Goal: Task Accomplishment & Management: Complete application form

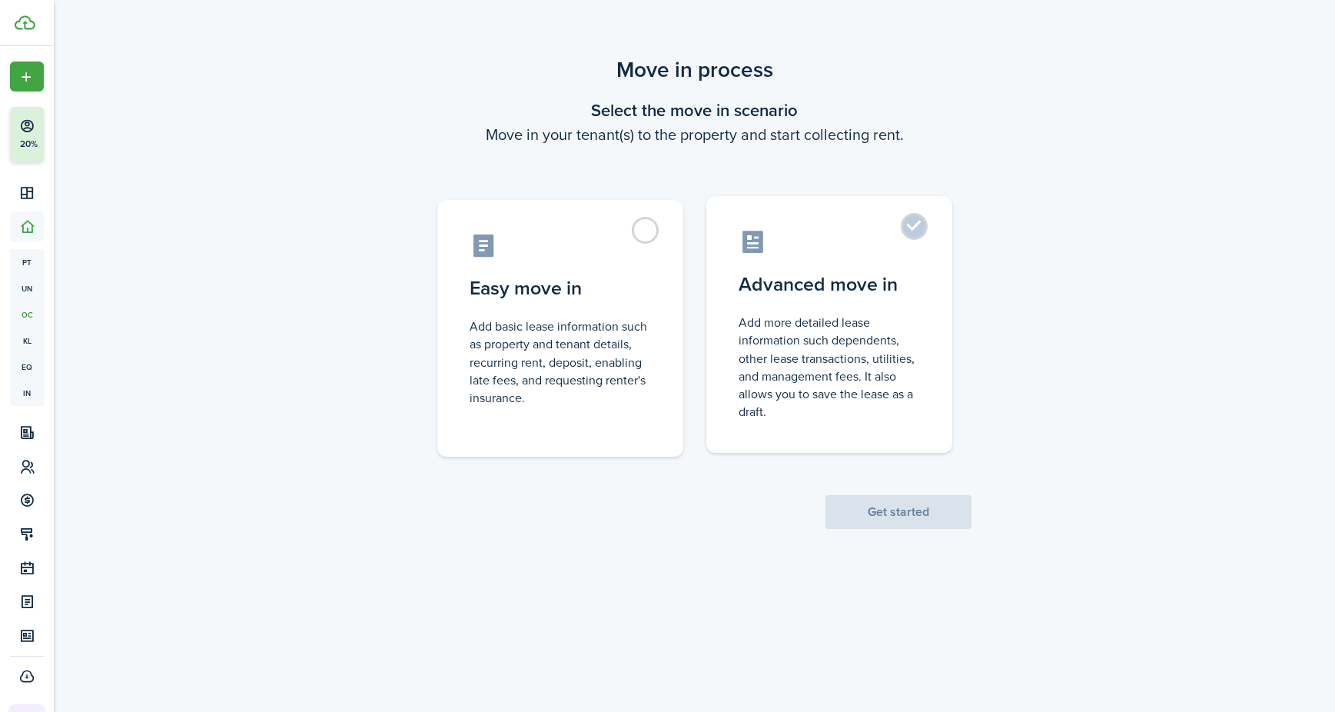
click at [918, 234] on label "Advanced move in Add more detailed lease information such dependents, other lea…" at bounding box center [829, 324] width 246 height 257
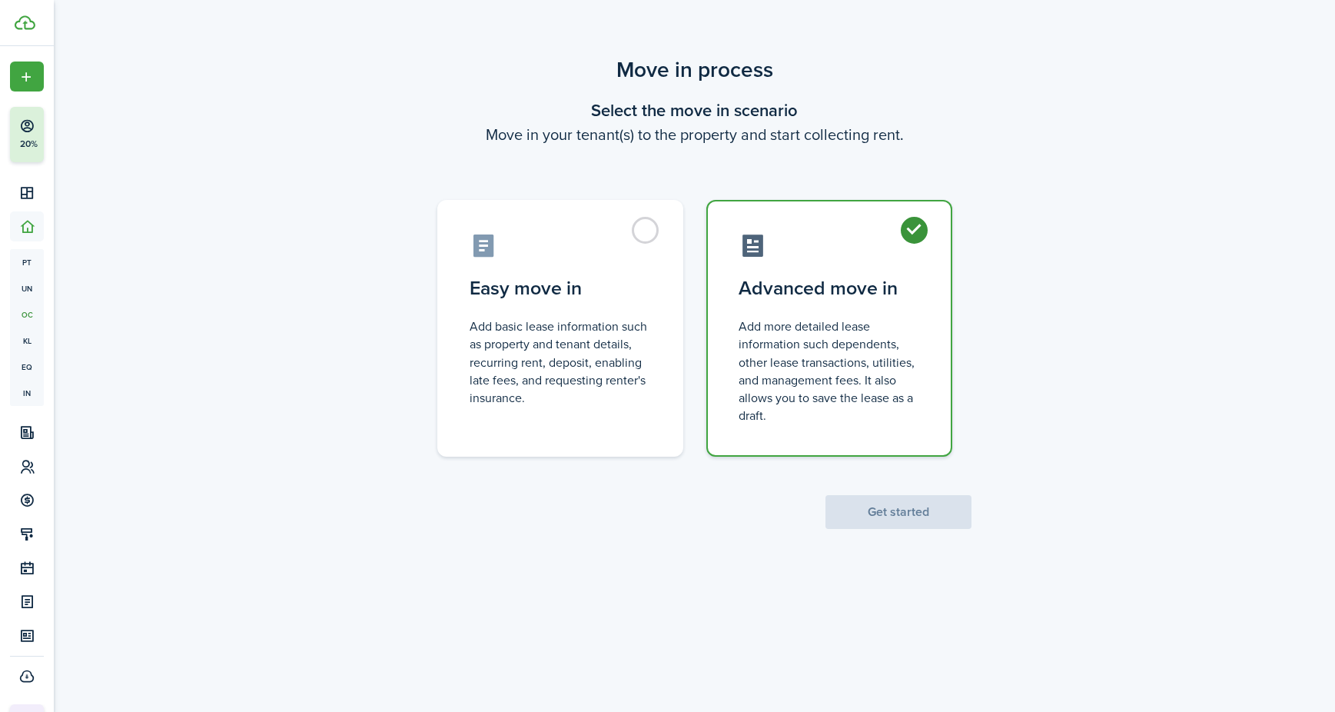
radio input "true"
click at [887, 506] on button "Get started" at bounding box center [898, 512] width 146 height 34
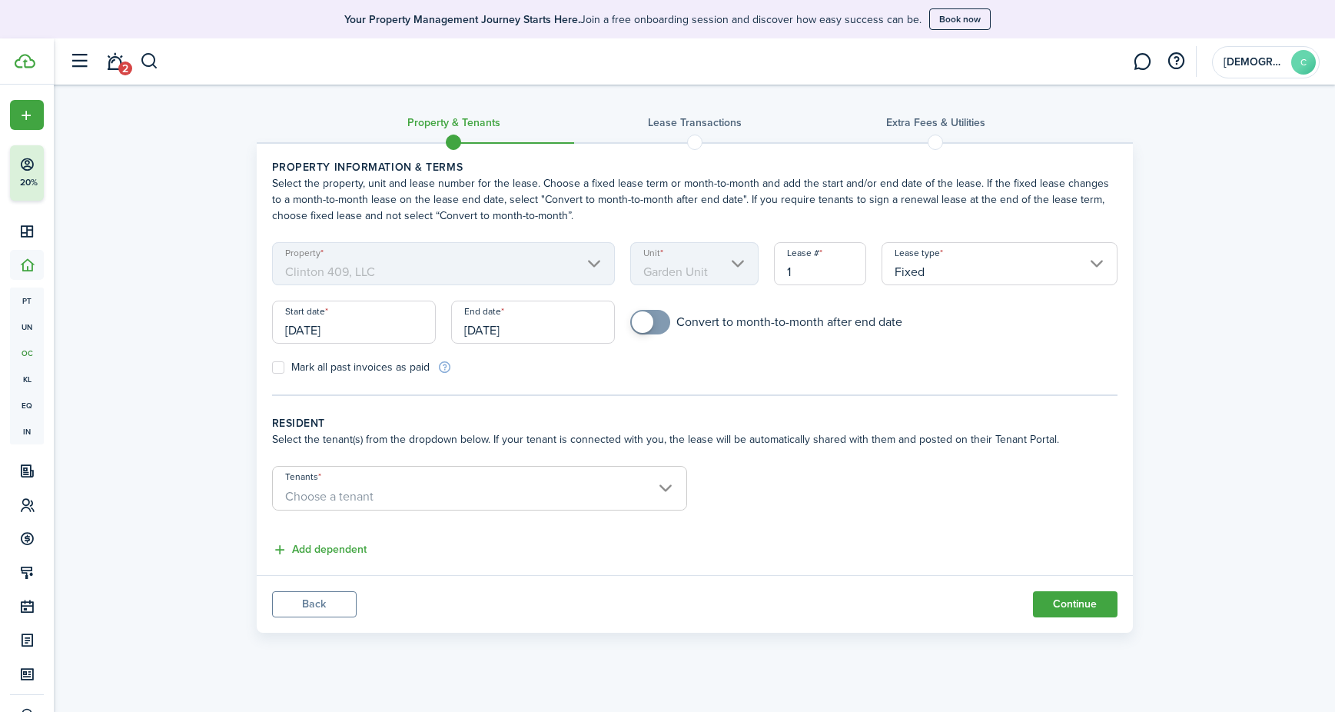
click at [277, 367] on label "Mark all past invoices as paid" at bounding box center [351, 367] width 158 height 12
click at [272, 367] on input "Mark all past invoices as paid" at bounding box center [271, 367] width 1 height 1
checkbox input "true"
click at [479, 499] on span "Choose a tenant" at bounding box center [479, 496] width 413 height 26
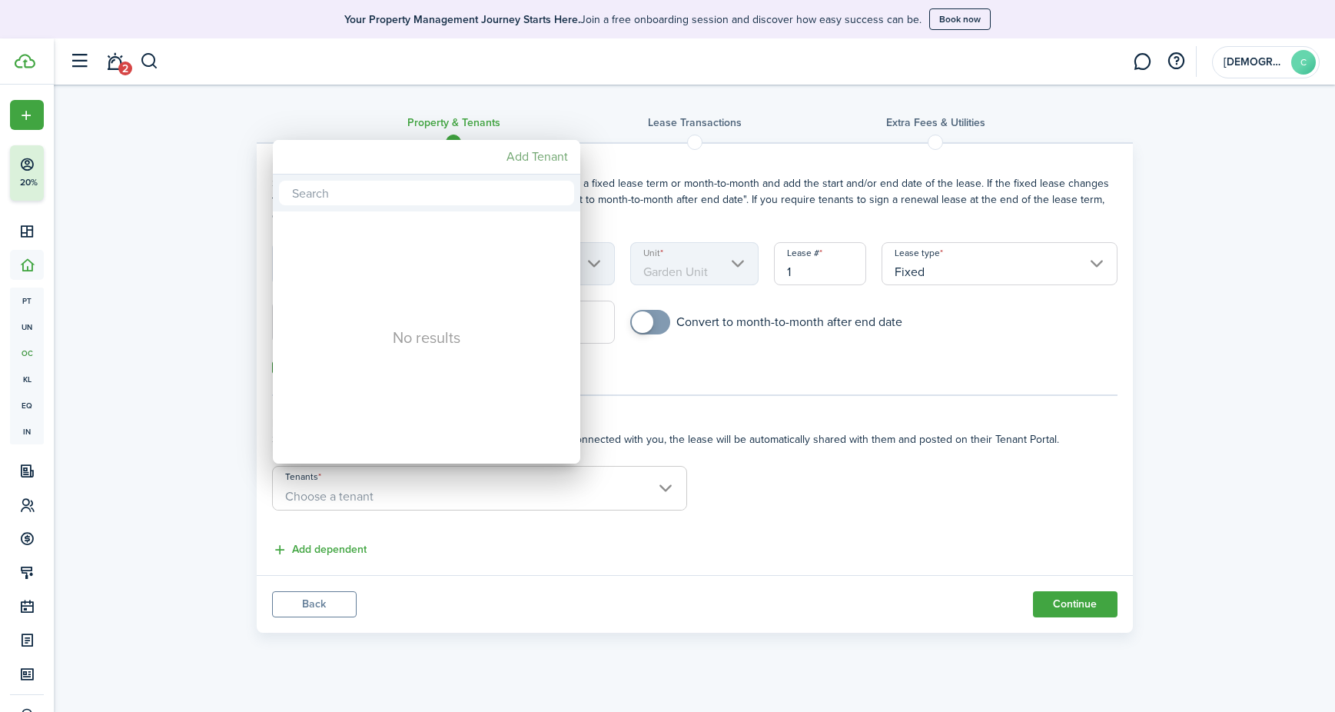
click at [541, 158] on mbsc-button "Add Tenant" at bounding box center [537, 157] width 74 height 28
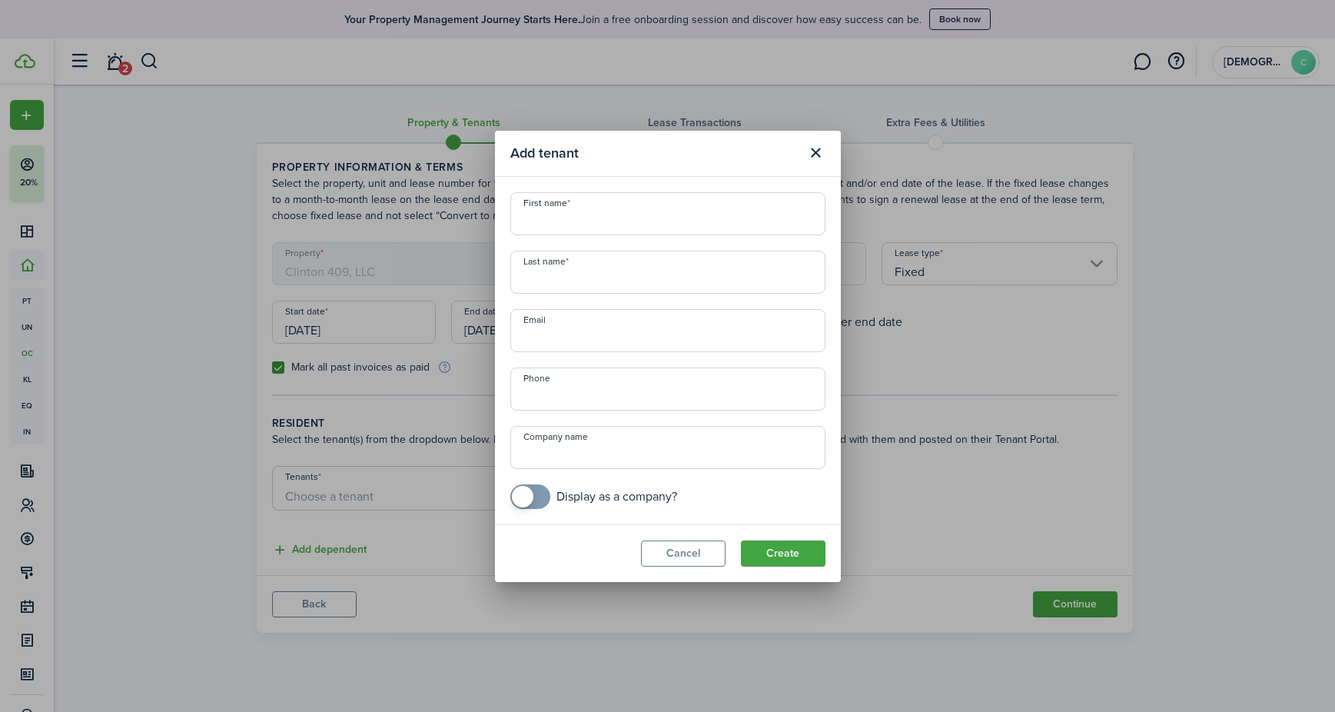
click at [524, 487] on span at bounding box center [523, 497] width 22 height 22
click at [533, 495] on span at bounding box center [538, 497] width 22 height 22
checkbox input "true"
click at [533, 495] on span at bounding box center [530, 496] width 15 height 25
click at [555, 456] on input "Company name" at bounding box center [667, 447] width 315 height 43
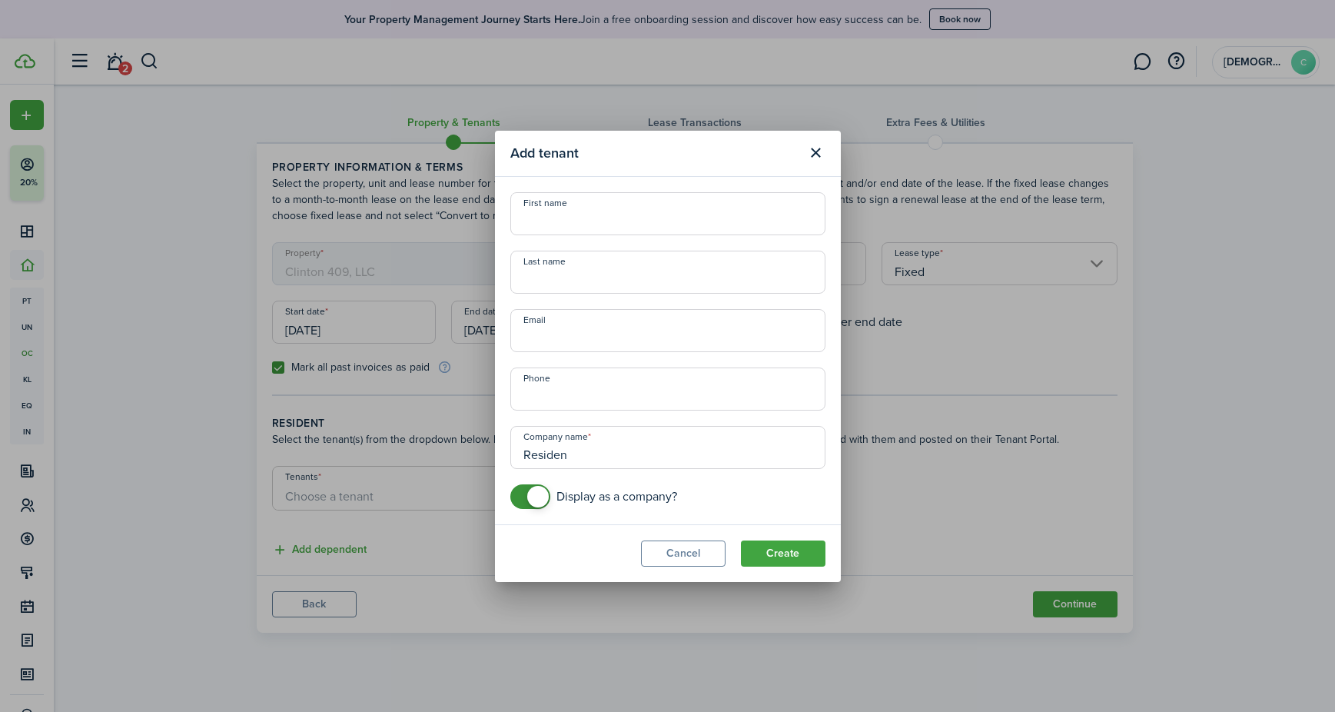
paste input "habilitation Support Services"
type input "Rehabilitation Support Services"
click at [799, 549] on button "Create" at bounding box center [783, 553] width 85 height 26
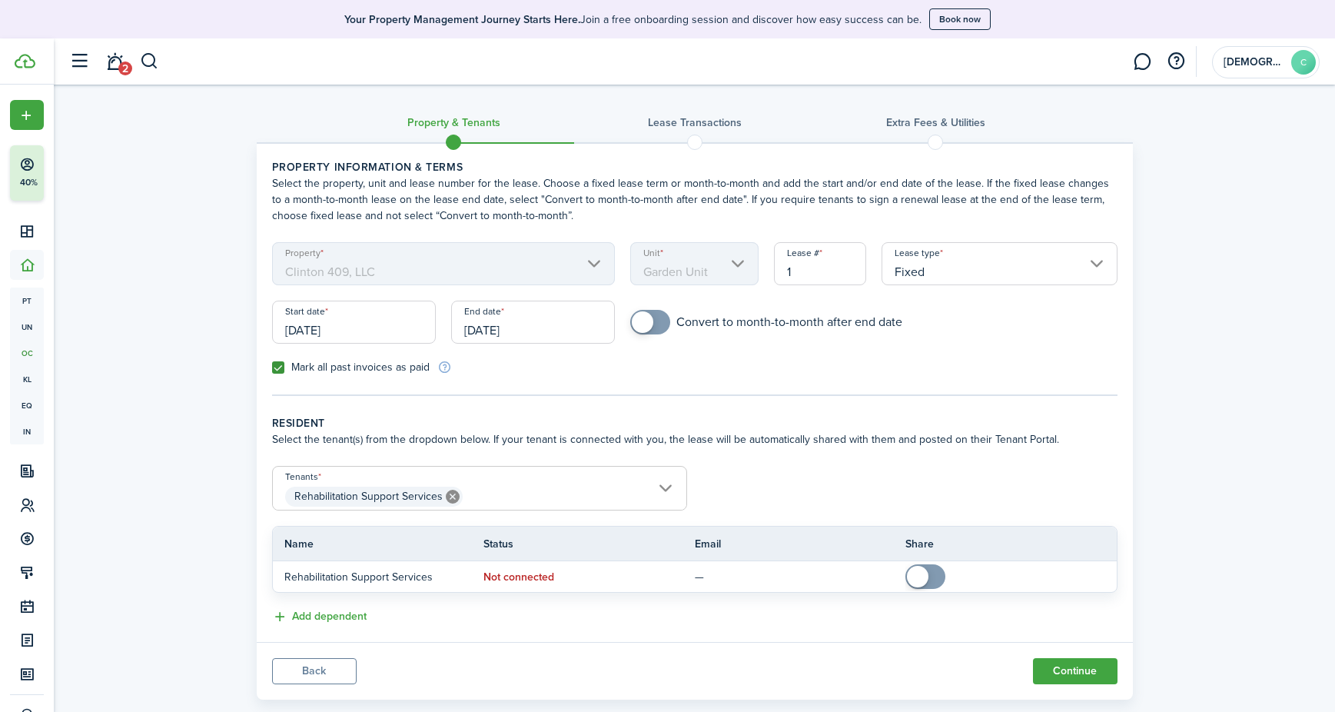
scroll to position [30, 0]
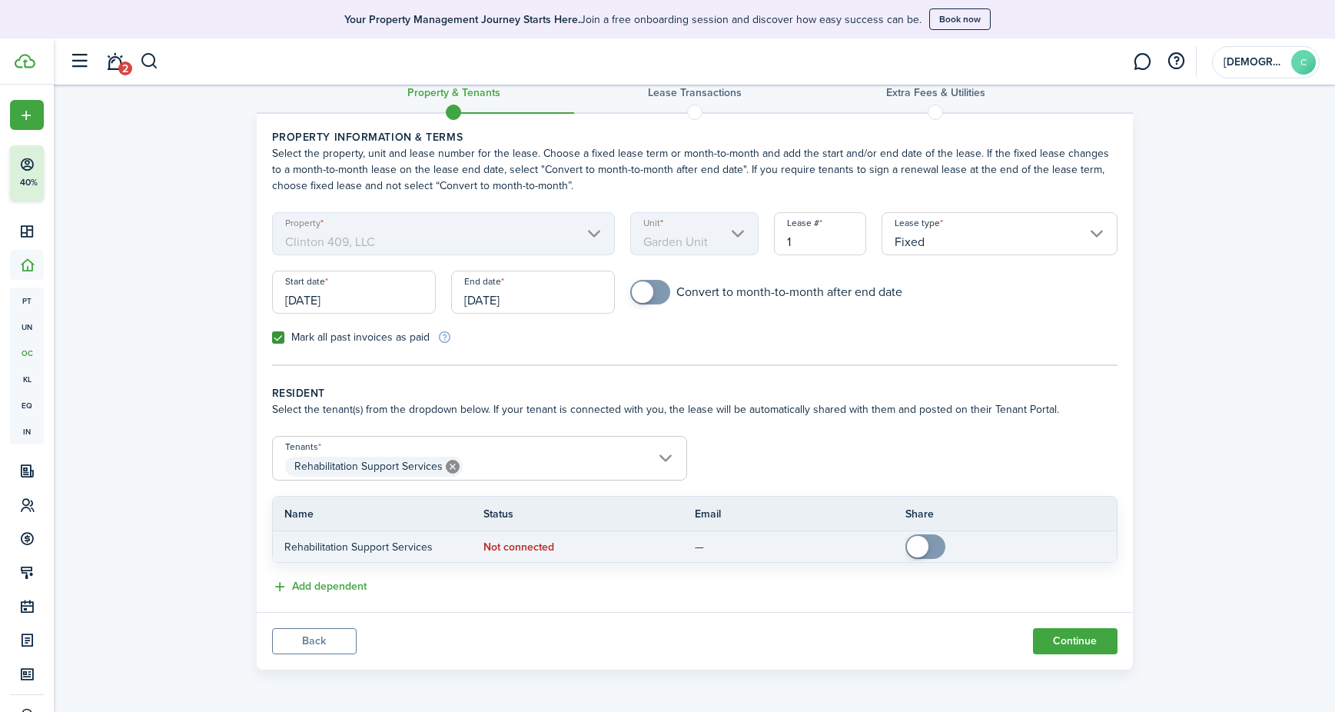
click at [314, 546] on p "Rehabilitation Support Services" at bounding box center [372, 547] width 177 height 16
click at [914, 542] on span at bounding box center [918, 547] width 22 height 22
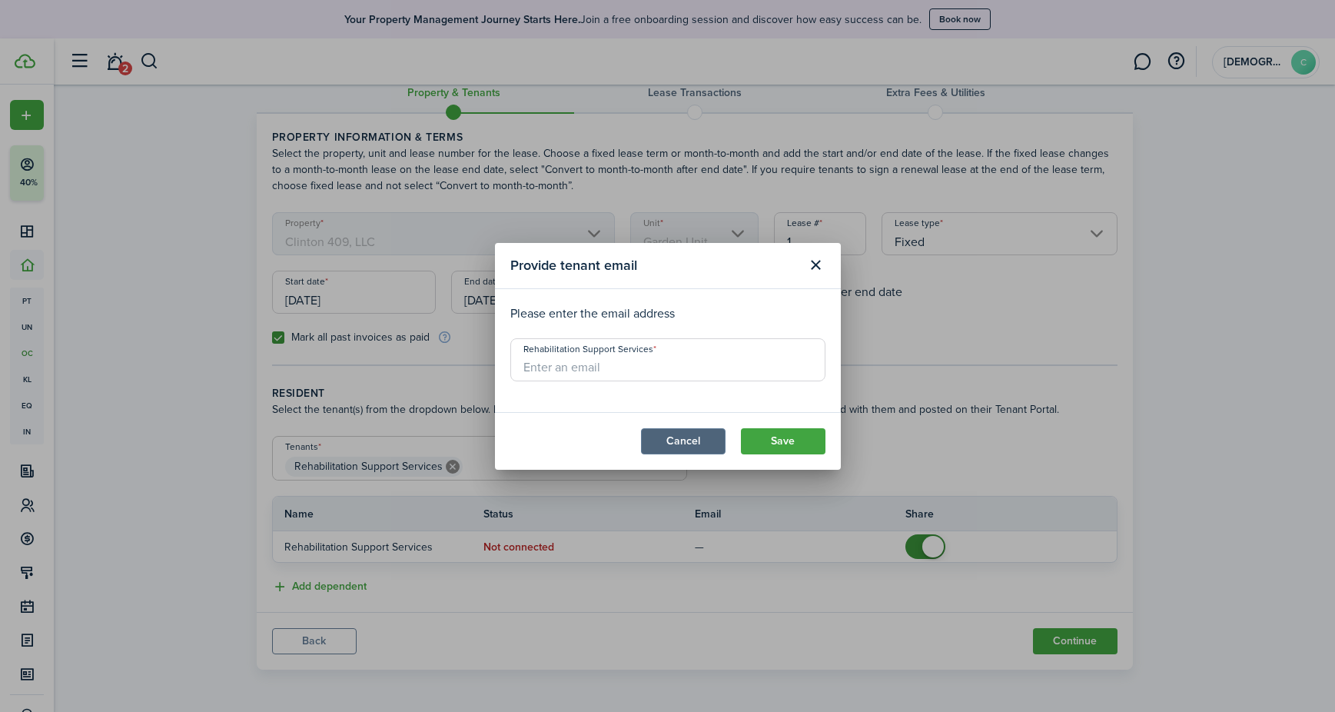
click at [685, 437] on button "Cancel" at bounding box center [683, 441] width 85 height 26
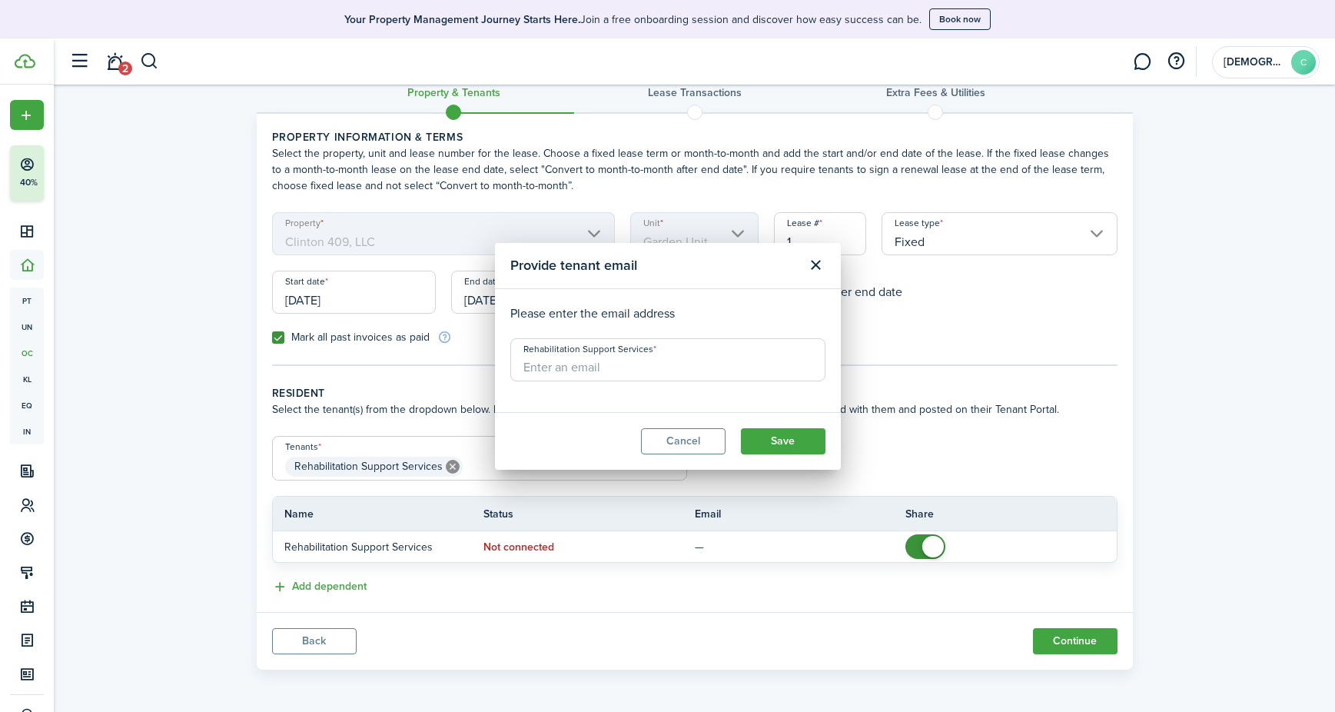
checkbox input "false"
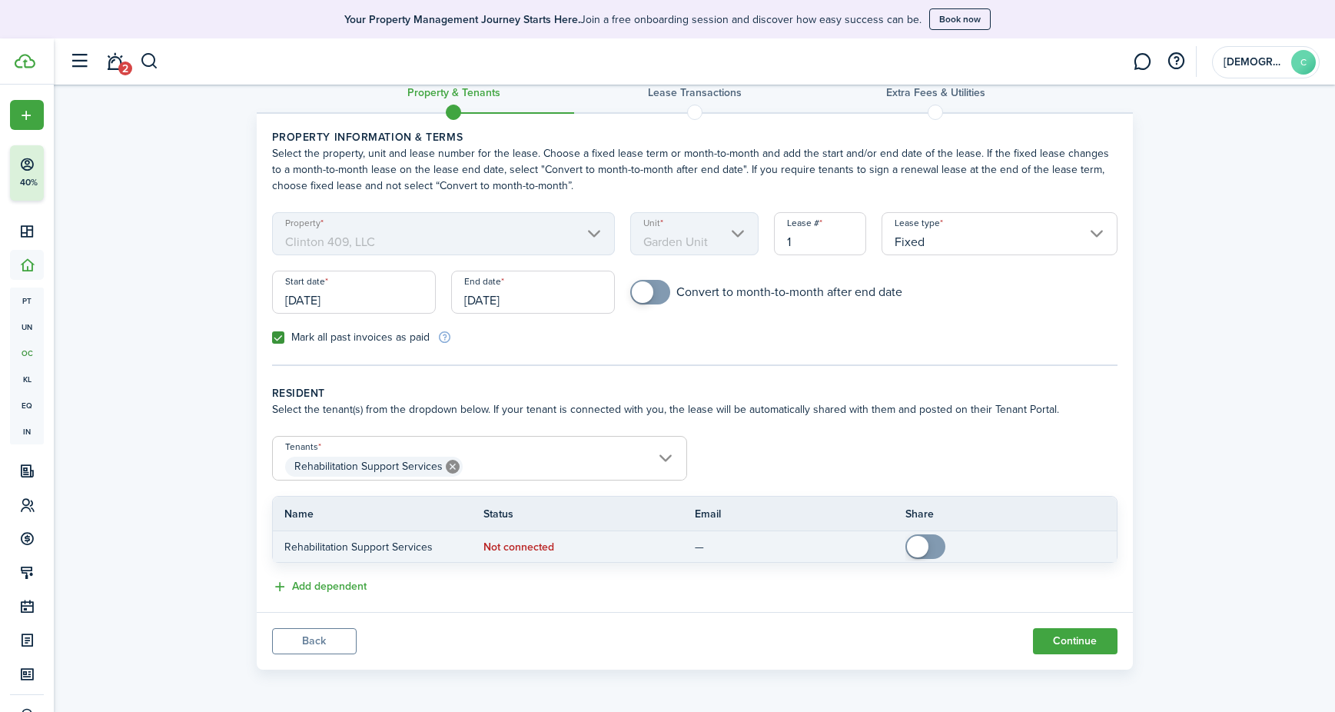
click at [372, 549] on p "Rehabilitation Support Services" at bounding box center [372, 547] width 177 height 16
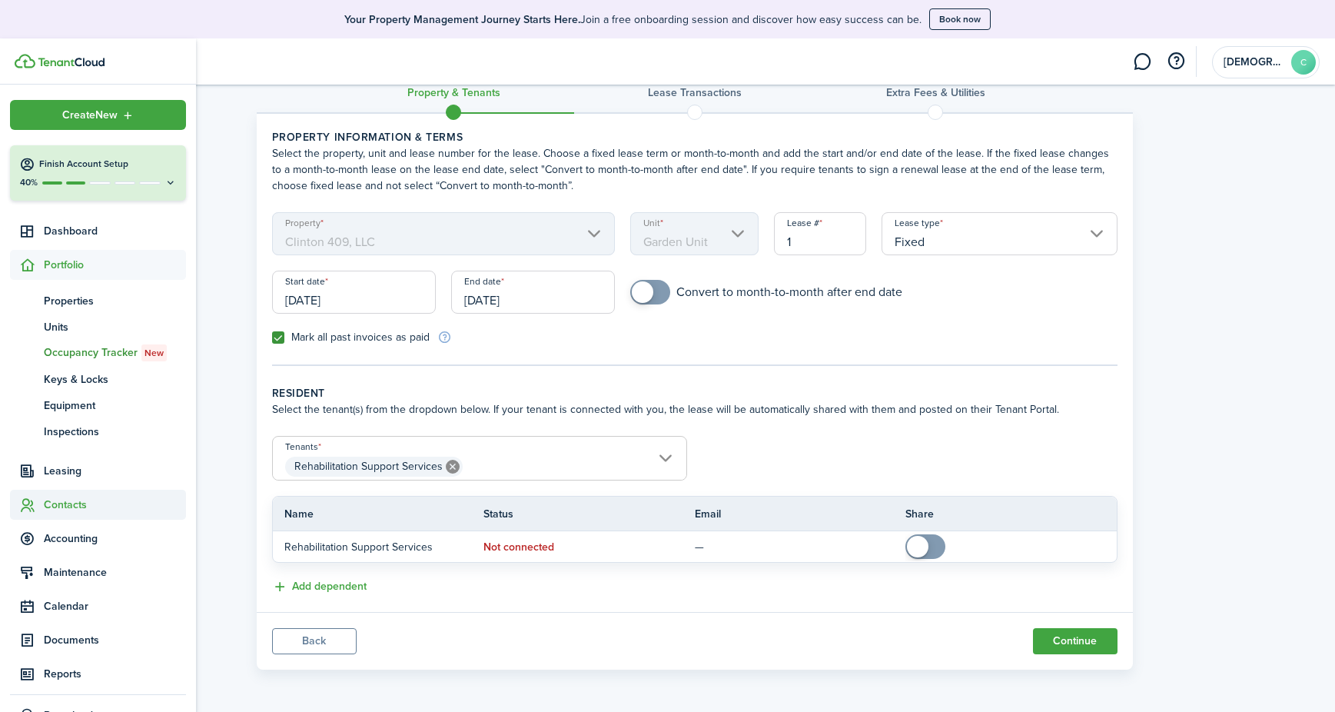
click at [51, 506] on span "Contacts" at bounding box center [115, 504] width 142 height 16
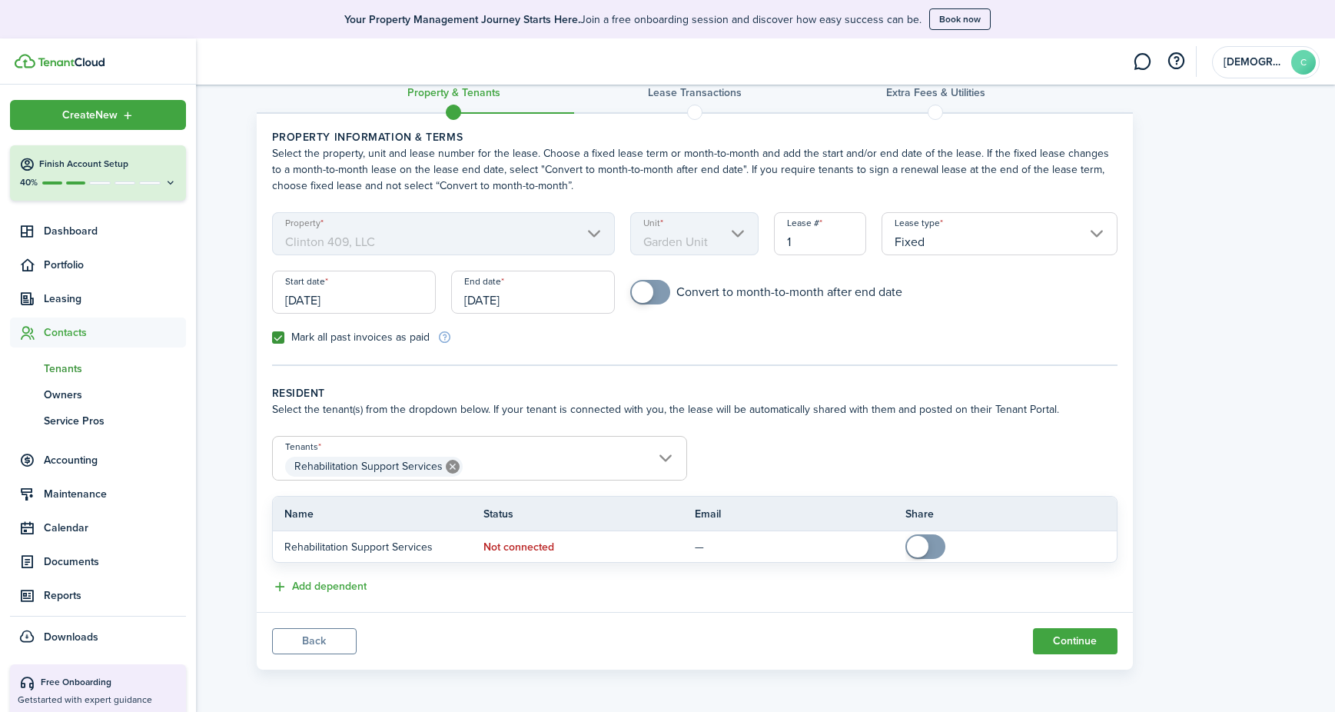
click at [65, 363] on span "Tenants" at bounding box center [115, 368] width 142 height 16
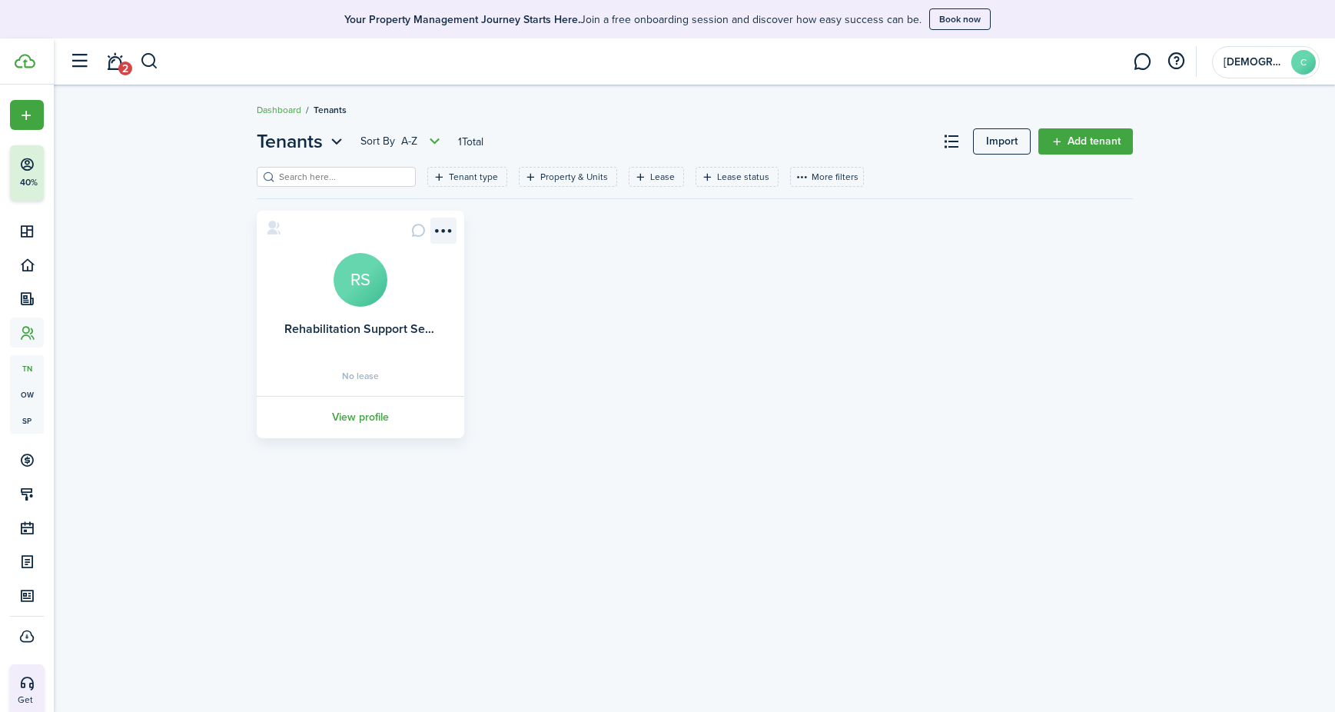
click at [449, 226] on menu-btn-icon "Open menu" at bounding box center [443, 230] width 26 height 26
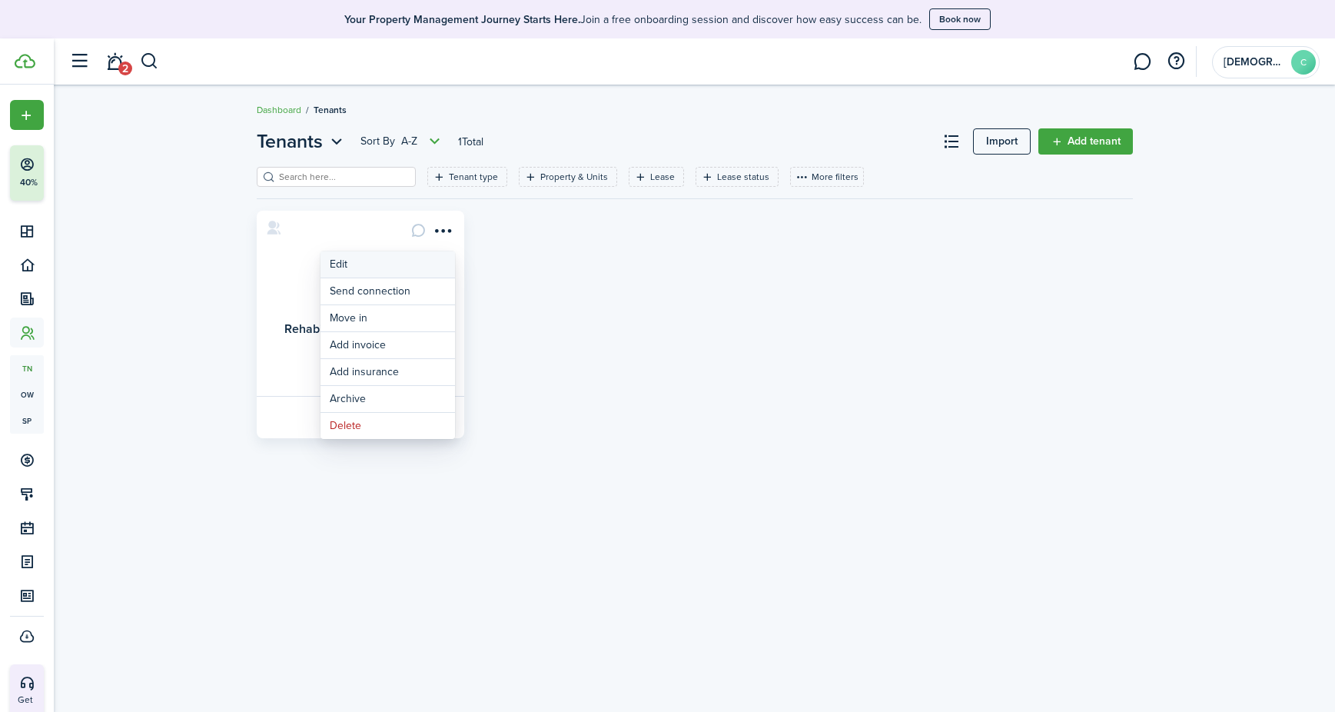
click at [334, 267] on link "Edit" at bounding box center [387, 264] width 134 height 26
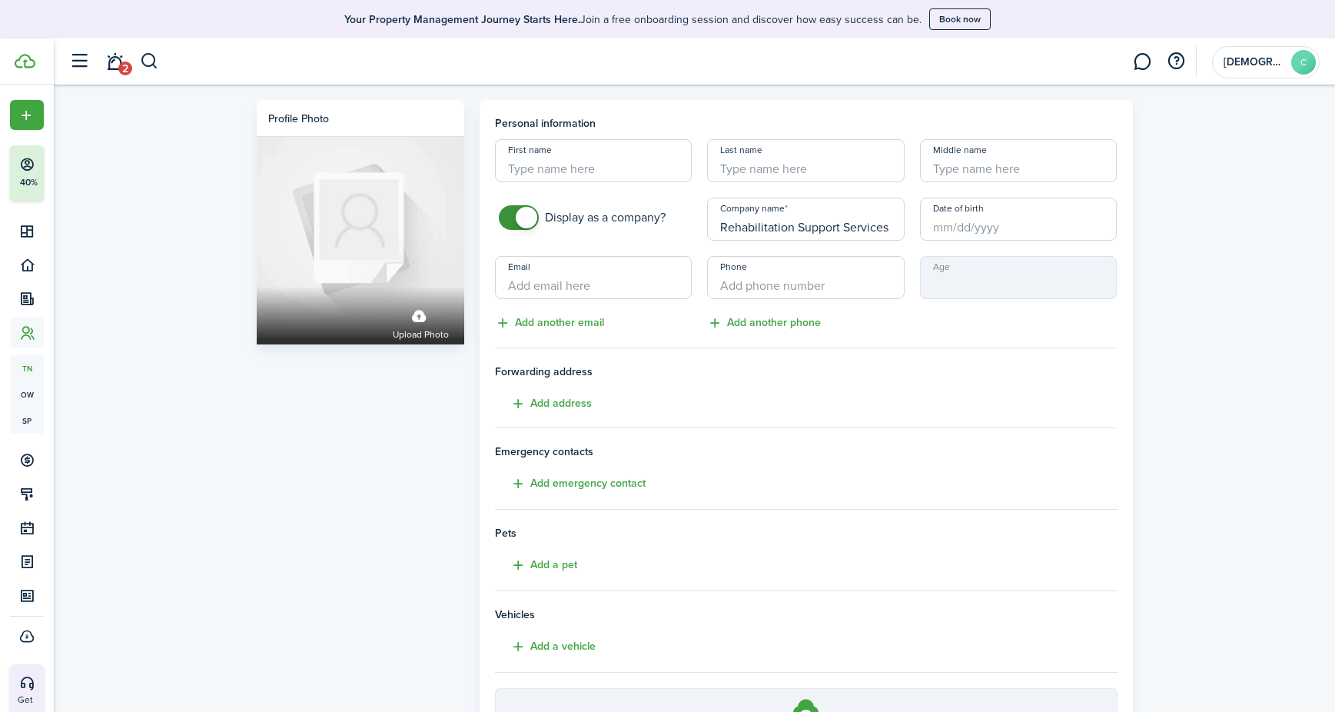
click at [604, 175] on input "First name" at bounding box center [594, 160] width 198 height 43
type input "[PERSON_NAME]"
click at [737, 167] on input "Last name" at bounding box center [806, 160] width 198 height 43
paste input "[PERSON_NAME]"
type input "[PERSON_NAME]"
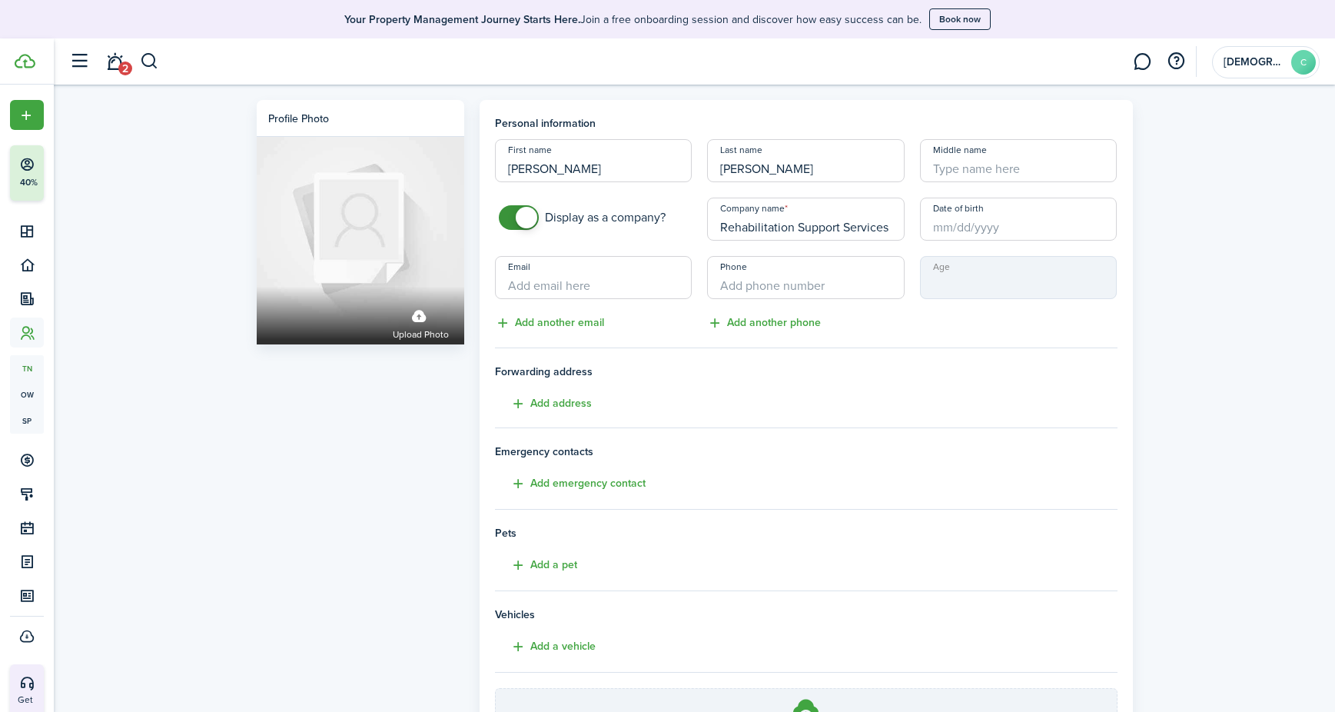
click at [628, 285] on input "Email" at bounding box center [594, 277] width 198 height 43
paste input "[EMAIL_ADDRESS][DOMAIN_NAME]"
type input "[EMAIL_ADDRESS][DOMAIN_NAME]"
click at [798, 284] on input "+1" at bounding box center [806, 277] width 198 height 43
paste input "[PHONE_NUMBER]"
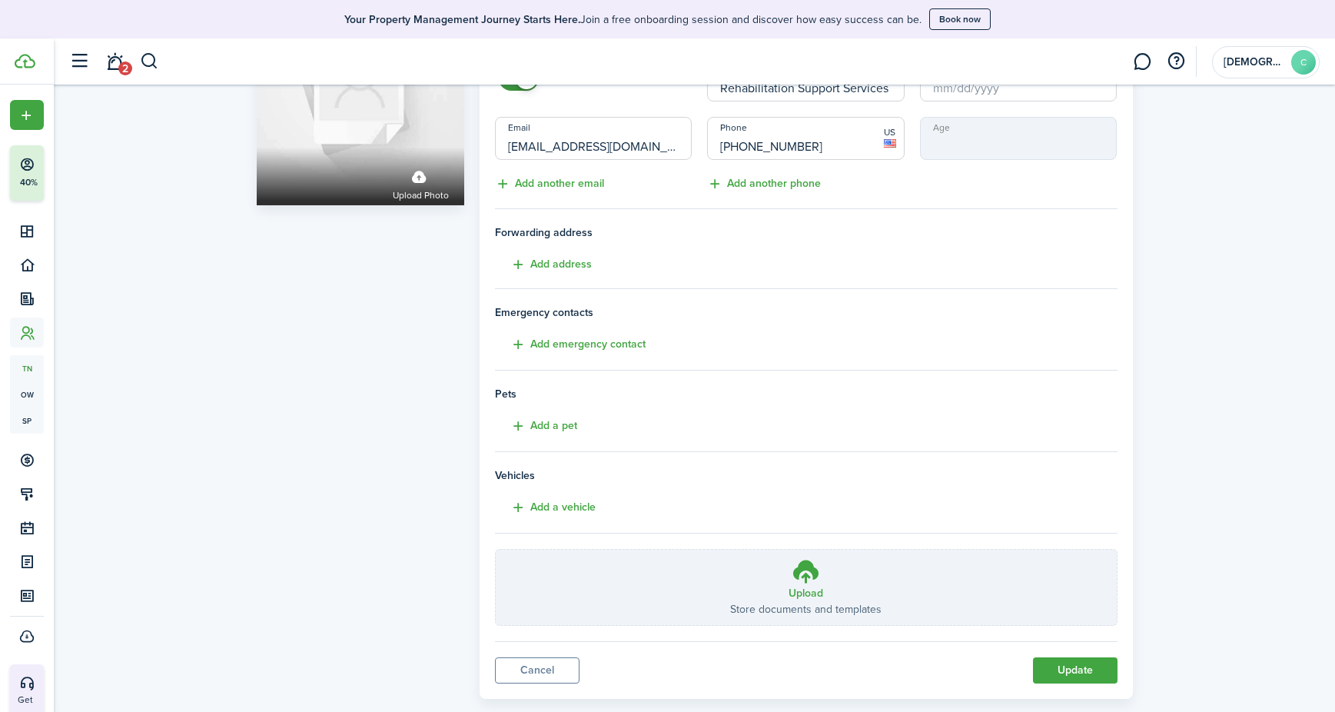
scroll to position [168, 0]
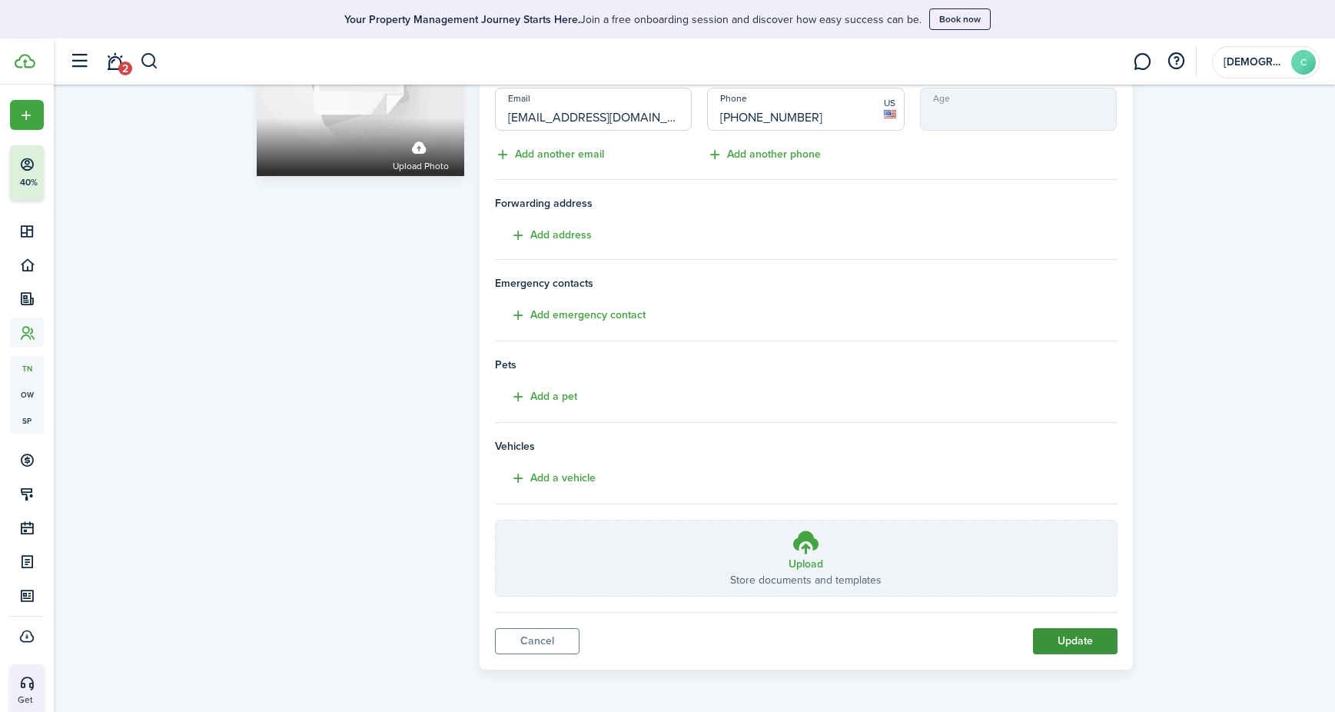
type input "[PHONE_NUMBER]"
click at [1080, 636] on button "Update" at bounding box center [1075, 641] width 85 height 26
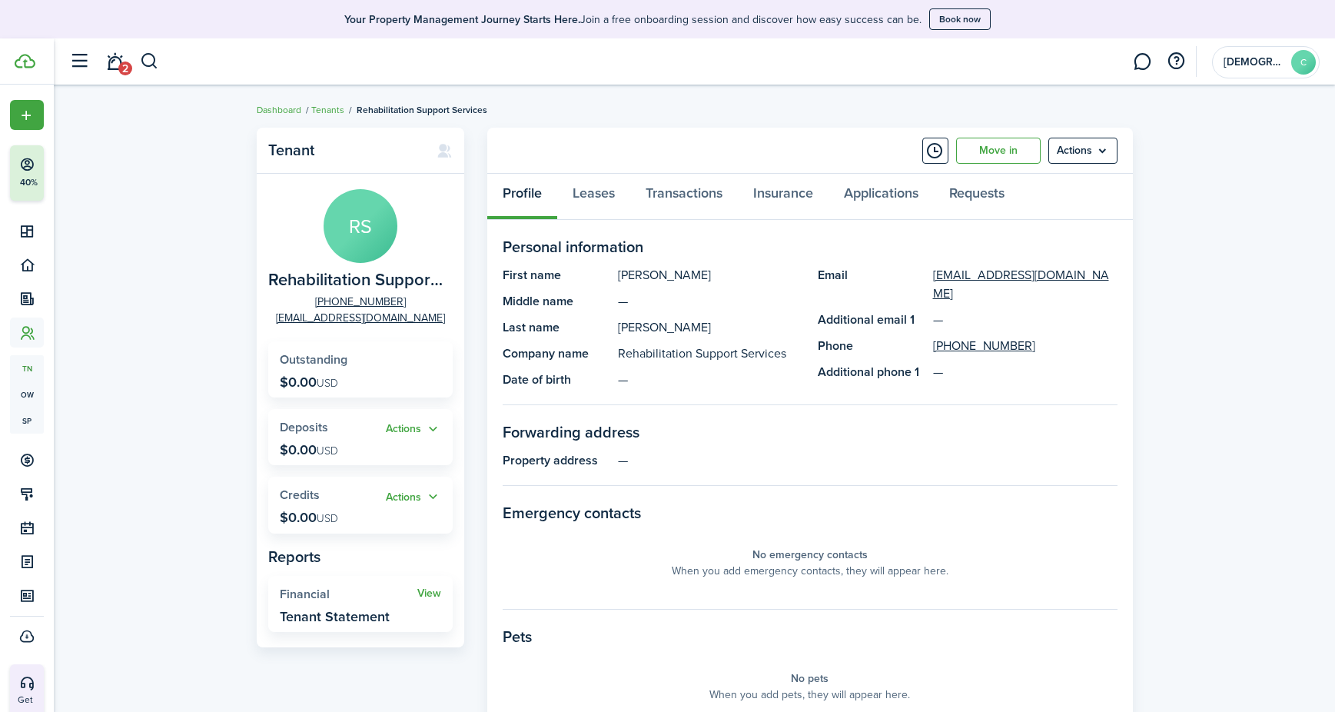
click at [298, 366] on span "Outstanding" at bounding box center [314, 359] width 68 height 18
click at [1093, 145] on menu-btn "Actions" at bounding box center [1082, 151] width 69 height 26
click at [992, 148] on link "Move in" at bounding box center [998, 151] width 85 height 26
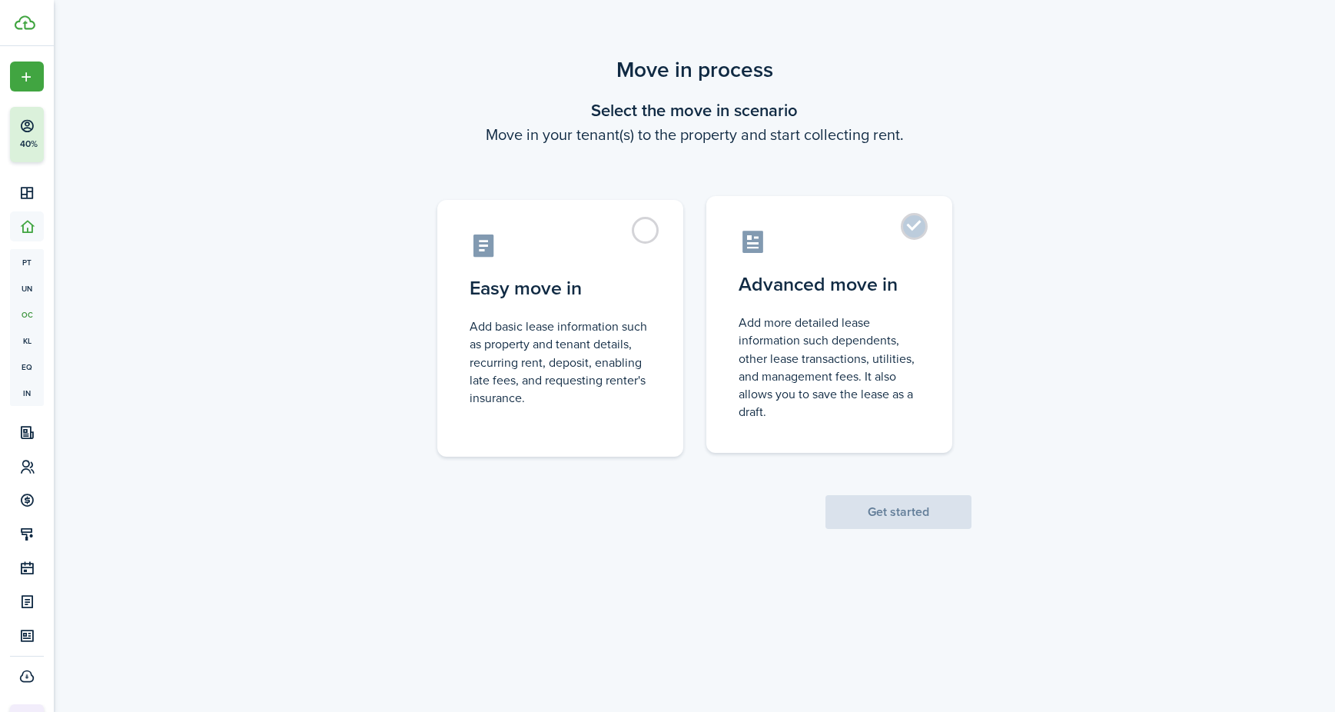
click at [914, 234] on label "Advanced move in Add more detailed lease information such dependents, other lea…" at bounding box center [829, 324] width 246 height 257
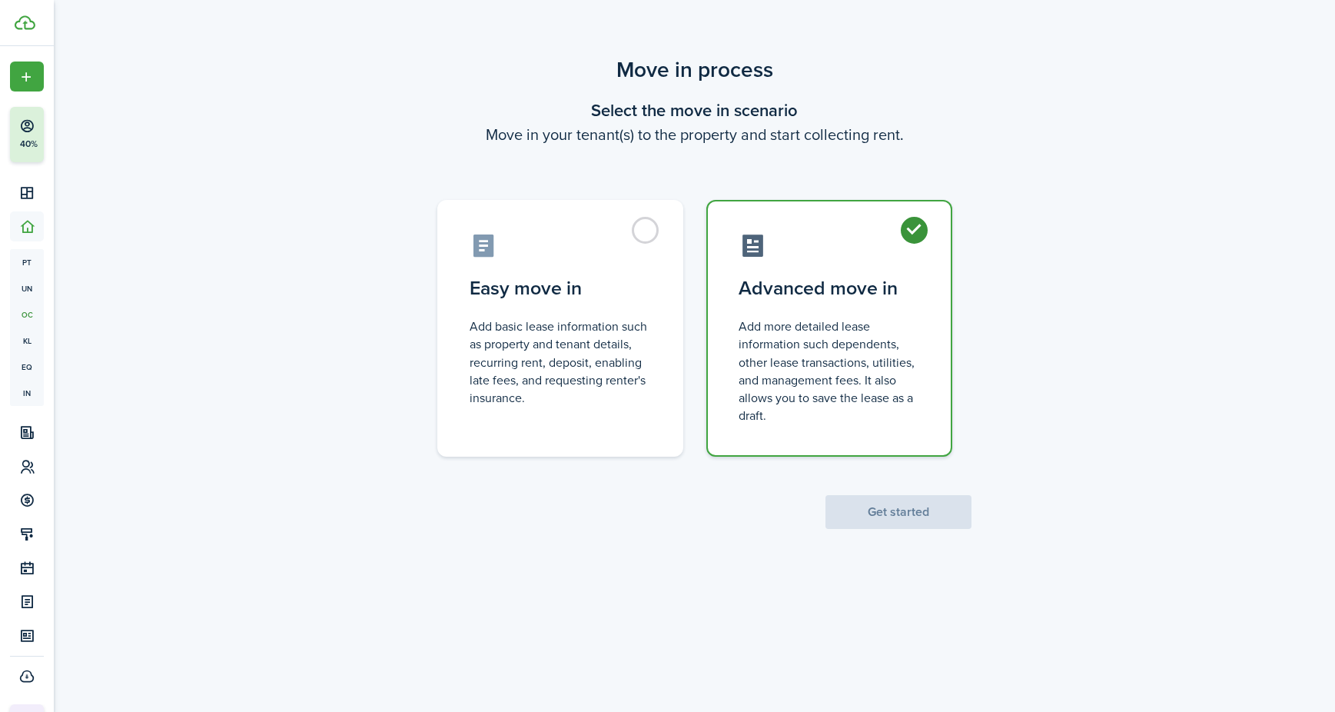
radio input "true"
click at [907, 505] on button "Get started" at bounding box center [898, 512] width 146 height 34
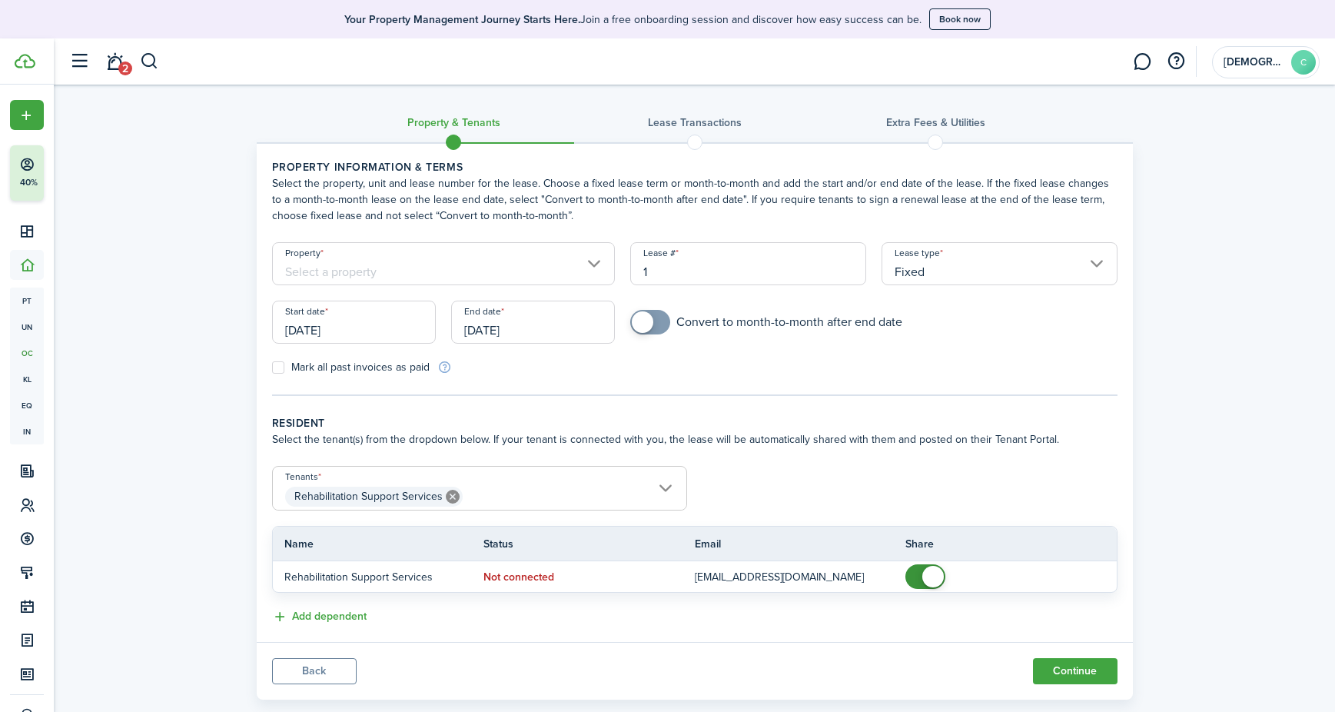
click at [593, 267] on input "Property" at bounding box center [444, 263] width 344 height 43
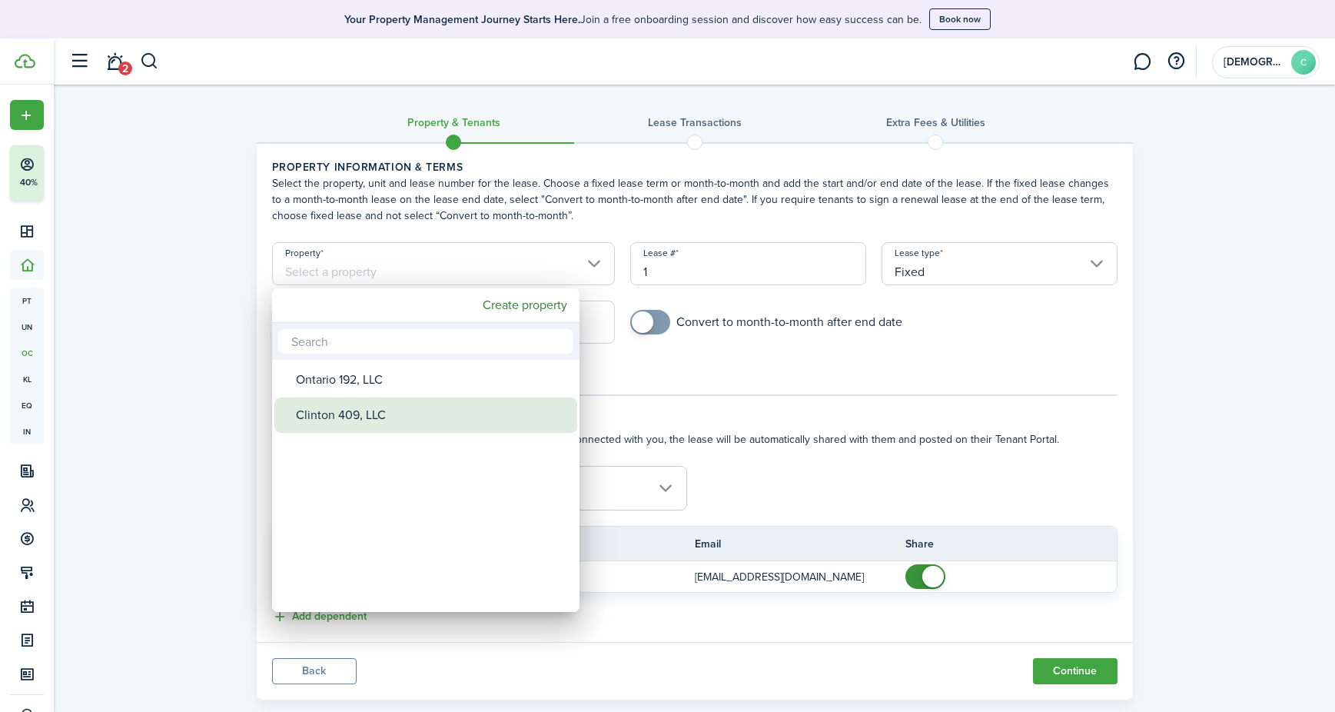
click at [367, 405] on div "Clinton 409, LLC" at bounding box center [432, 414] width 272 height 35
type input "Clinton 409, LLC"
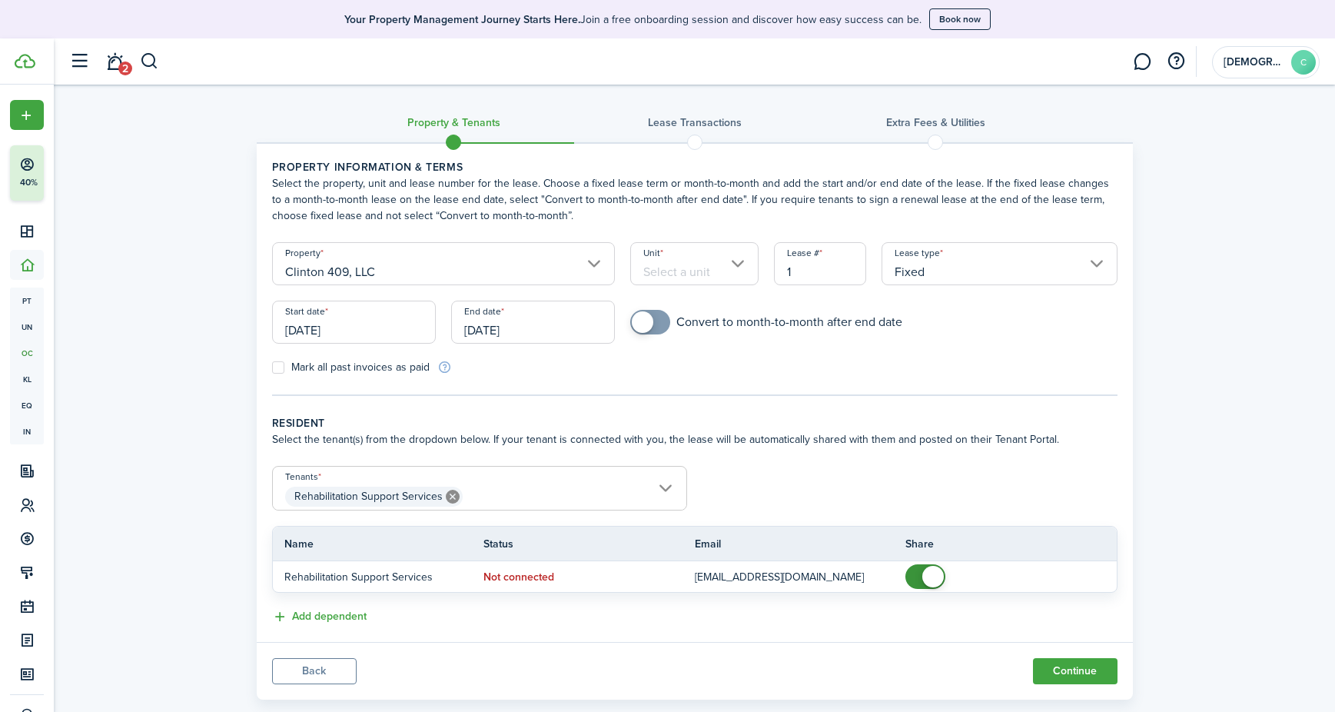
click at [740, 268] on input "Unit" at bounding box center [694, 263] width 128 height 43
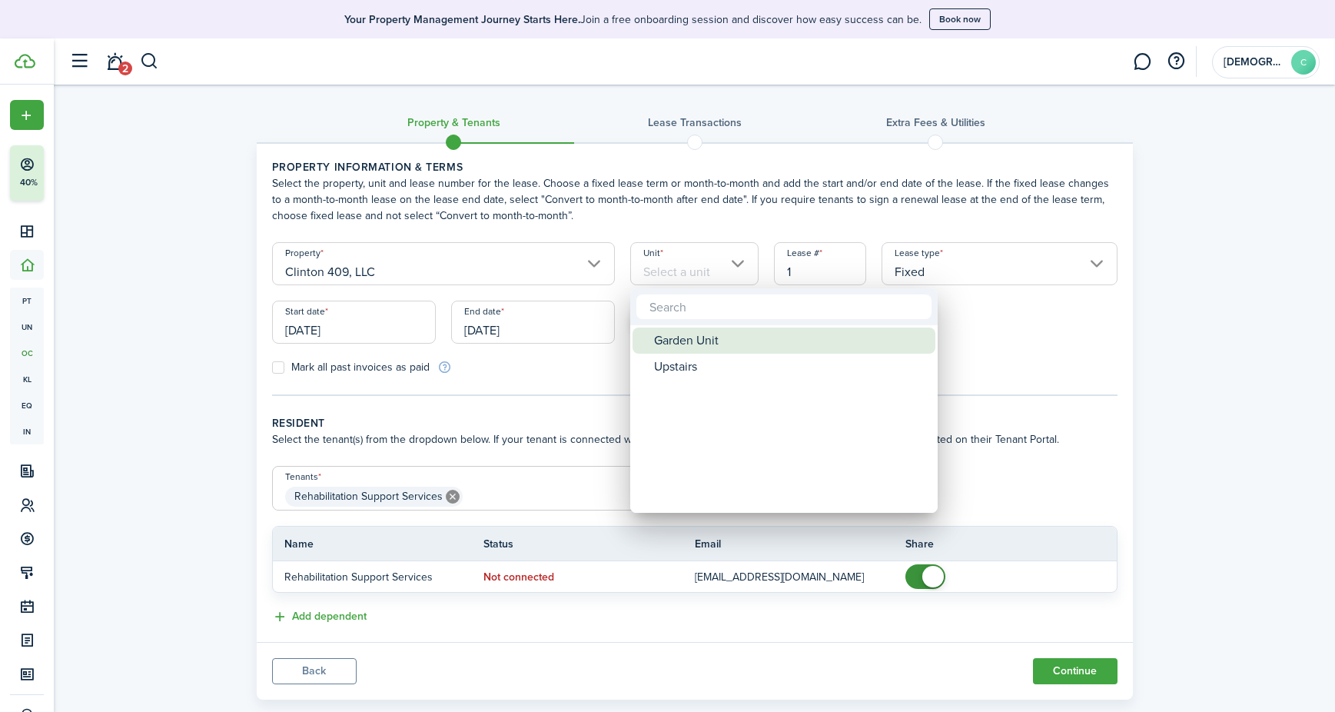
click at [682, 344] on div "Garden Unit" at bounding box center [790, 340] width 272 height 26
type input "Garden Unit"
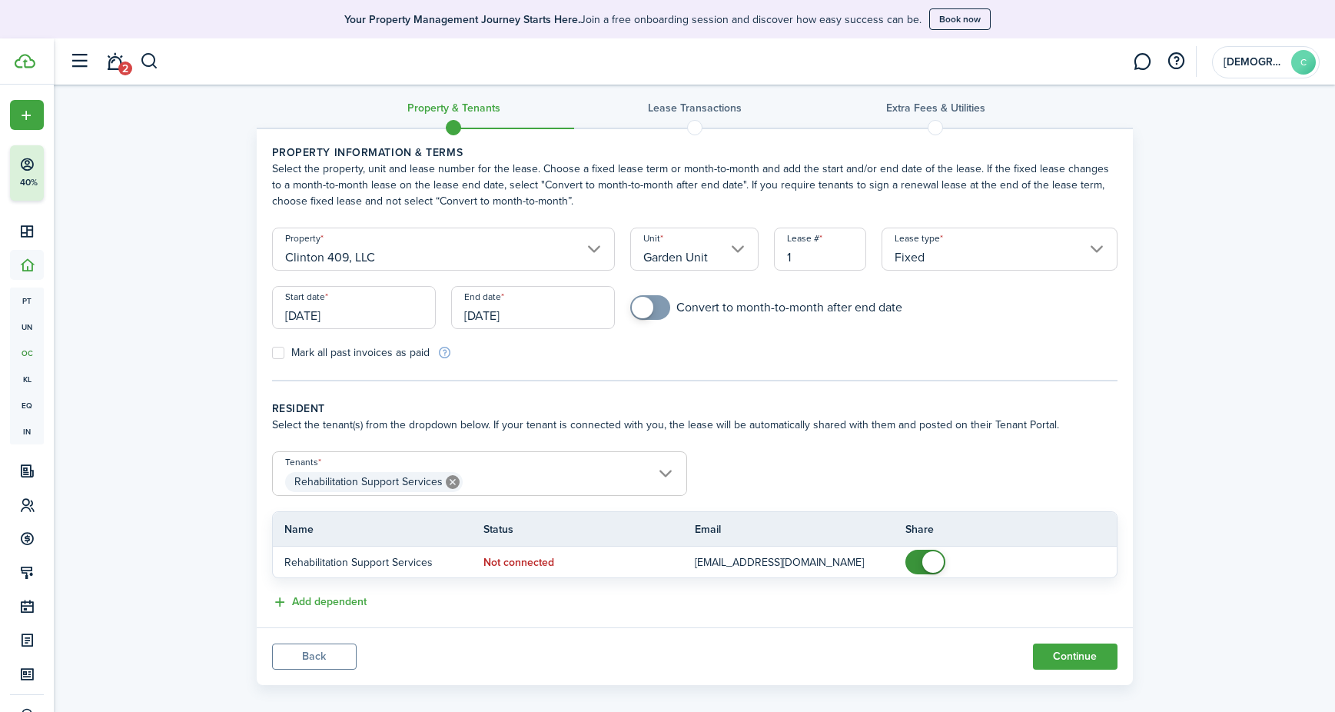
scroll to position [30, 0]
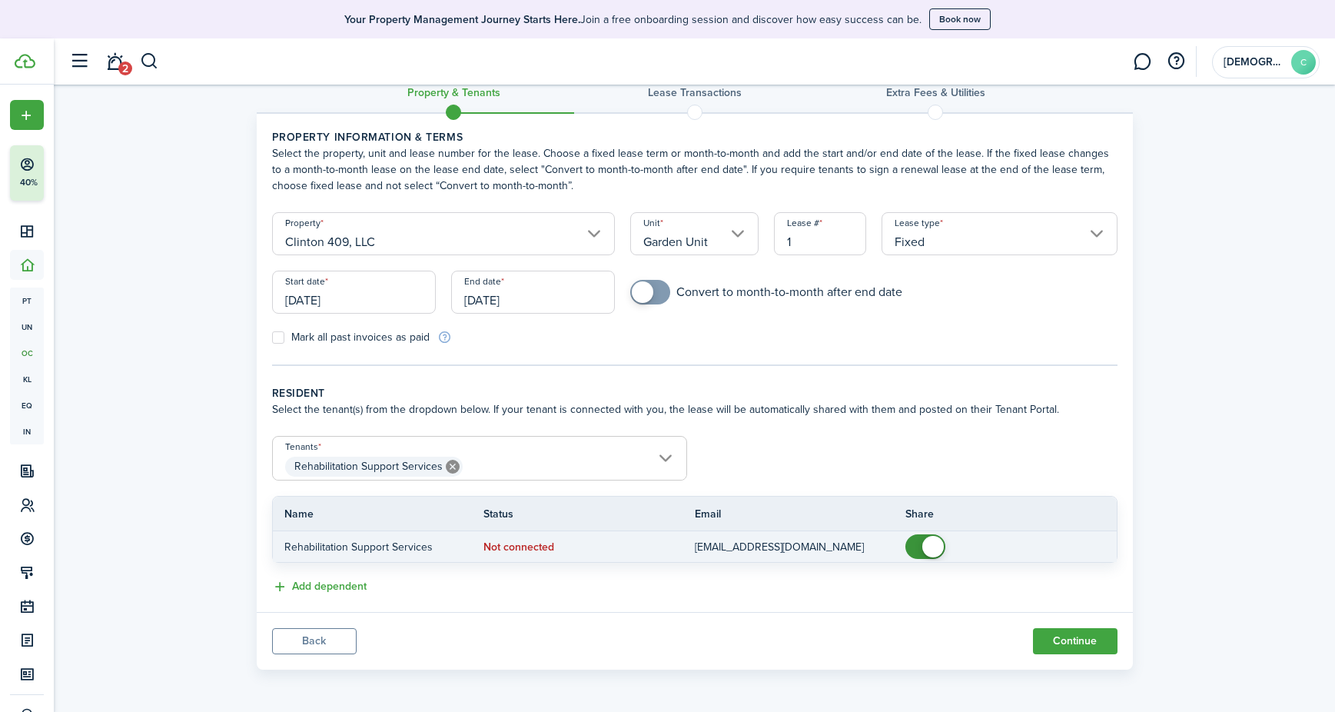
checkbox input "false"
click at [918, 534] on span at bounding box center [925, 546] width 15 height 25
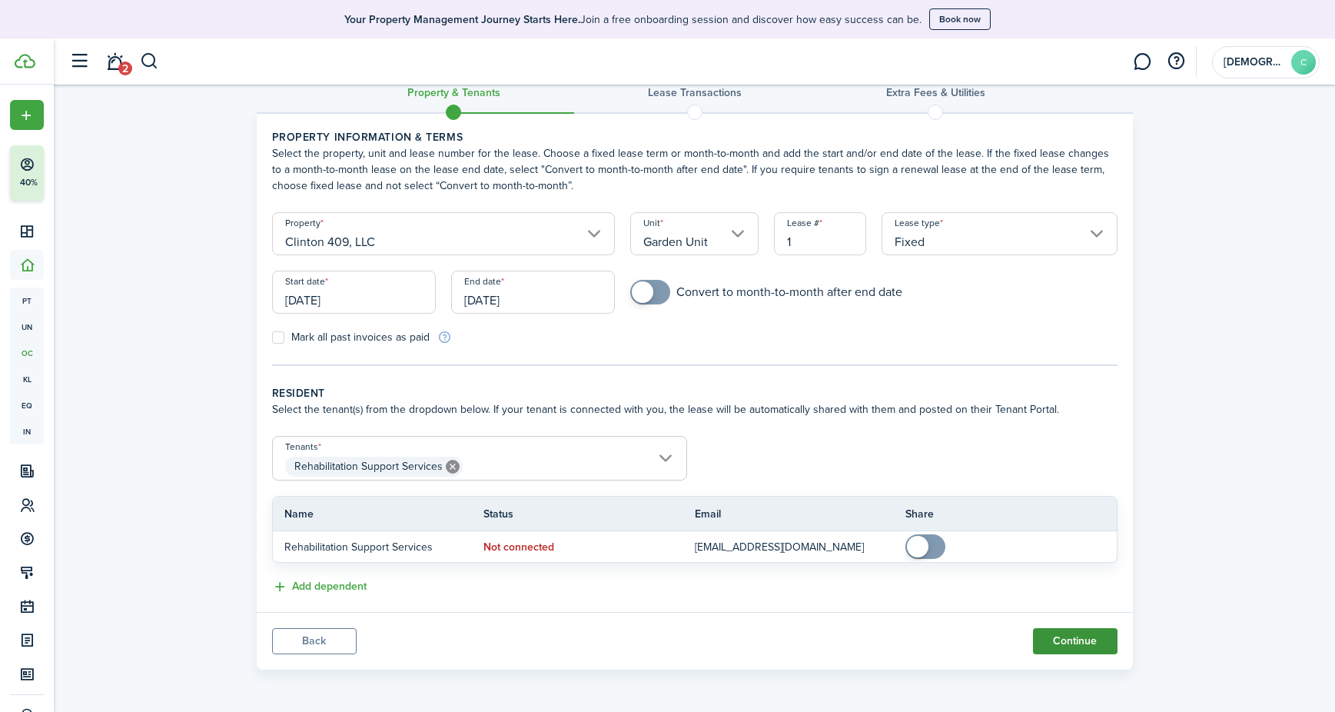
click at [1051, 648] on button "Continue" at bounding box center [1075, 641] width 85 height 26
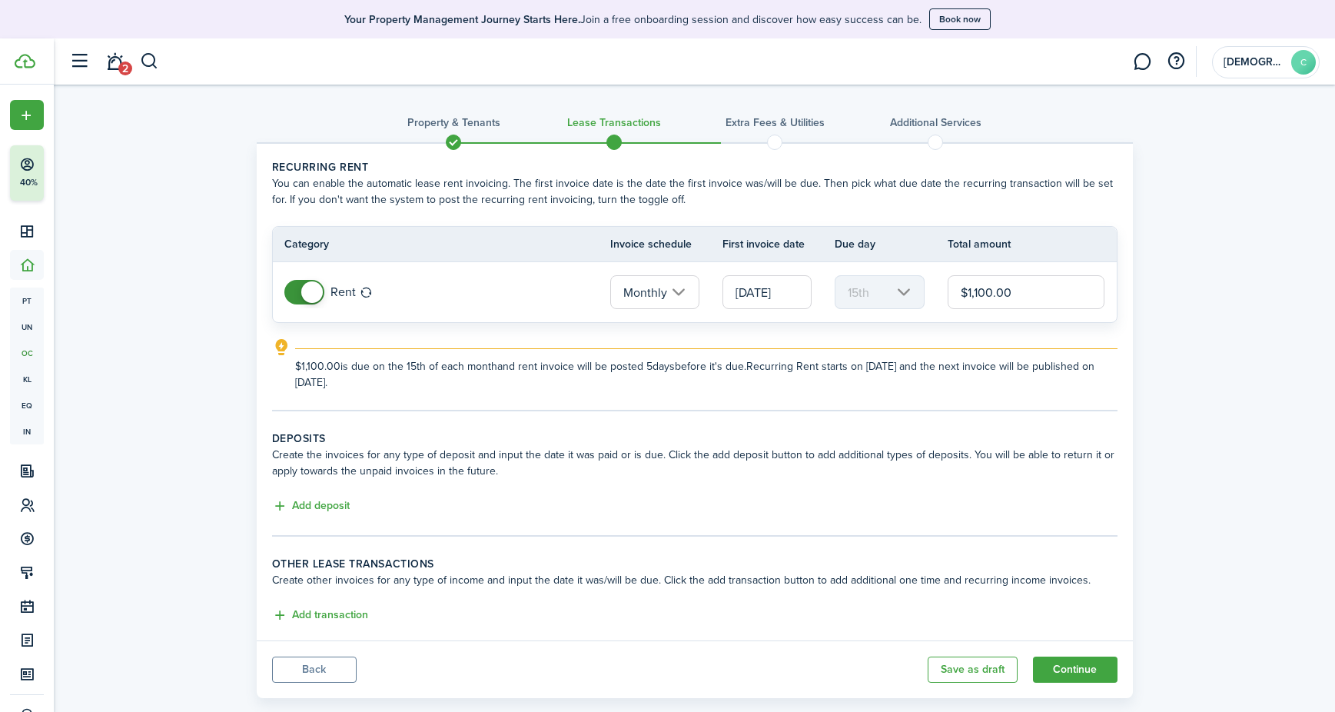
click at [680, 293] on input "Monthly" at bounding box center [654, 292] width 89 height 34
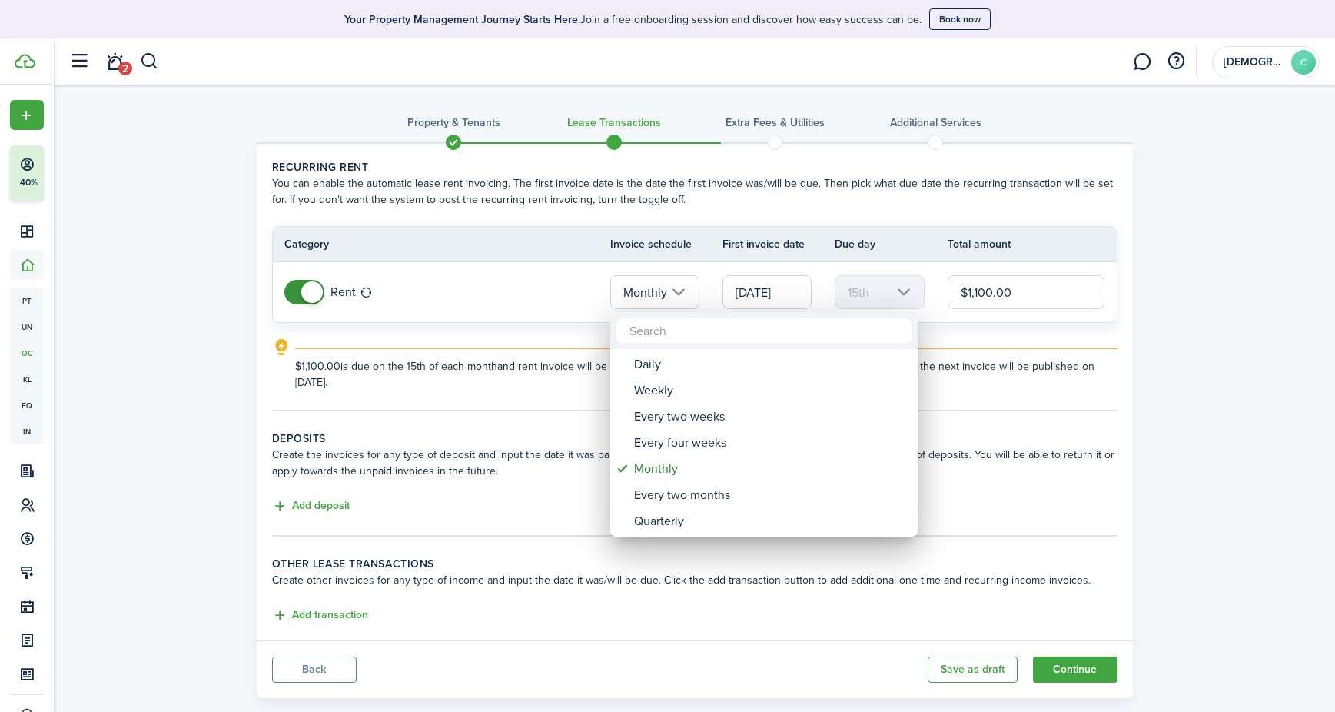
click at [764, 297] on div at bounding box center [667, 356] width 1581 height 958
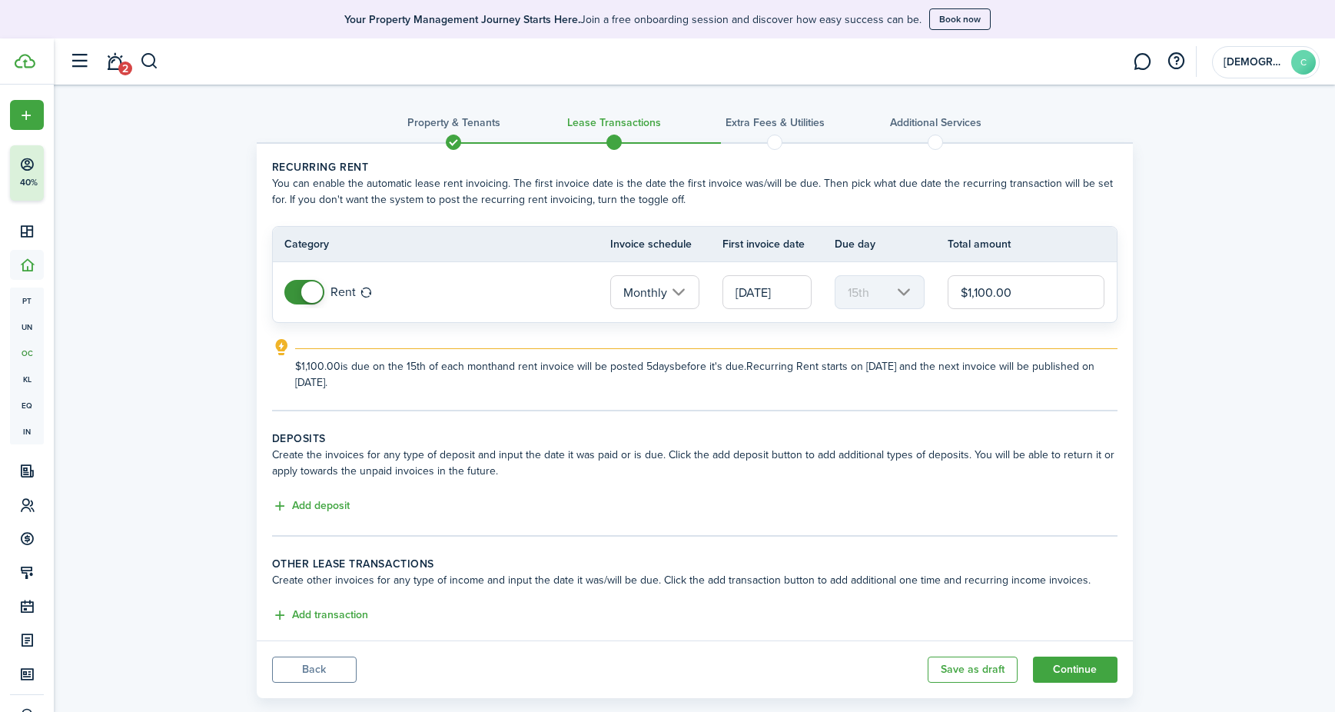
click at [752, 294] on input "[DATE]" at bounding box center [766, 292] width 89 height 34
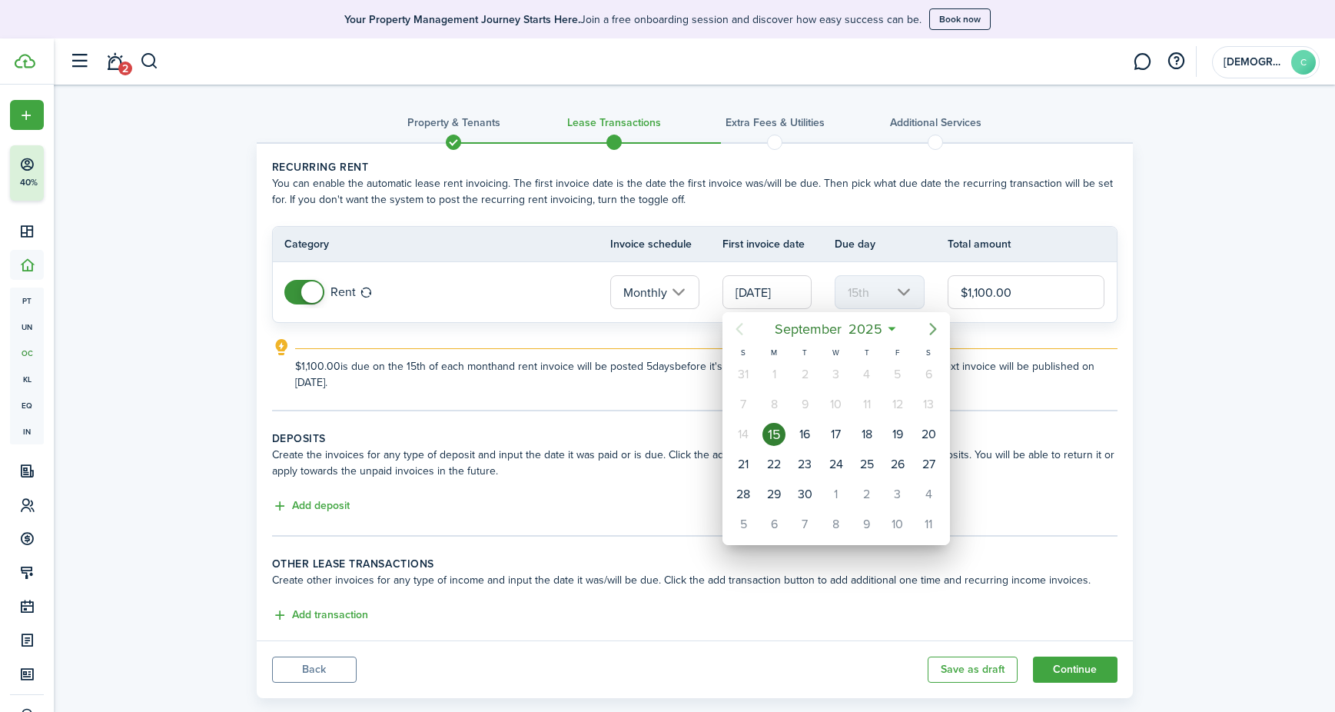
click at [931, 331] on icon "Next page" at bounding box center [933, 329] width 18 height 18
click at [840, 371] on div "1" at bounding box center [836, 374] width 23 height 23
type input "[DATE]"
type input "1st"
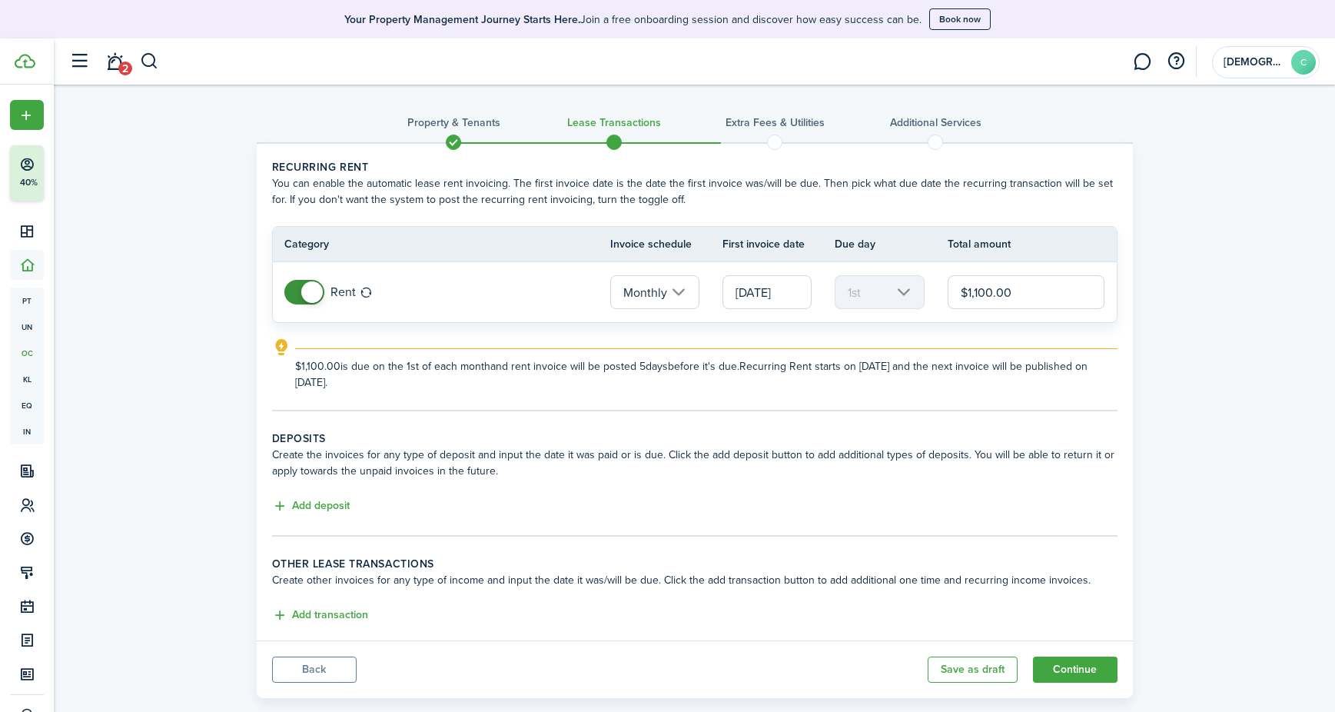
click at [302, 283] on span at bounding box center [304, 292] width 15 height 25
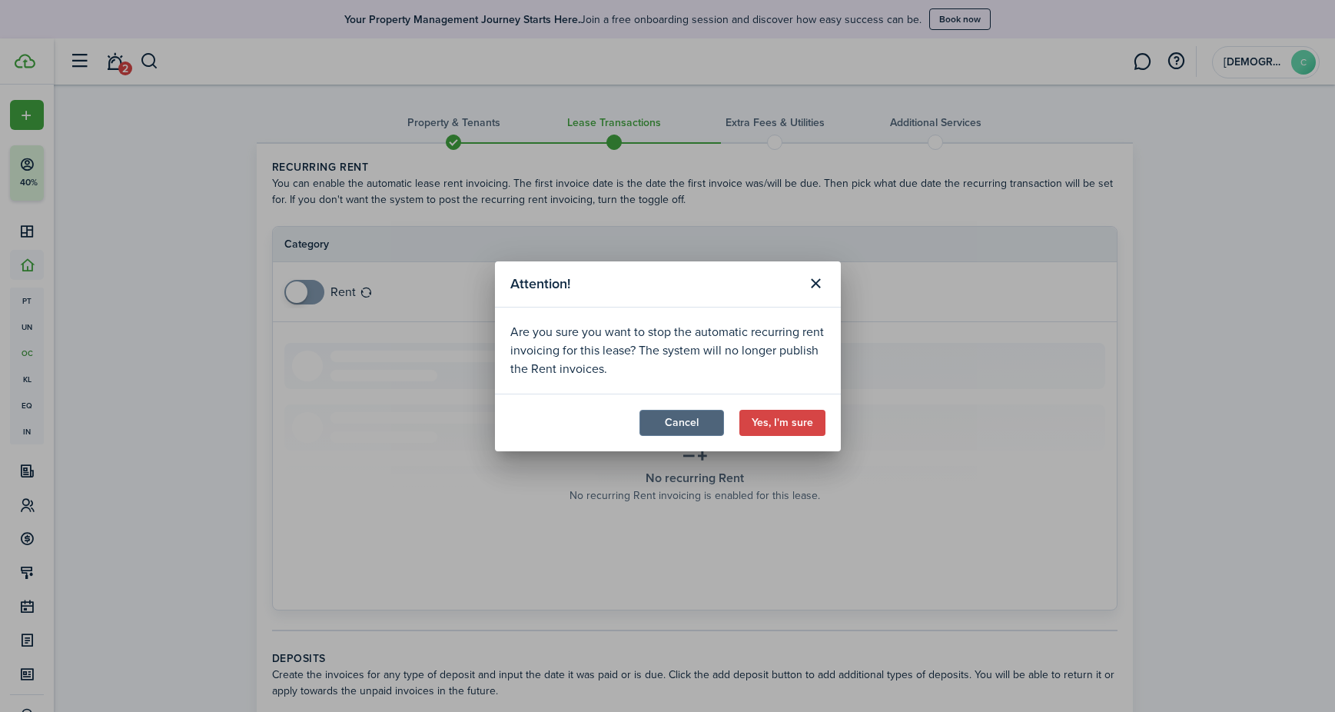
click at [696, 412] on button "Cancel" at bounding box center [681, 423] width 85 height 26
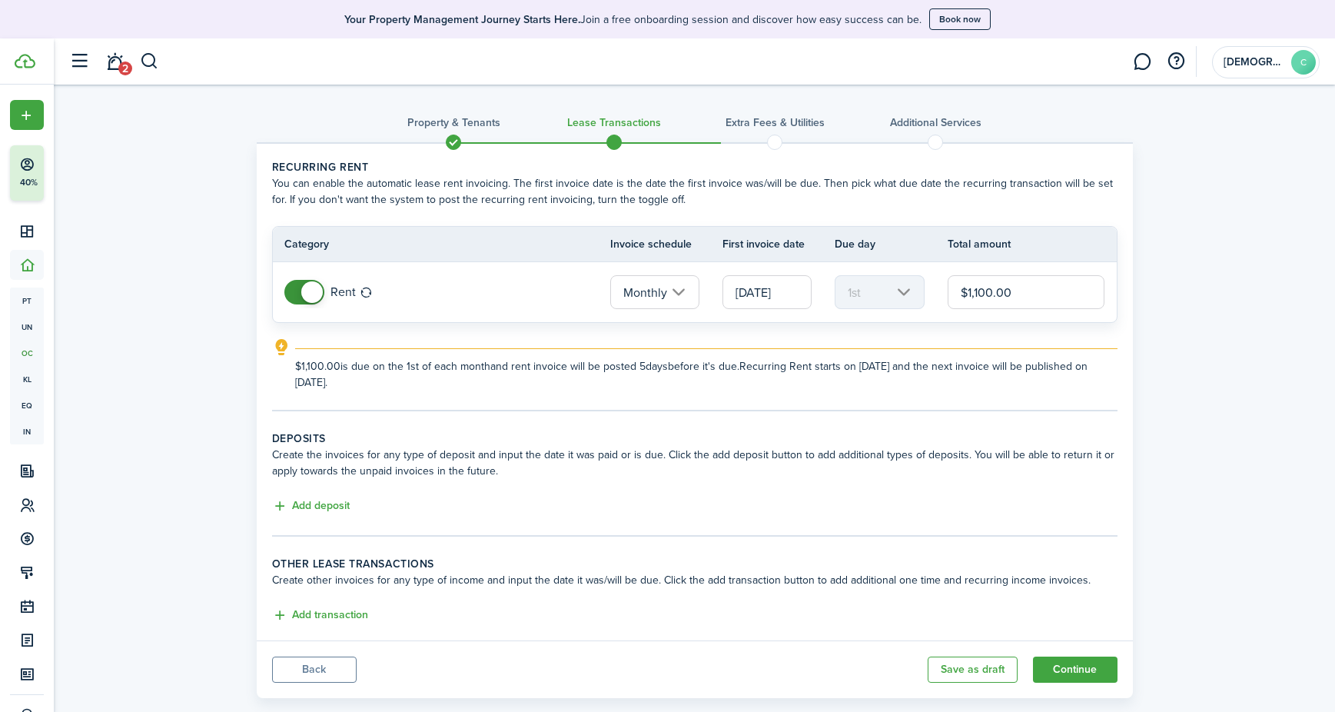
click at [649, 289] on input "Monthly" at bounding box center [654, 292] width 89 height 34
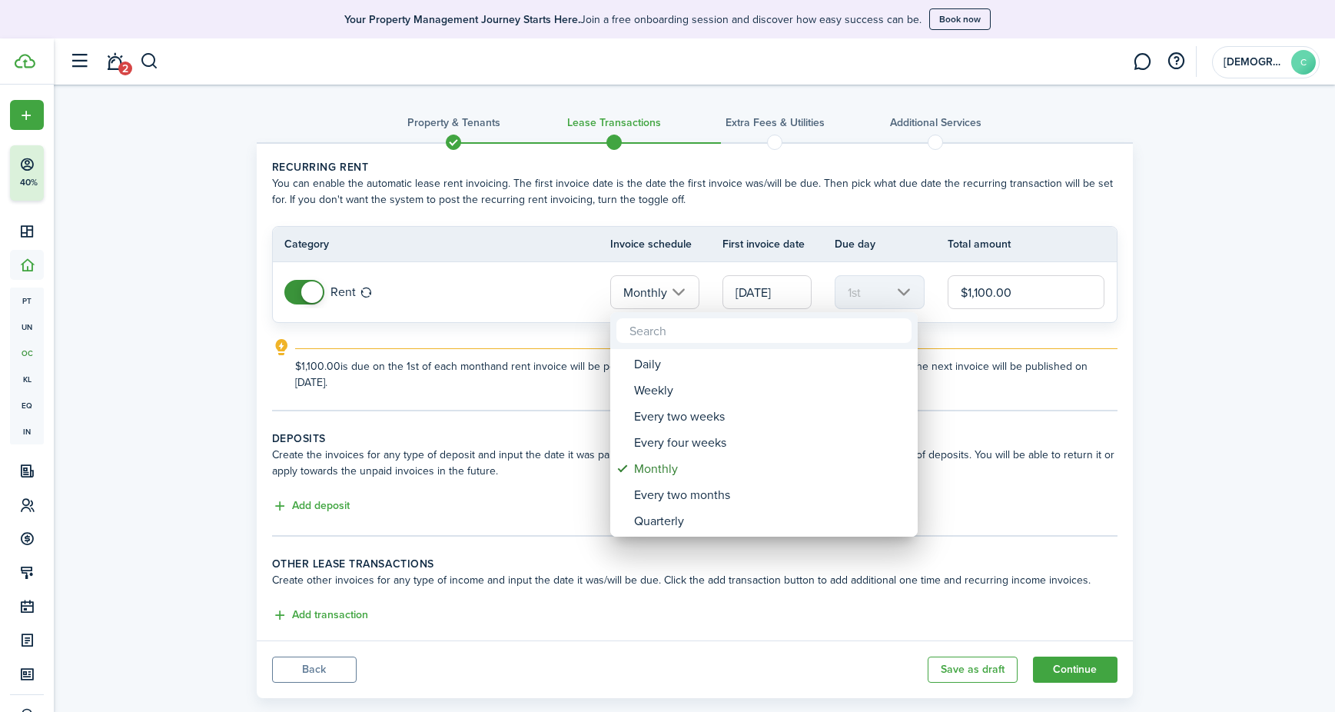
click at [765, 292] on div at bounding box center [667, 356] width 1581 height 958
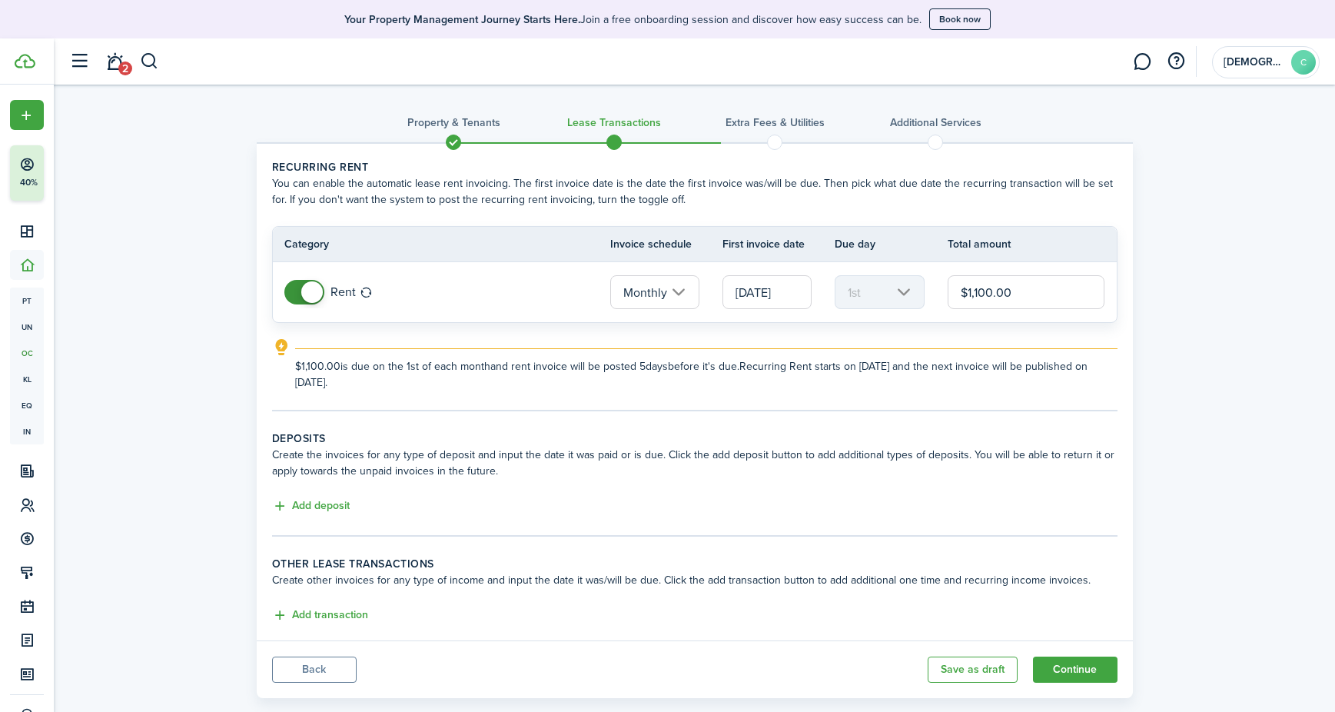
click at [765, 292] on input "[DATE]" at bounding box center [766, 292] width 89 height 34
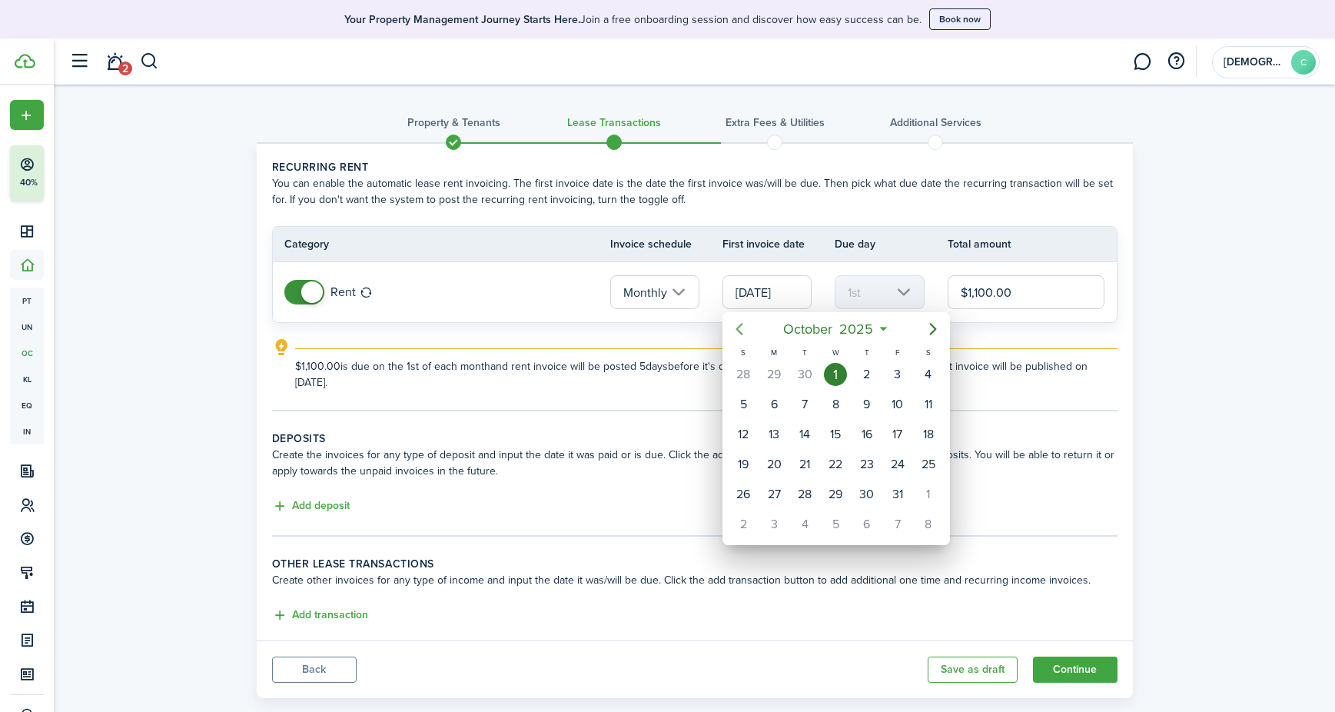
click at [743, 330] on icon "Previous page" at bounding box center [739, 329] width 18 height 18
click at [741, 376] on div "31" at bounding box center [743, 374] width 23 height 23
click at [768, 298] on div at bounding box center [667, 356] width 1581 height 958
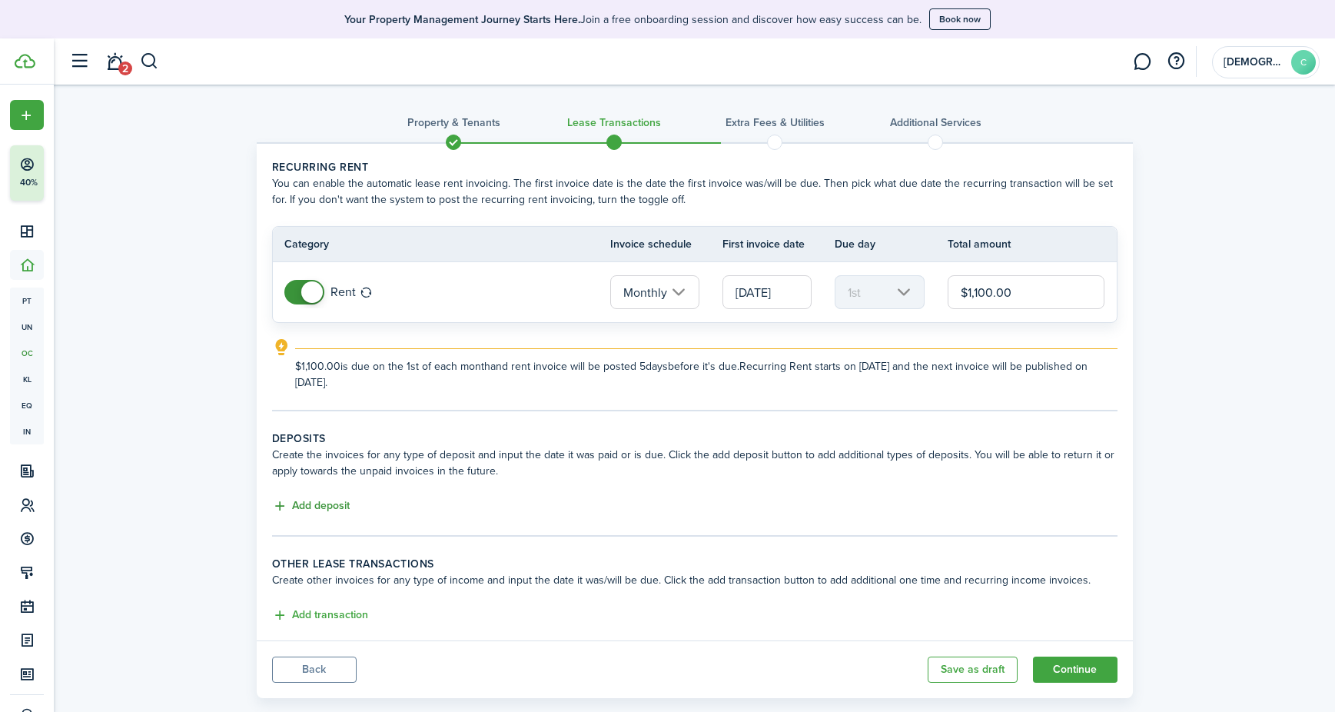
click at [295, 502] on button "Add deposit" at bounding box center [311, 506] width 78 height 18
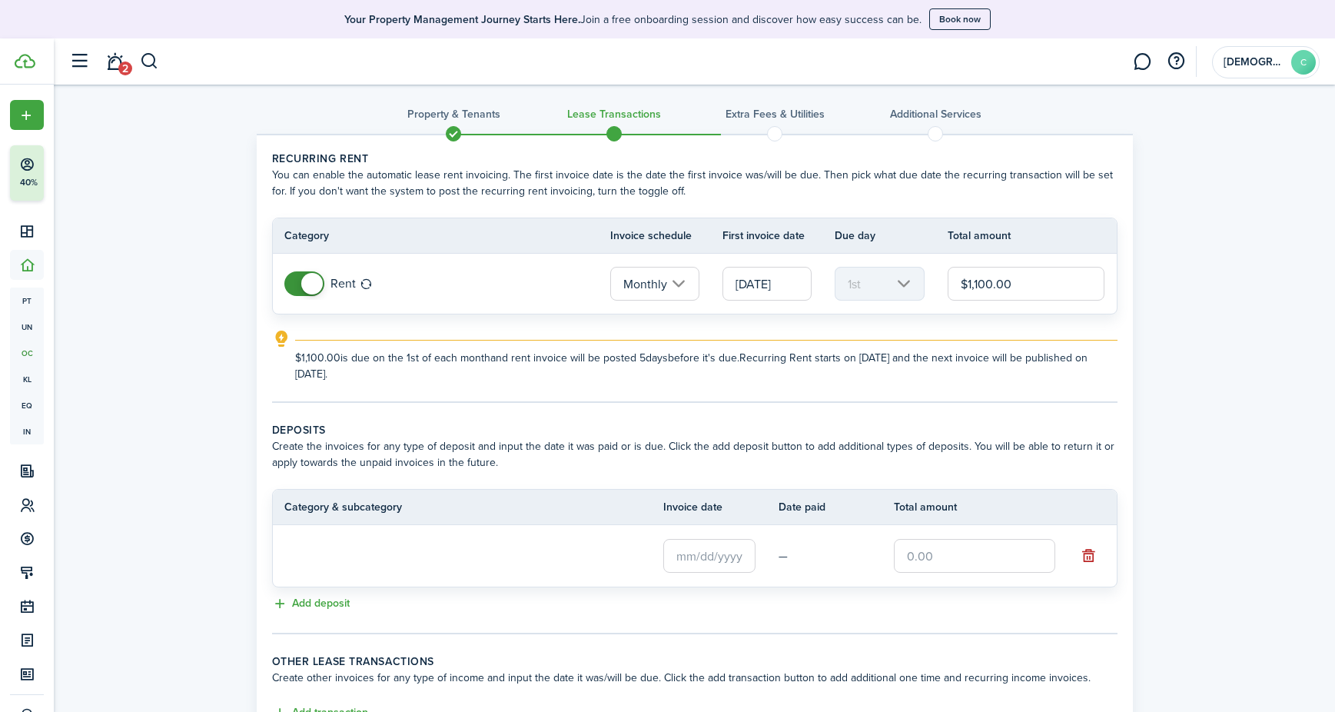
scroll to position [4, 0]
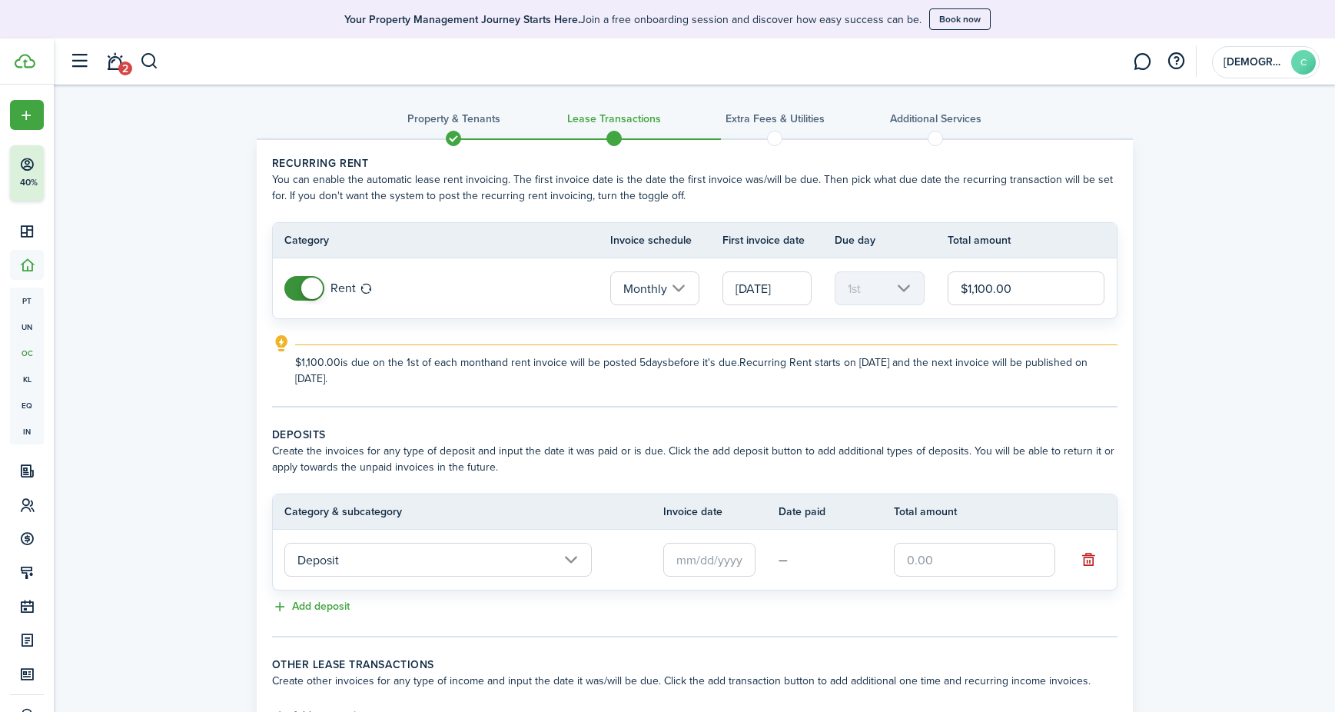
click at [519, 554] on input "Deposit" at bounding box center [437, 560] width 307 height 34
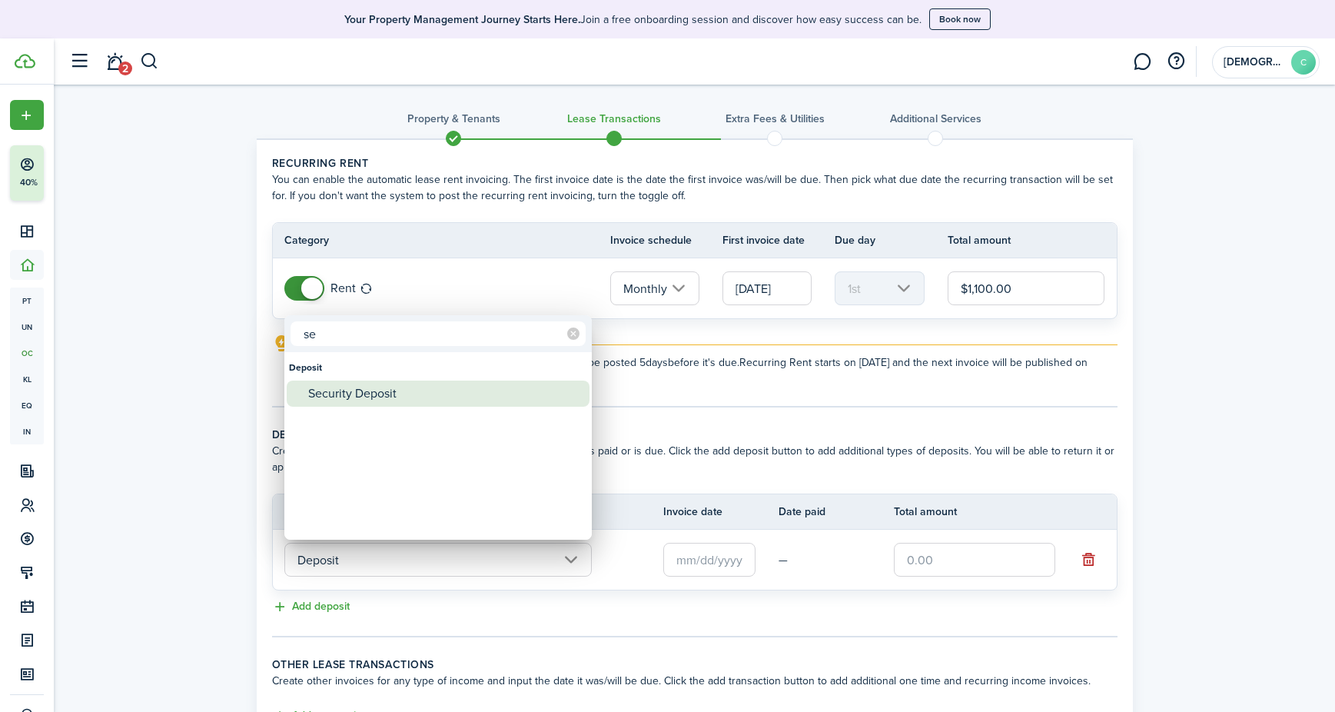
type input "se"
click at [357, 398] on div "Security Deposit" at bounding box center [444, 393] width 272 height 26
type input "Deposit / Security Deposit"
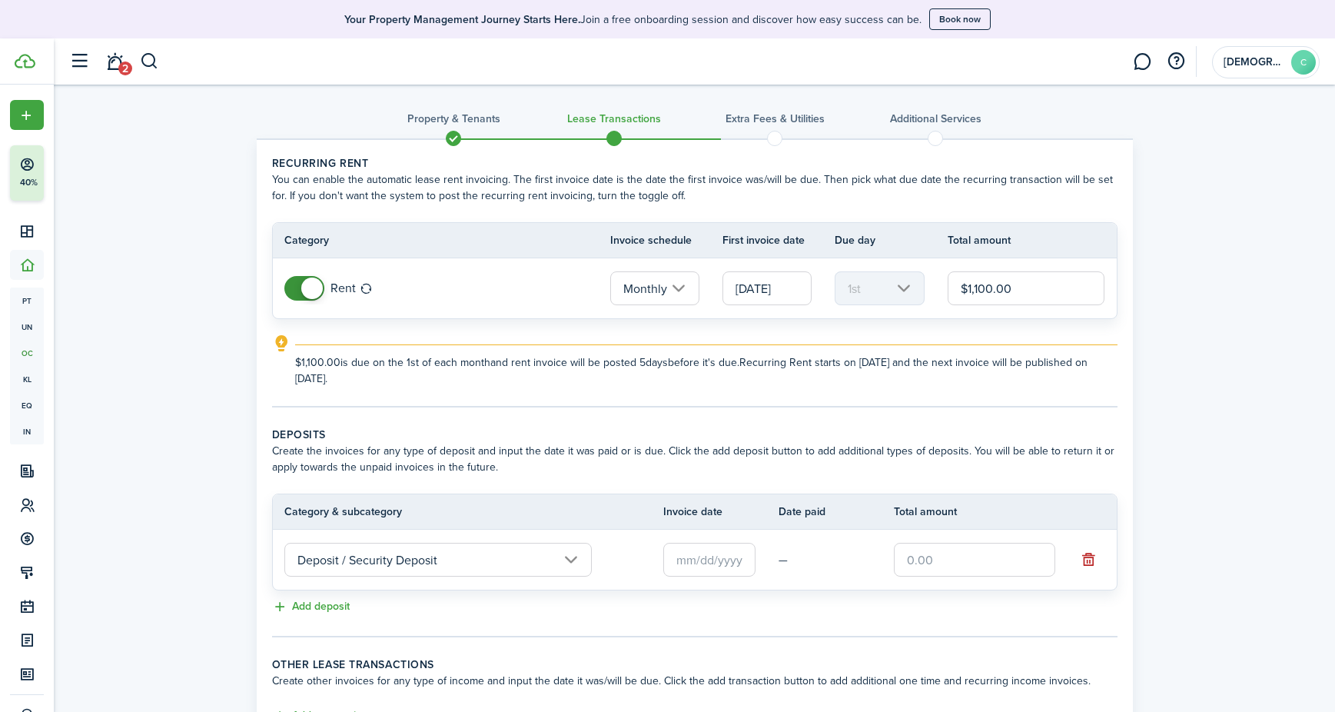
scroll to position [7, 0]
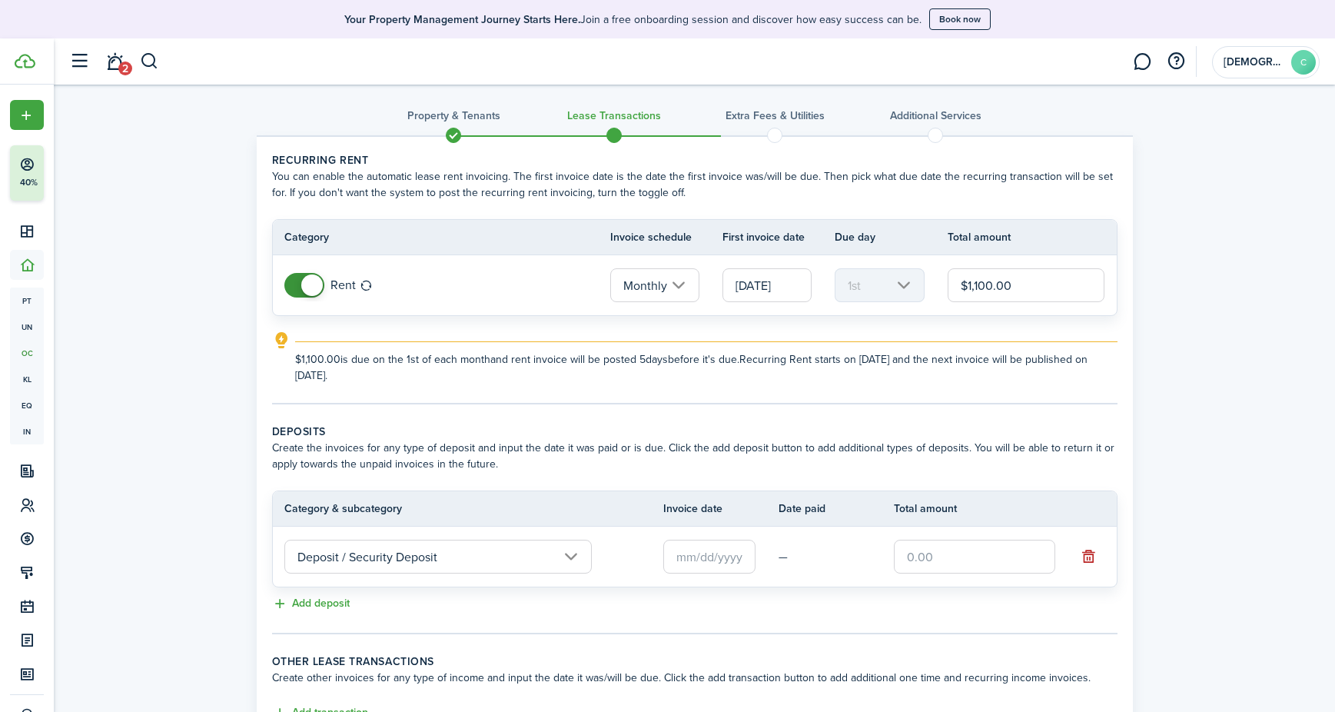
click at [688, 560] on input "text" at bounding box center [709, 556] width 92 height 34
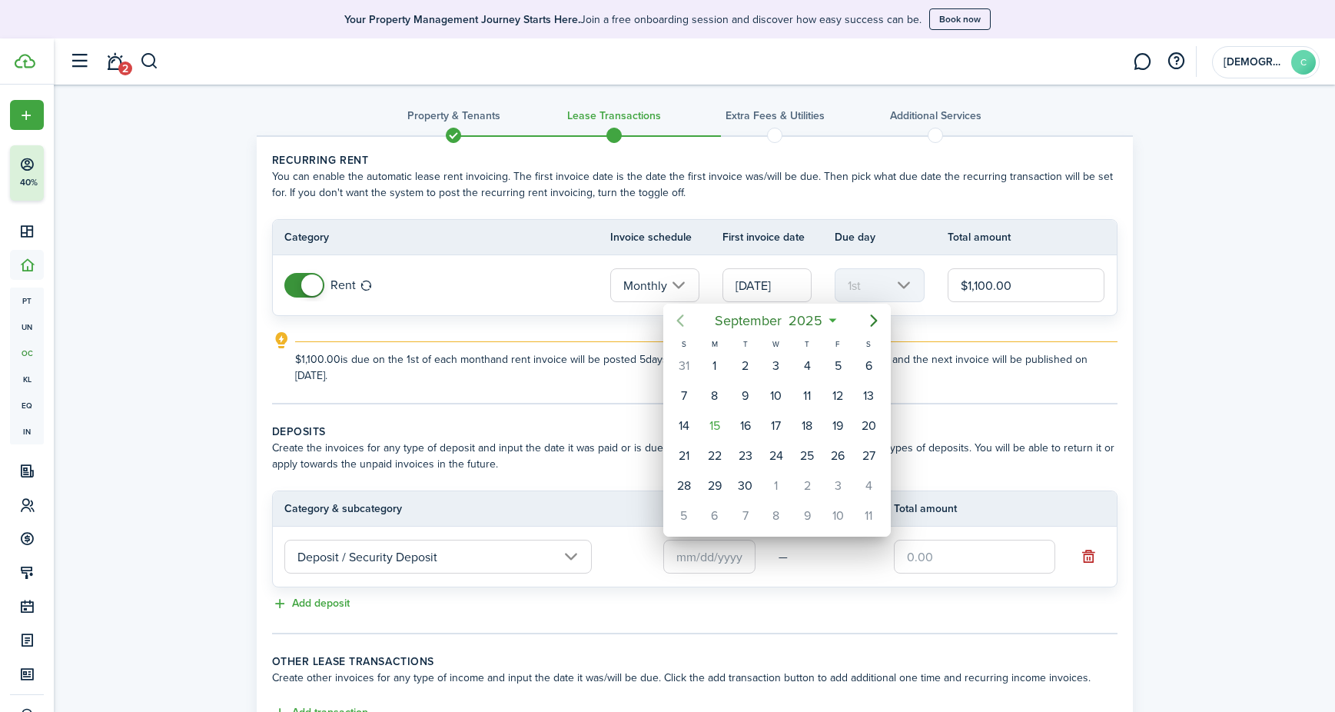
click at [681, 327] on icon "Previous page" at bounding box center [680, 320] width 18 height 18
click at [842, 362] on div "1" at bounding box center [837, 365] width 23 height 23
type input "[DATE]"
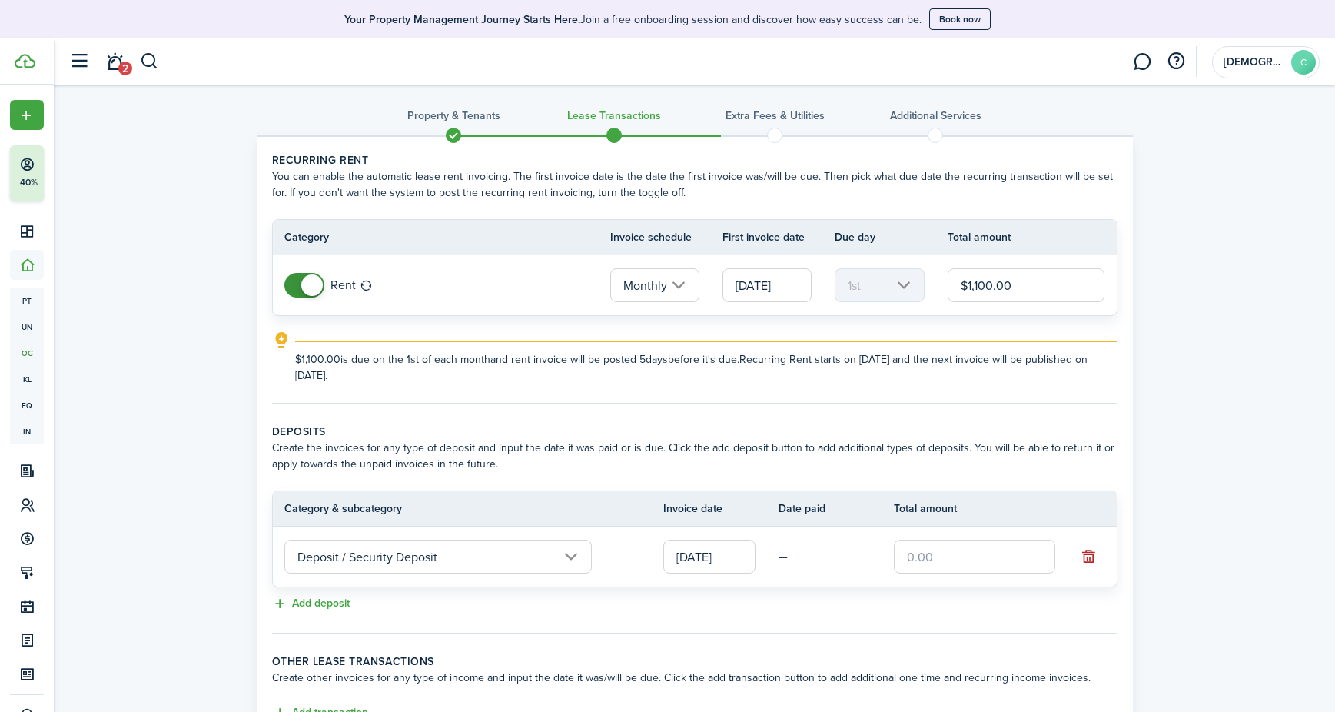
click at [907, 569] on input "text" at bounding box center [974, 556] width 161 height 34
type input "$1,100.00"
click at [805, 557] on td "—" at bounding box center [835, 557] width 115 height 24
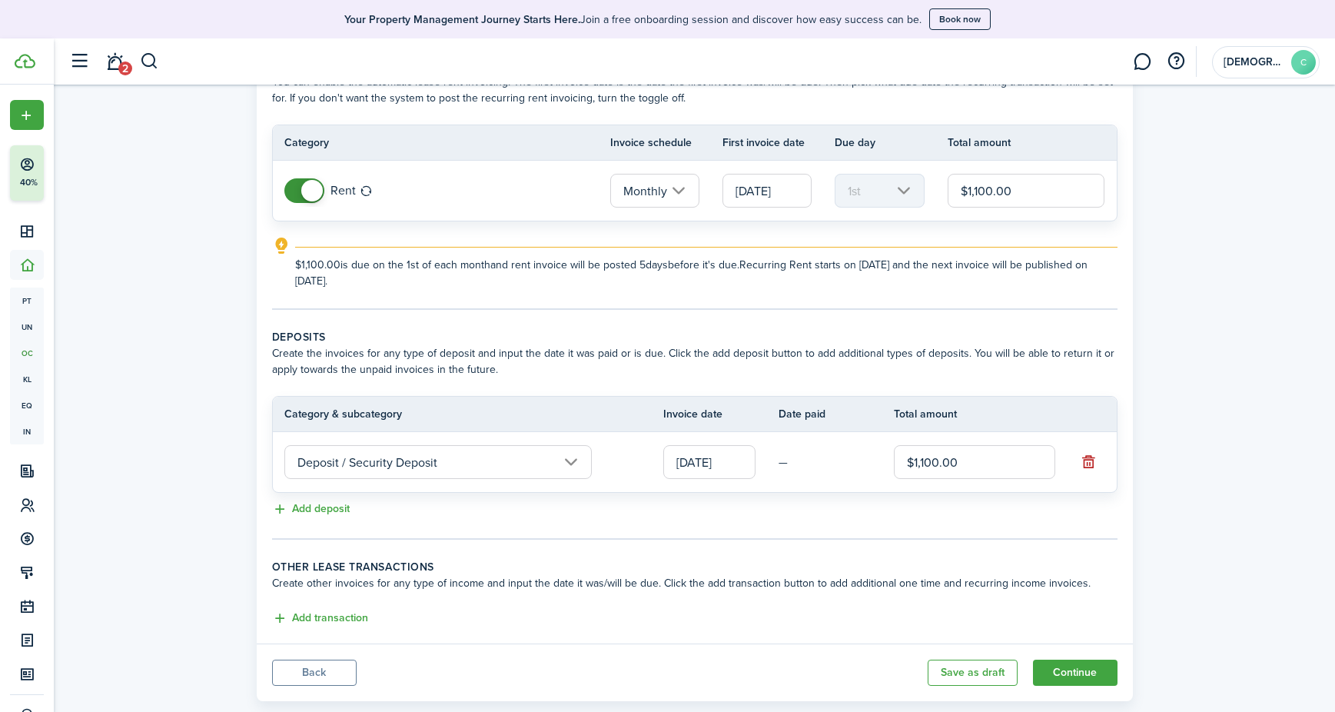
scroll to position [105, 0]
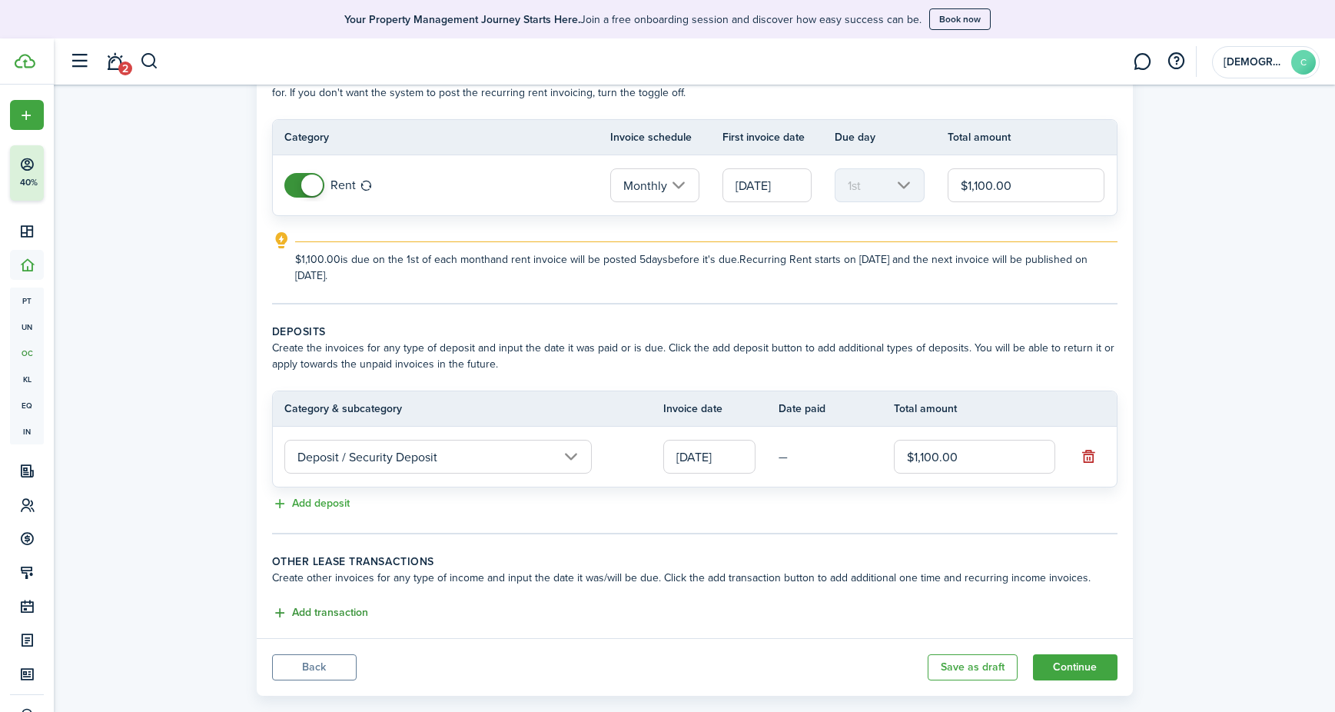
click at [321, 616] on button "Add transaction" at bounding box center [320, 613] width 96 height 18
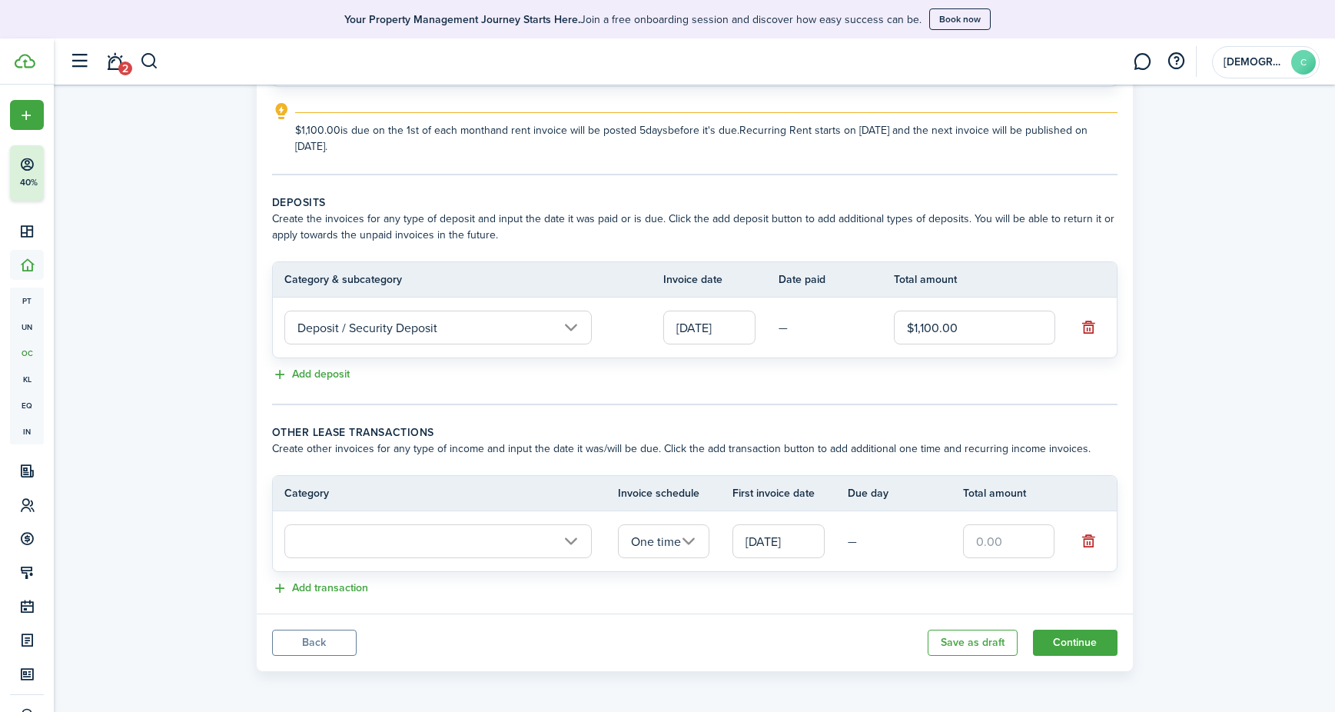
scroll to position [237, 0]
click at [422, 546] on input "text" at bounding box center [437, 540] width 307 height 34
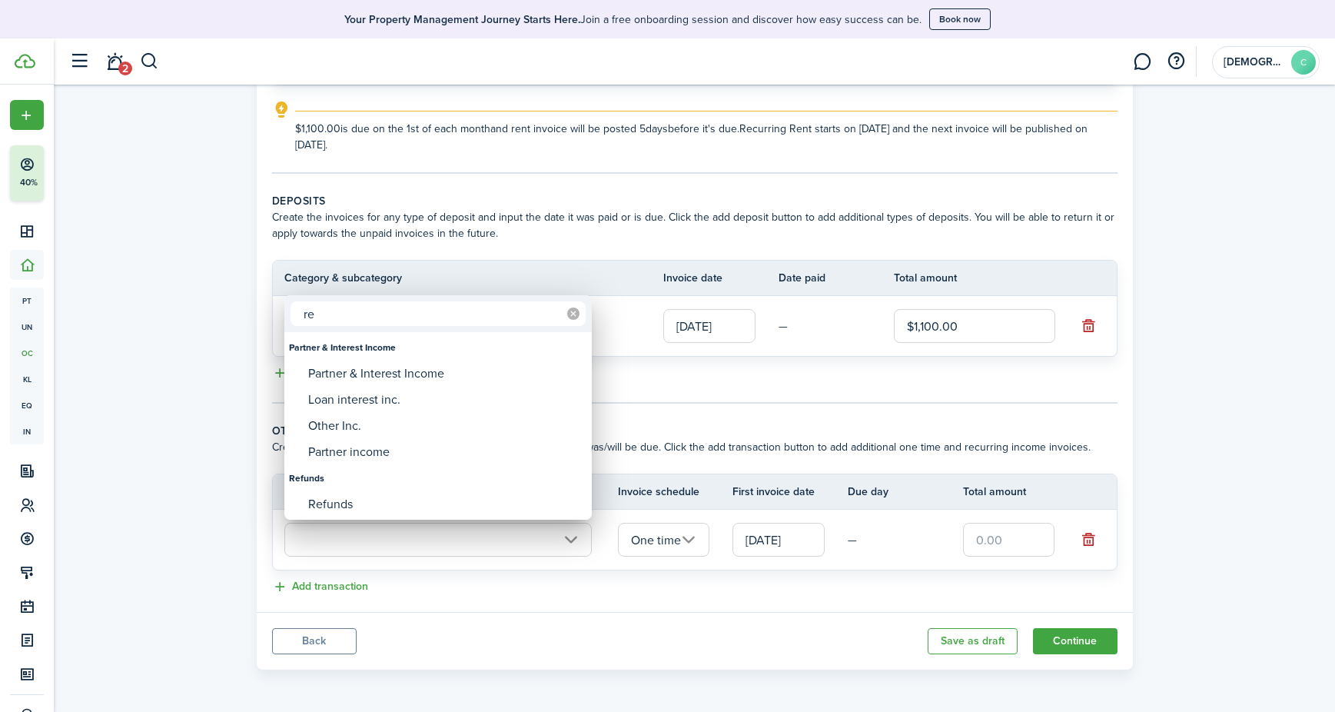
type input "re"
click at [581, 314] on mbsc-icon at bounding box center [573, 313] width 25 height 25
click at [410, 317] on input "text" at bounding box center [437, 313] width 295 height 25
type input "re"
click at [574, 318] on icon at bounding box center [573, 313] width 12 height 12
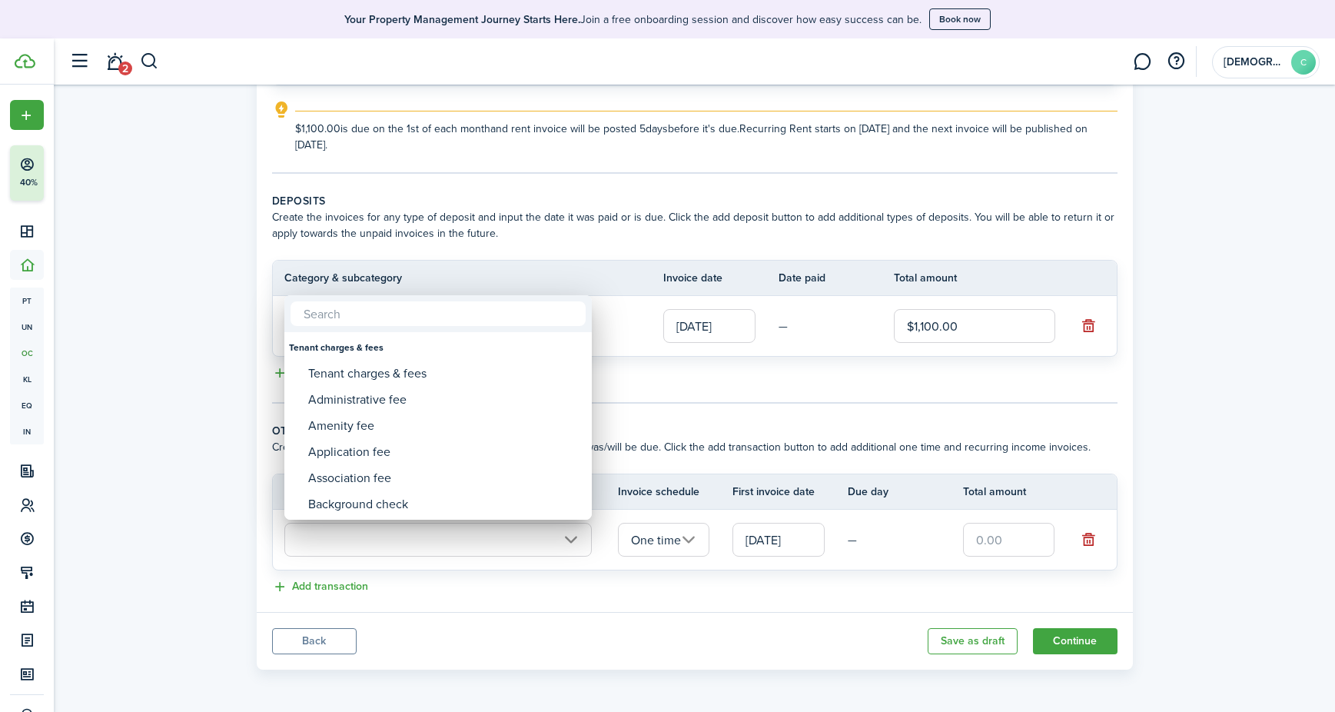
click at [920, 413] on div at bounding box center [667, 356] width 1581 height 958
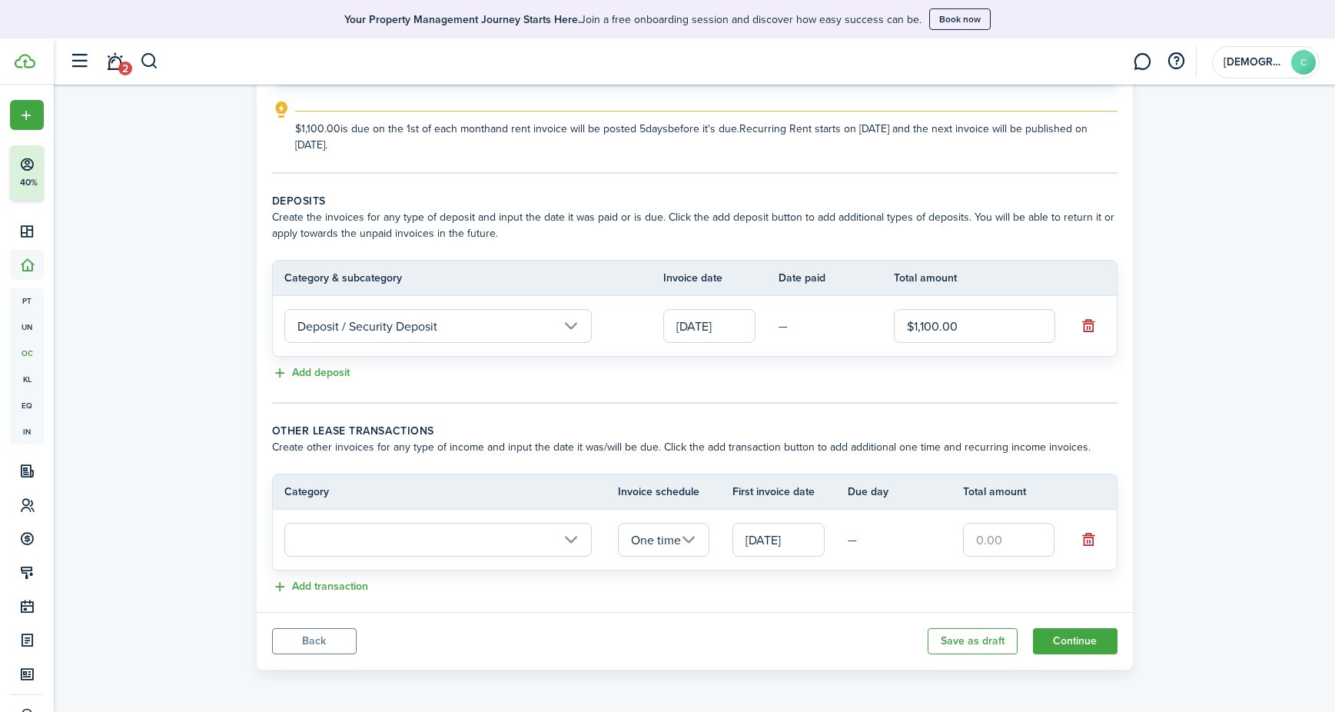
click at [1088, 540] on button "button" at bounding box center [1088, 540] width 22 height 22
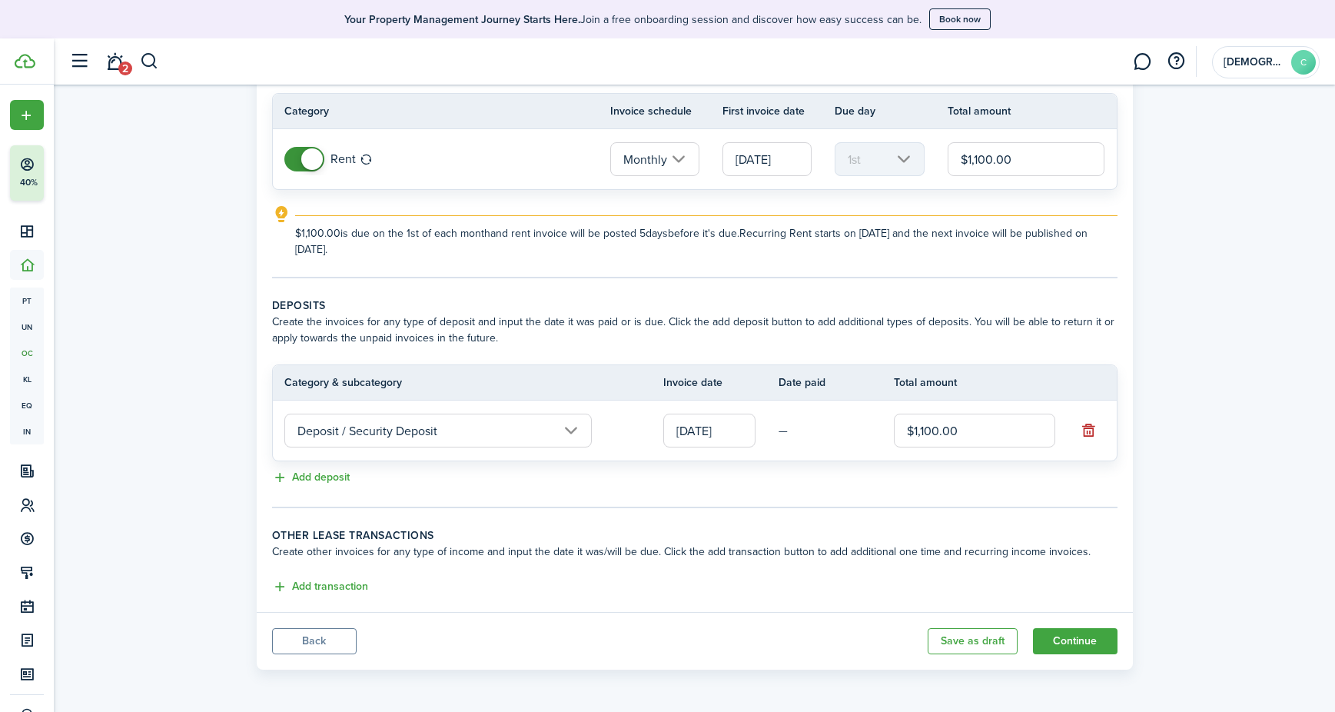
scroll to position [133, 0]
click at [304, 476] on button "Add deposit" at bounding box center [311, 478] width 78 height 18
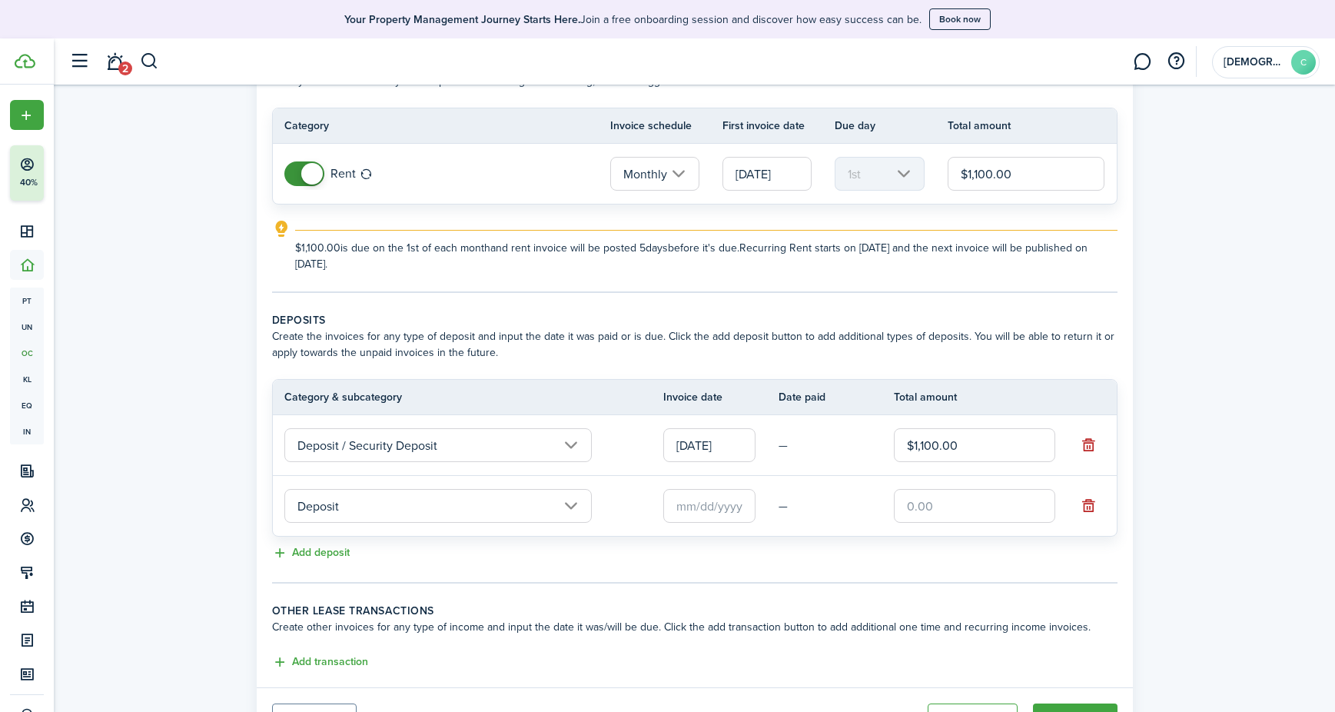
scroll to position [115, 0]
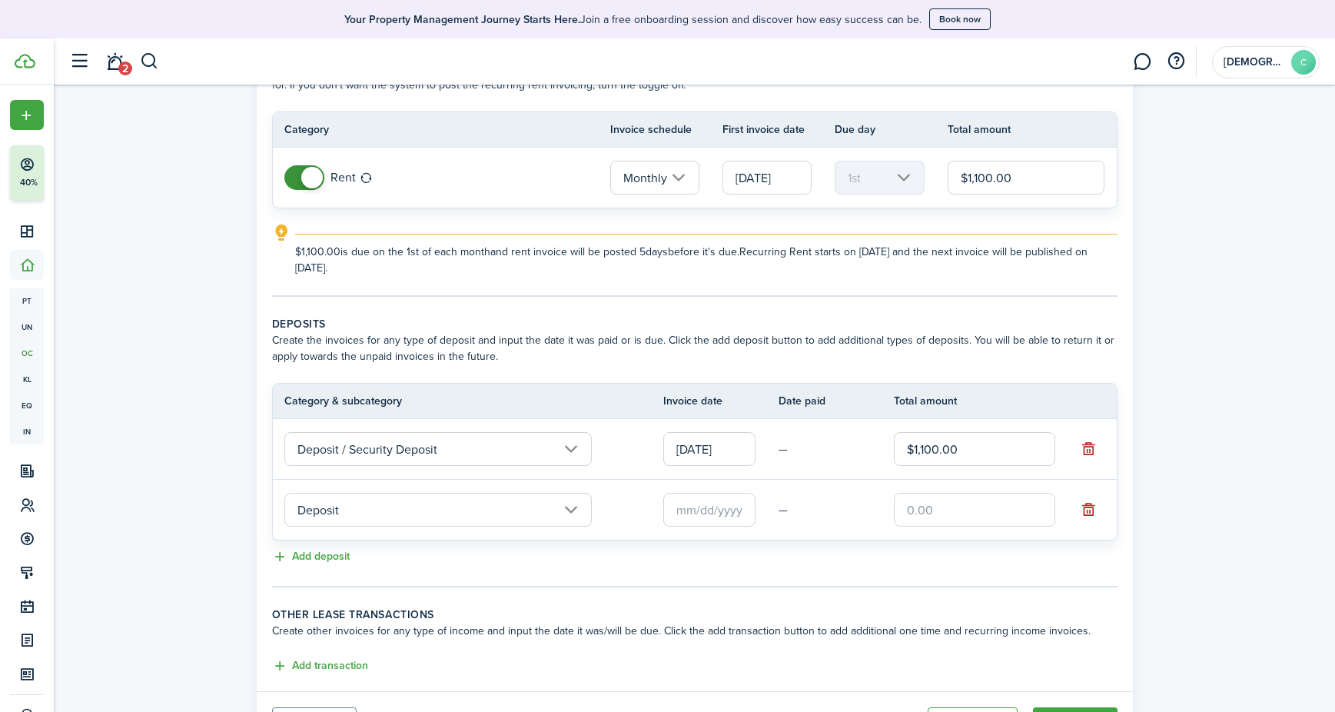
click at [416, 502] on input "Deposit" at bounding box center [437, 510] width 307 height 34
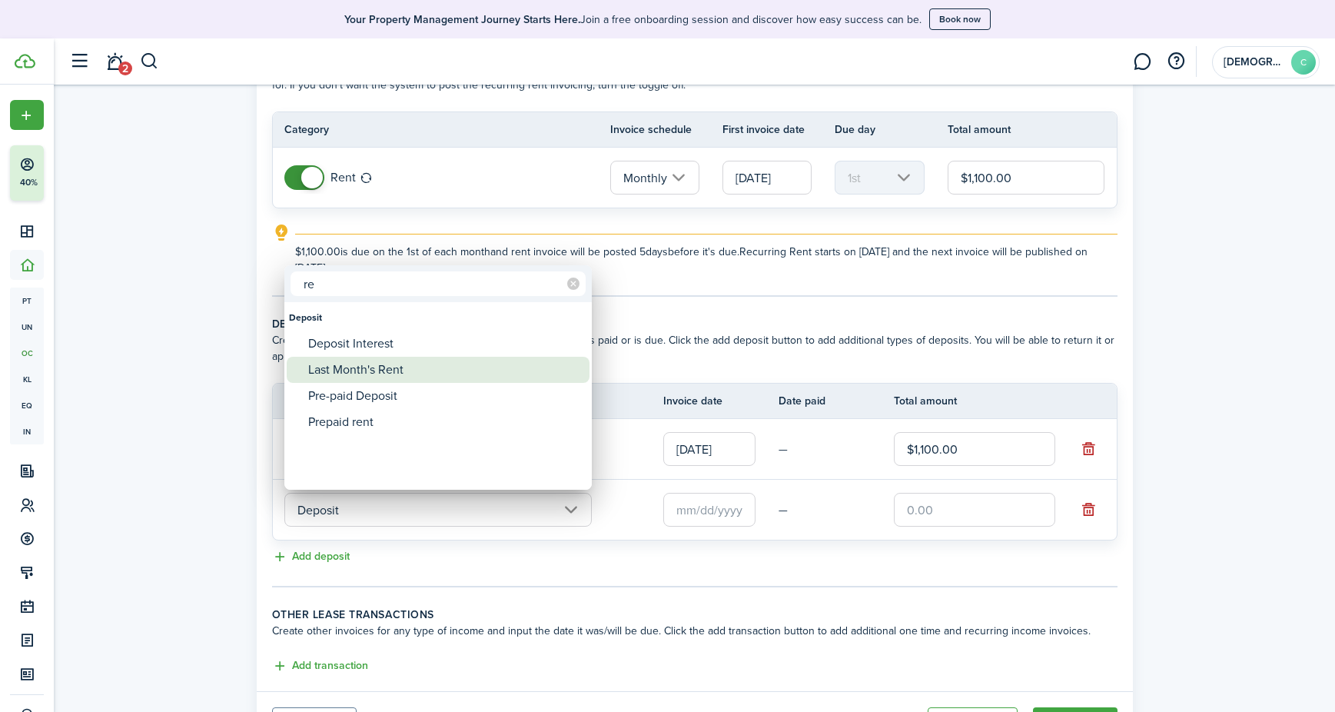
type input "re"
click at [337, 374] on div "Last Month's Rent" at bounding box center [444, 370] width 272 height 26
type input "Deposit / Last Month's Rent"
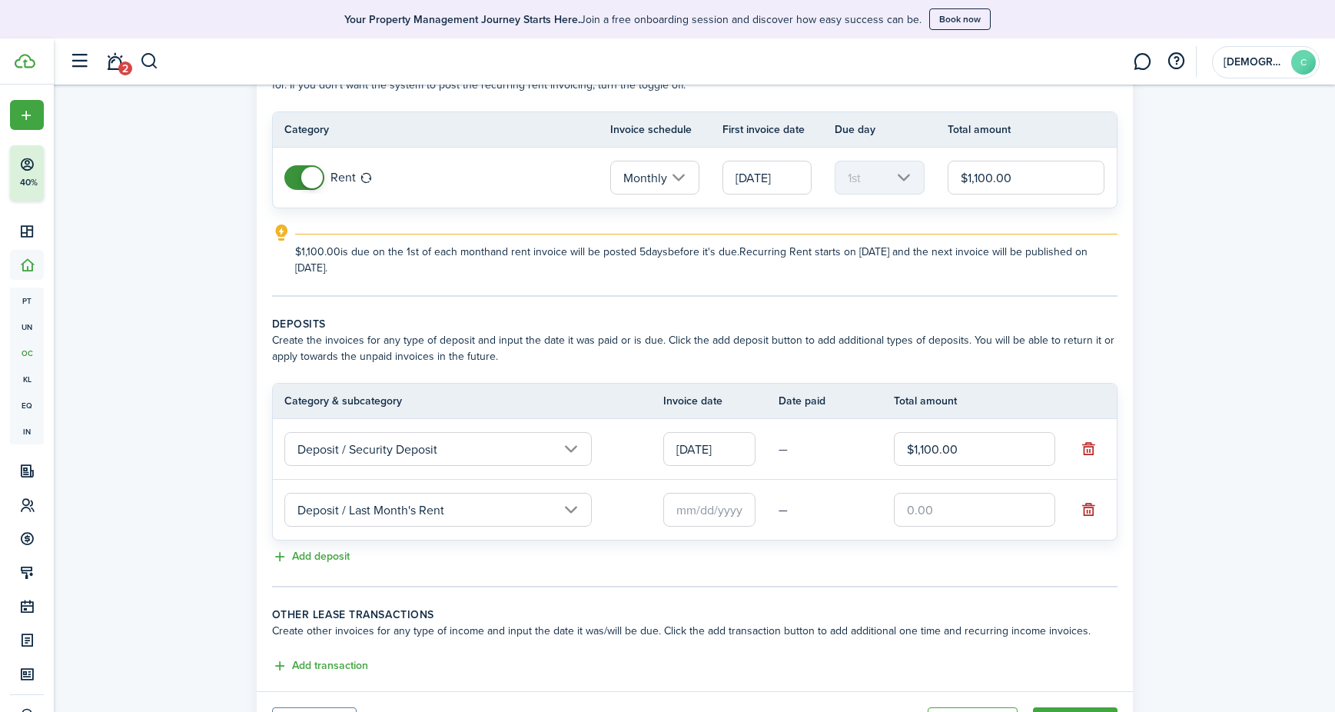
click at [724, 511] on input "text" at bounding box center [709, 510] width 92 height 34
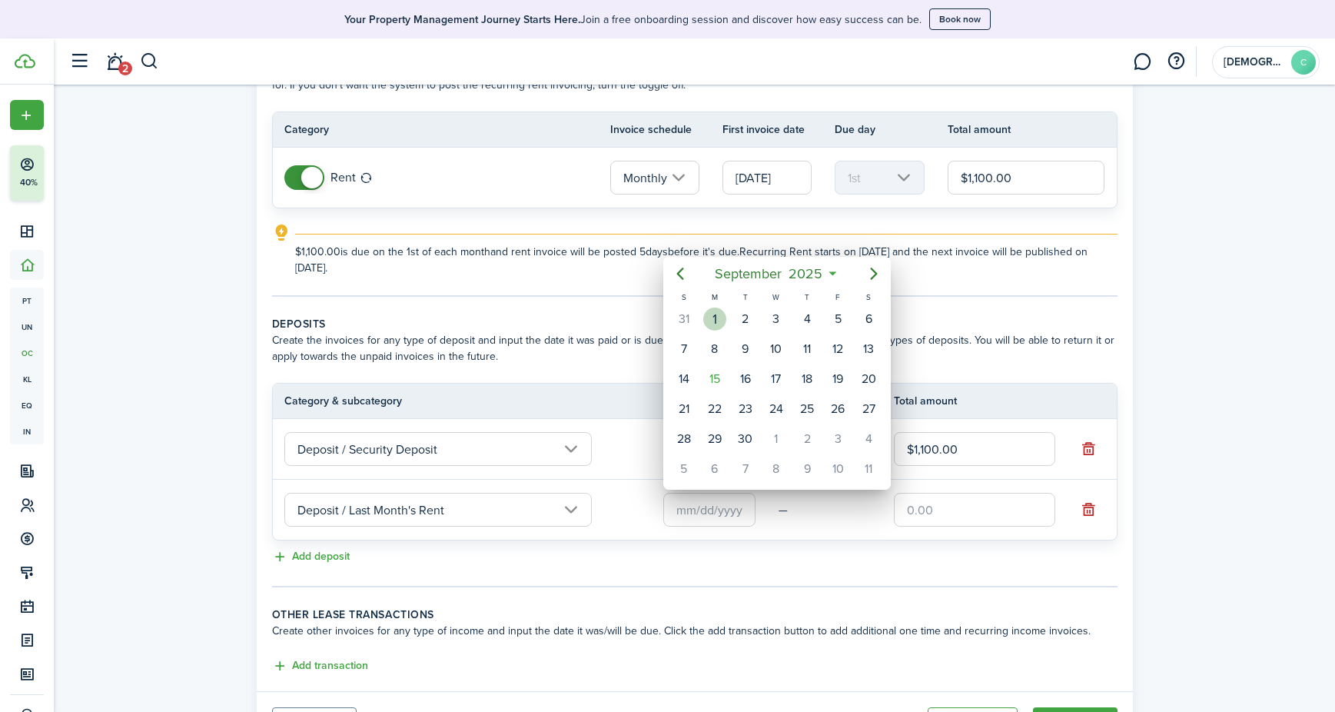
click at [709, 317] on div "1" at bounding box center [714, 318] width 23 height 23
type input "[DATE]"
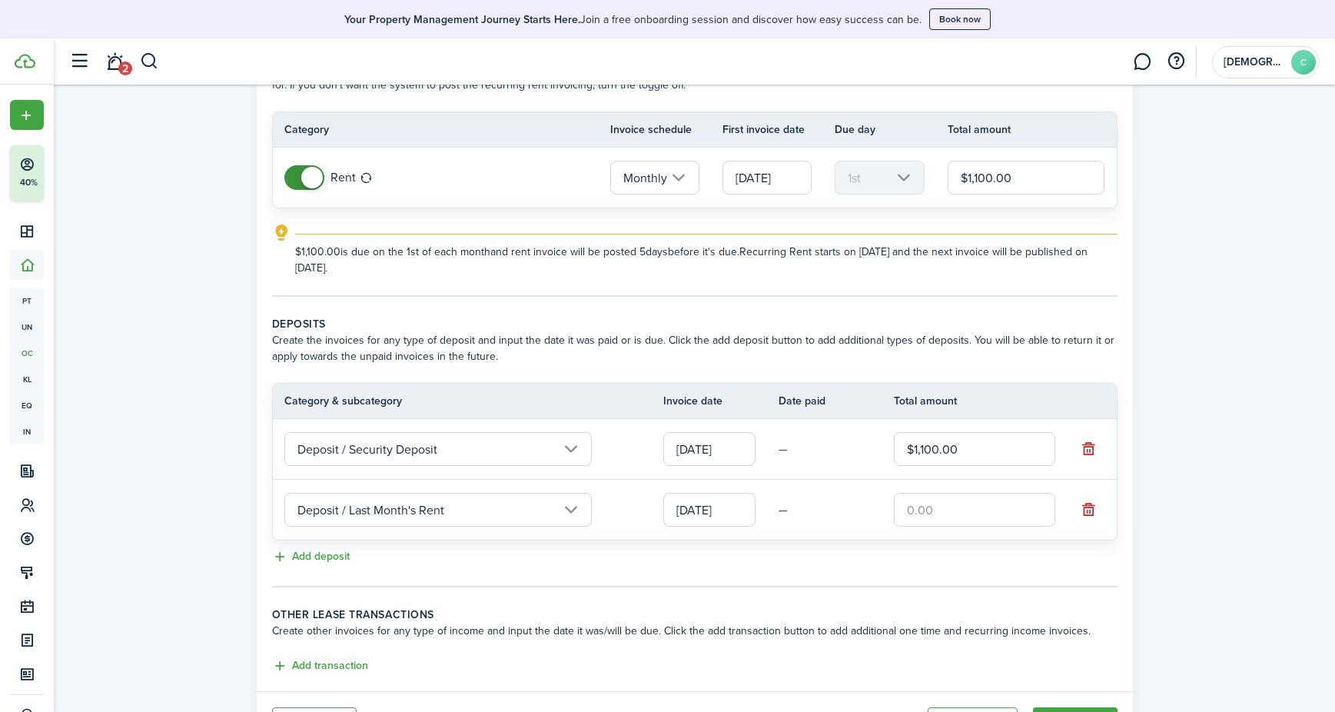
click at [961, 510] on input "text" at bounding box center [974, 510] width 161 height 34
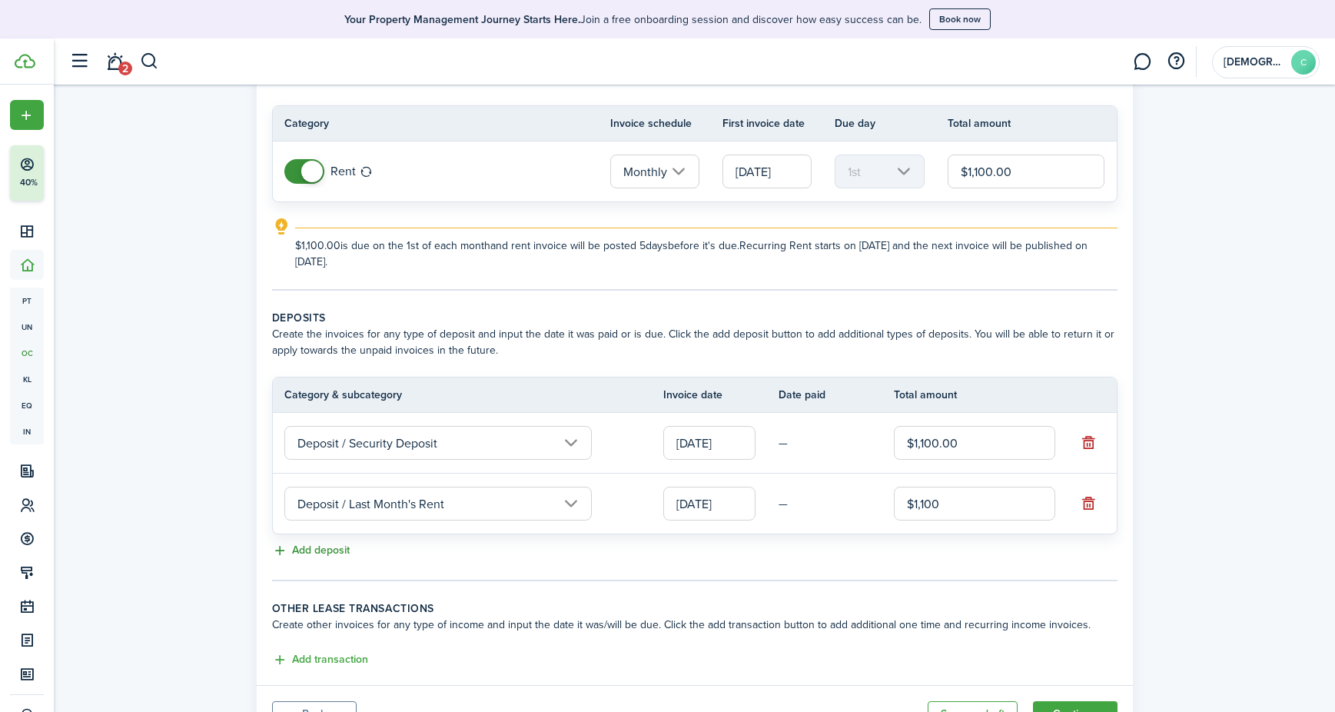
type input "$1,100.00"
click at [310, 553] on button "Add deposit" at bounding box center [311, 551] width 78 height 18
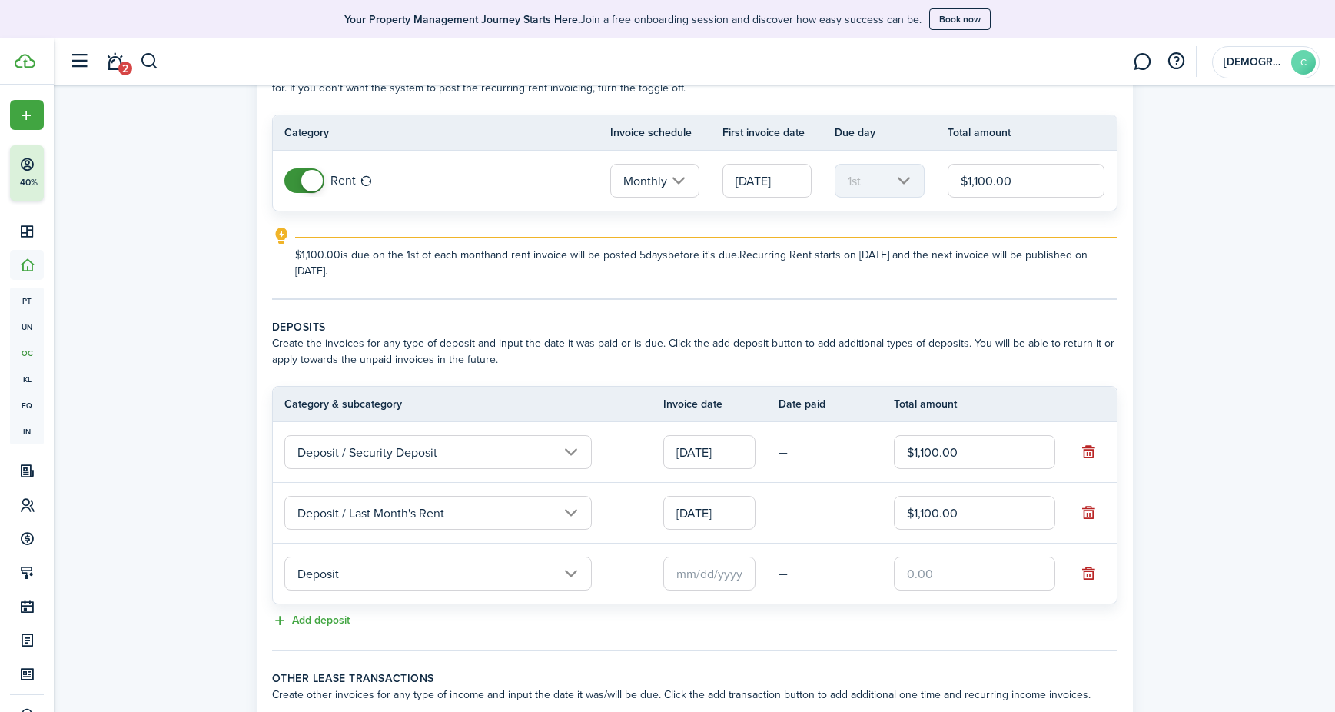
click at [386, 581] on input "Deposit" at bounding box center [437, 573] width 307 height 34
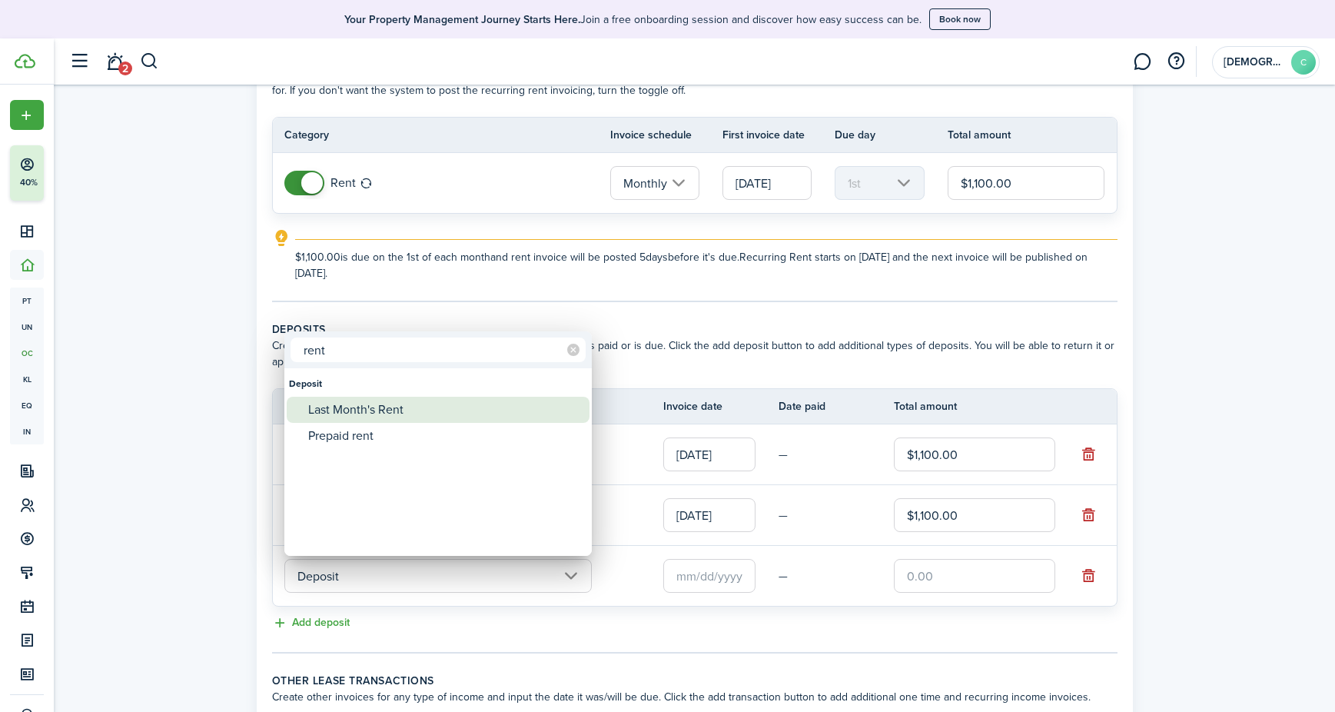
type input "rent"
click at [358, 410] on div "Last Month's Rent" at bounding box center [444, 410] width 272 height 26
type input "Deposit / Last Month's Rent"
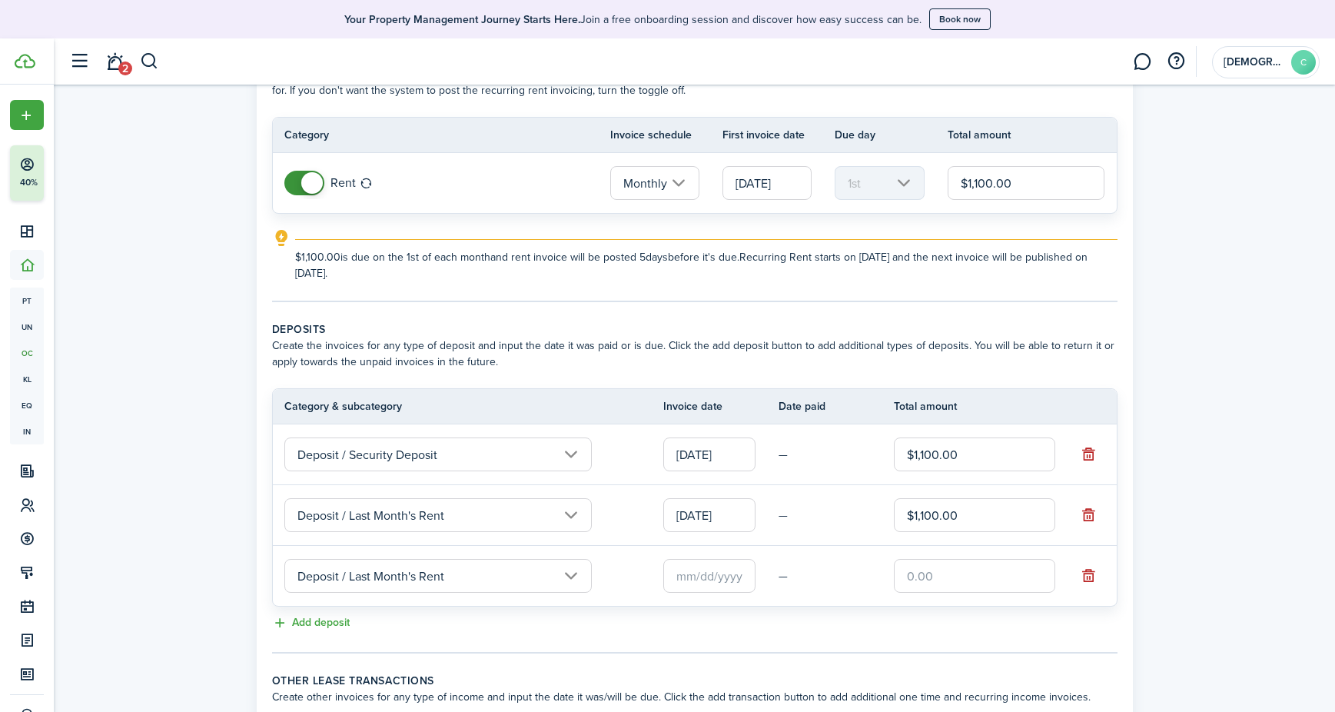
scroll to position [111, 0]
click at [715, 576] on input "text" at bounding box center [709, 574] width 92 height 34
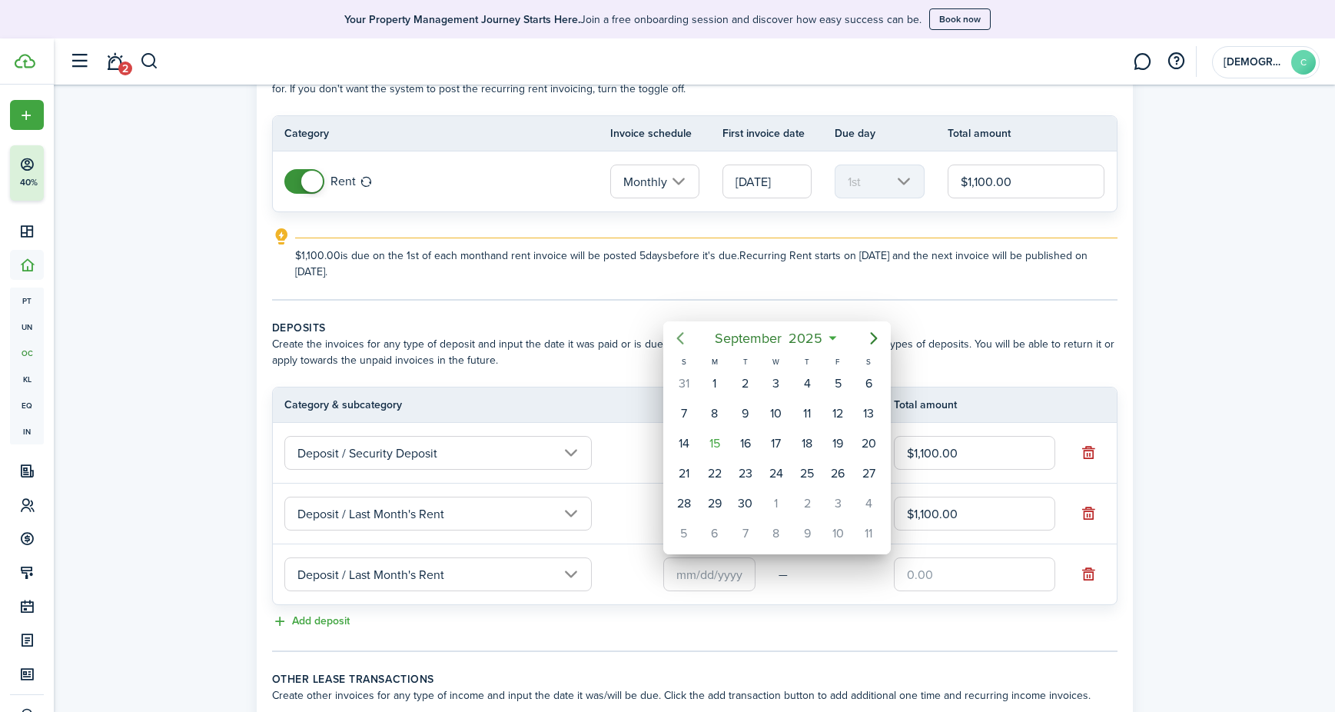
click at [678, 339] on icon "Previous page" at bounding box center [679, 338] width 7 height 12
click at [832, 377] on div "1" at bounding box center [837, 383] width 23 height 23
type input "[DATE]"
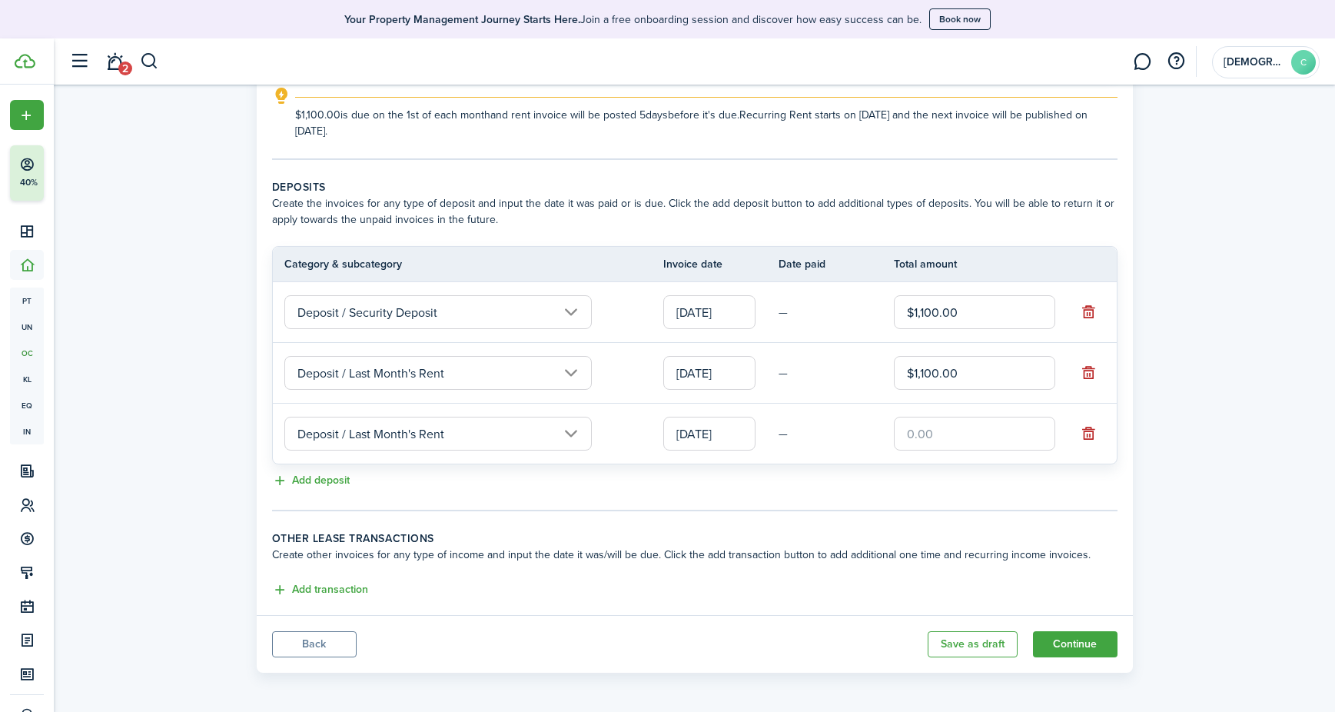
scroll to position [254, 0]
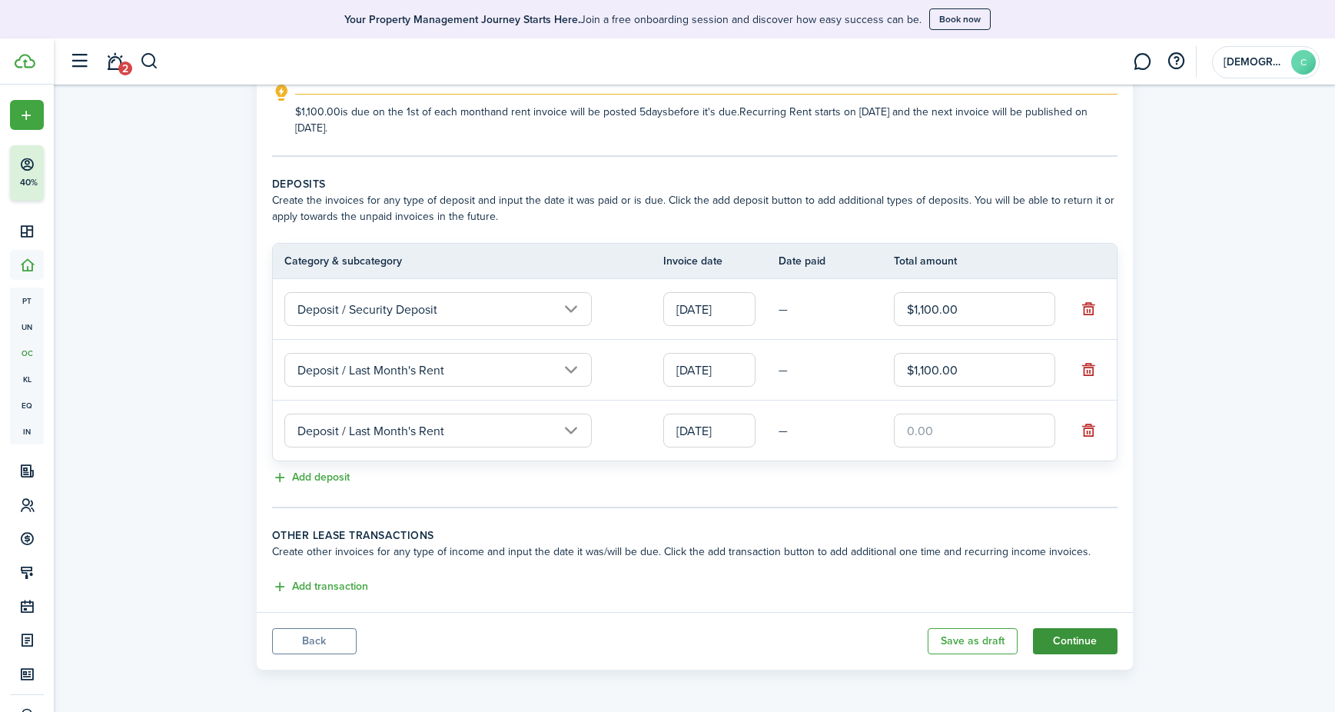
click at [1079, 636] on button "Continue" at bounding box center [1075, 641] width 85 height 26
click at [919, 431] on input "text" at bounding box center [974, 430] width 161 height 34
type input "$1,100.00"
click at [1077, 640] on button "Continue" at bounding box center [1075, 641] width 85 height 26
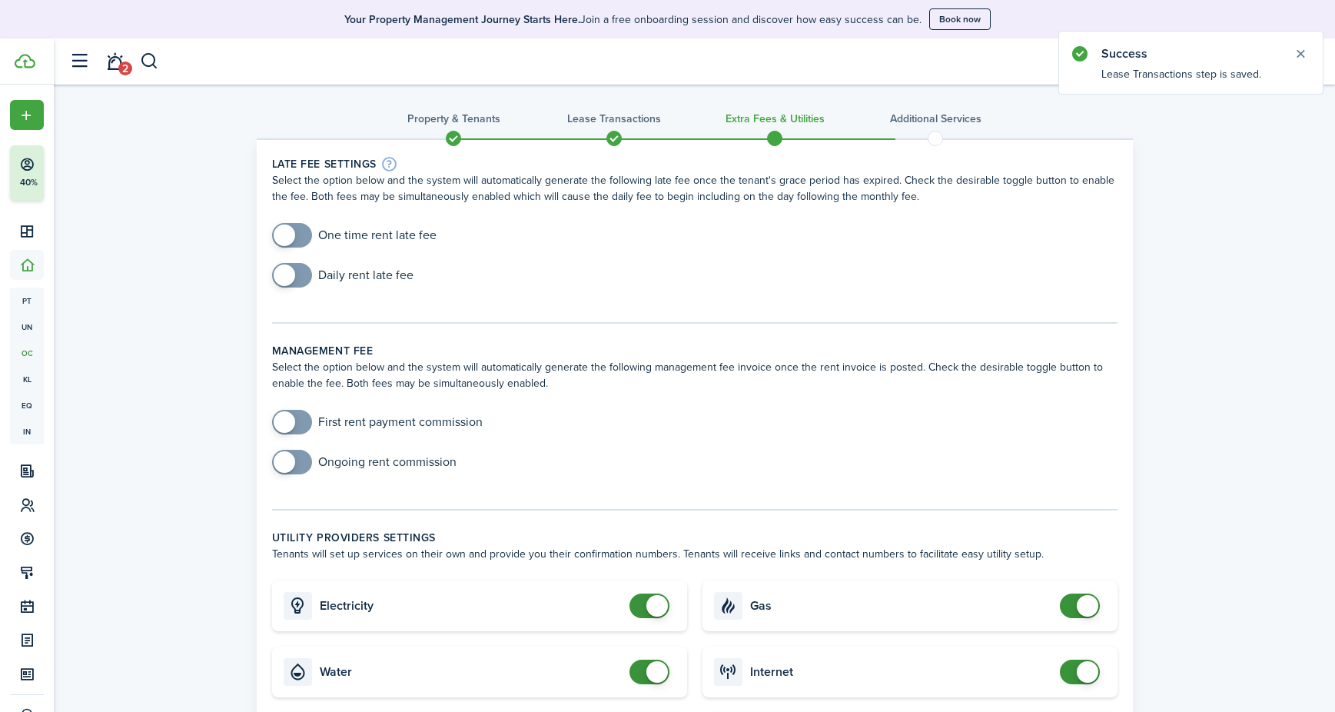
scroll to position [5, 0]
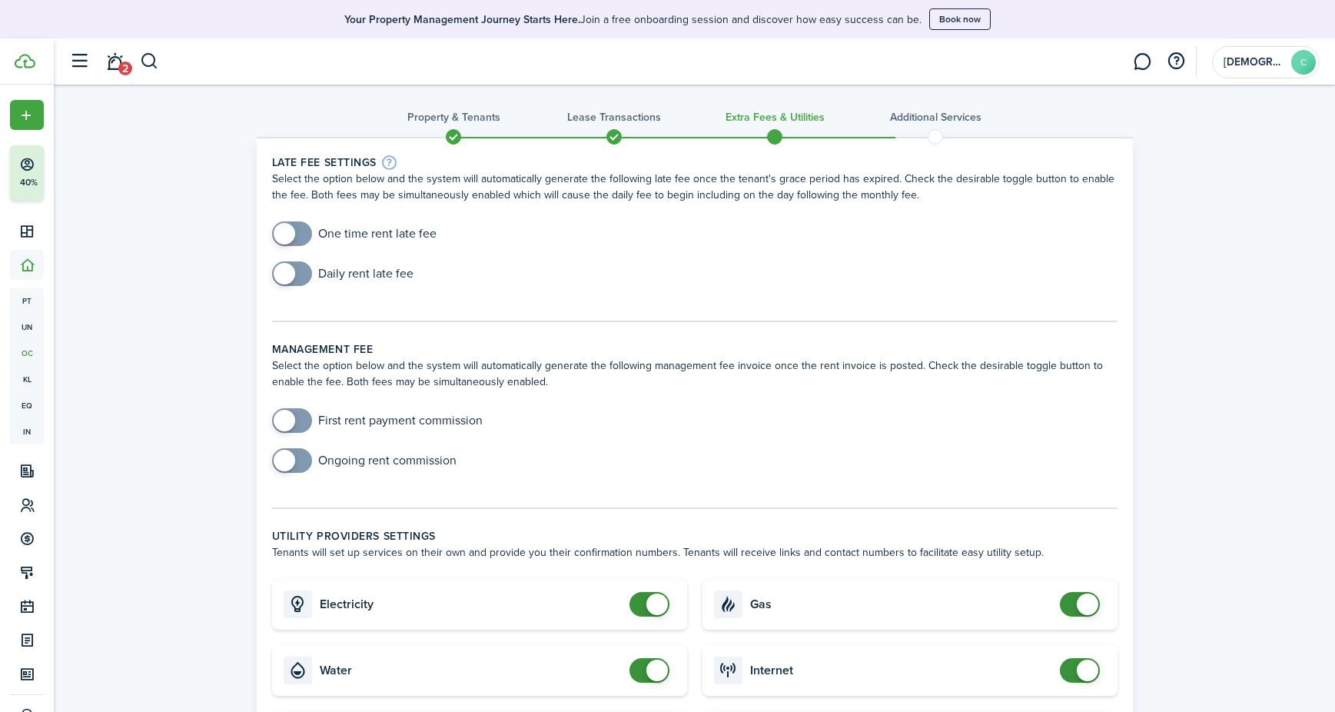
checkbox input "true"
click at [292, 237] on span at bounding box center [285, 234] width 22 height 22
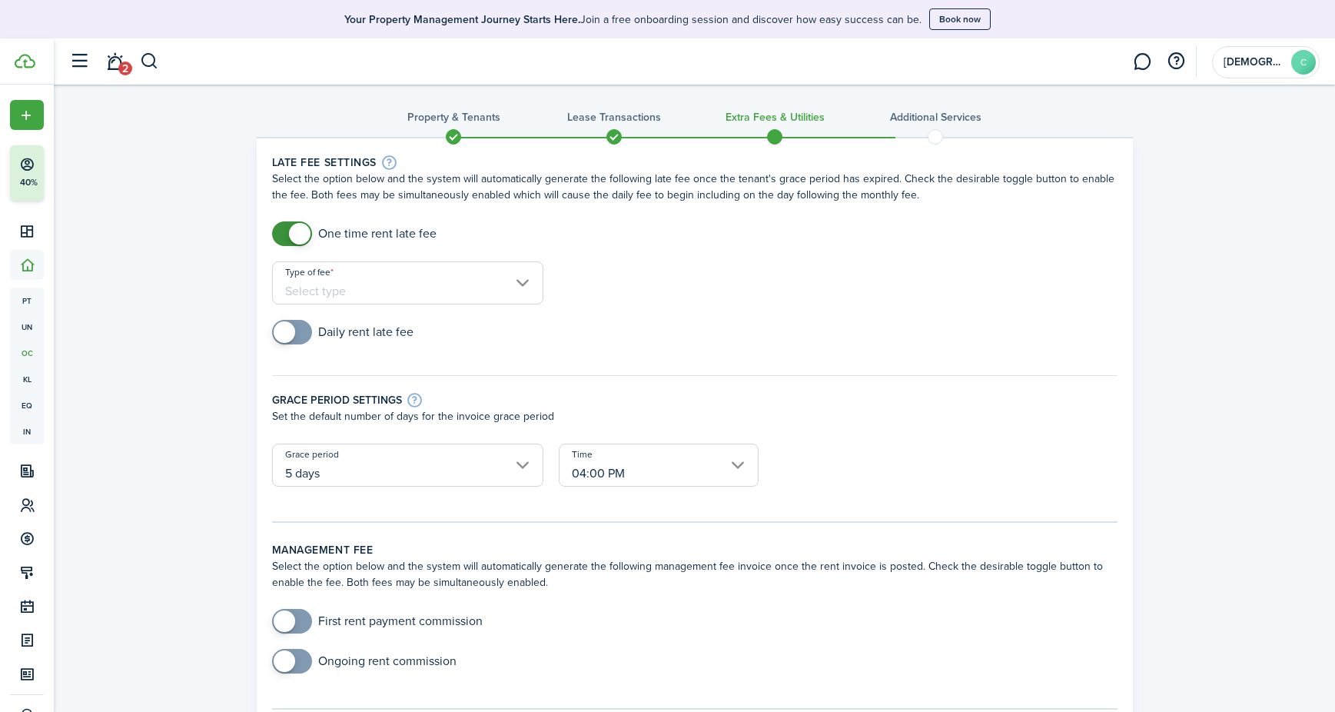
click at [329, 290] on input "Type of fee" at bounding box center [407, 282] width 271 height 43
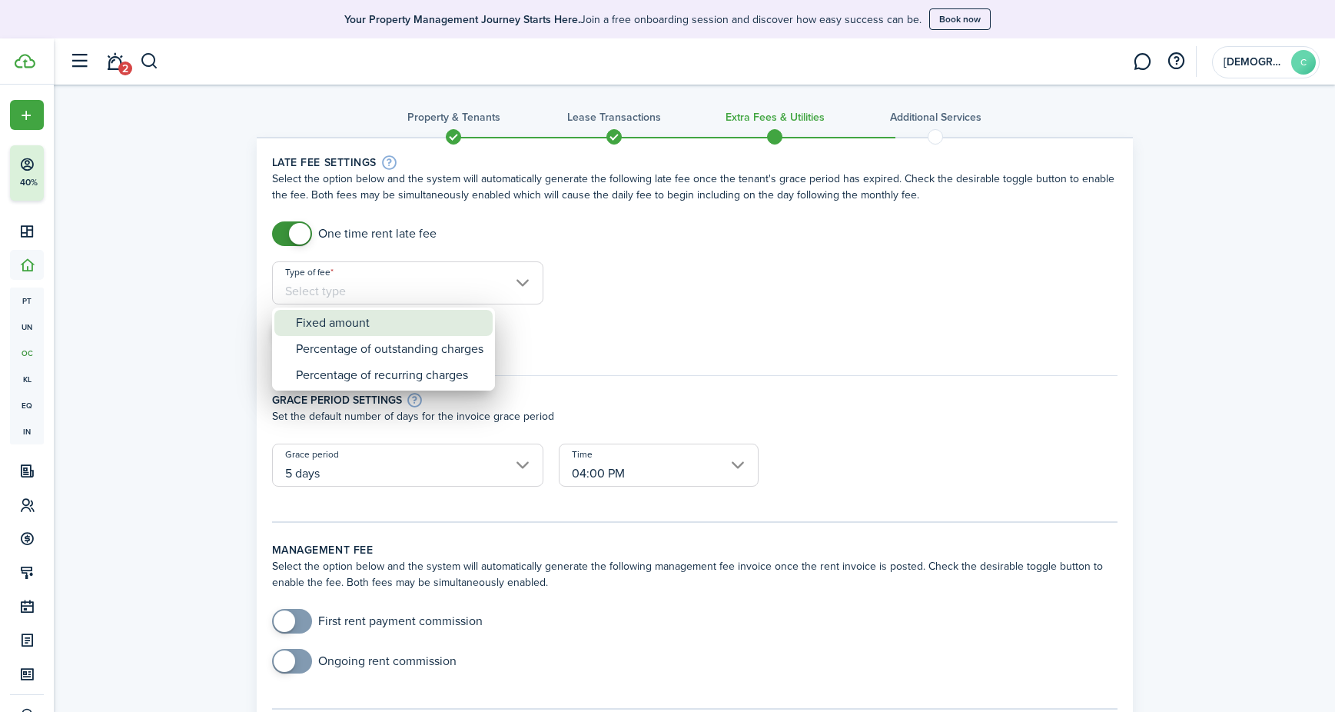
click at [327, 318] on div "Fixed amount" at bounding box center [390, 323] width 188 height 26
type input "Fixed amount"
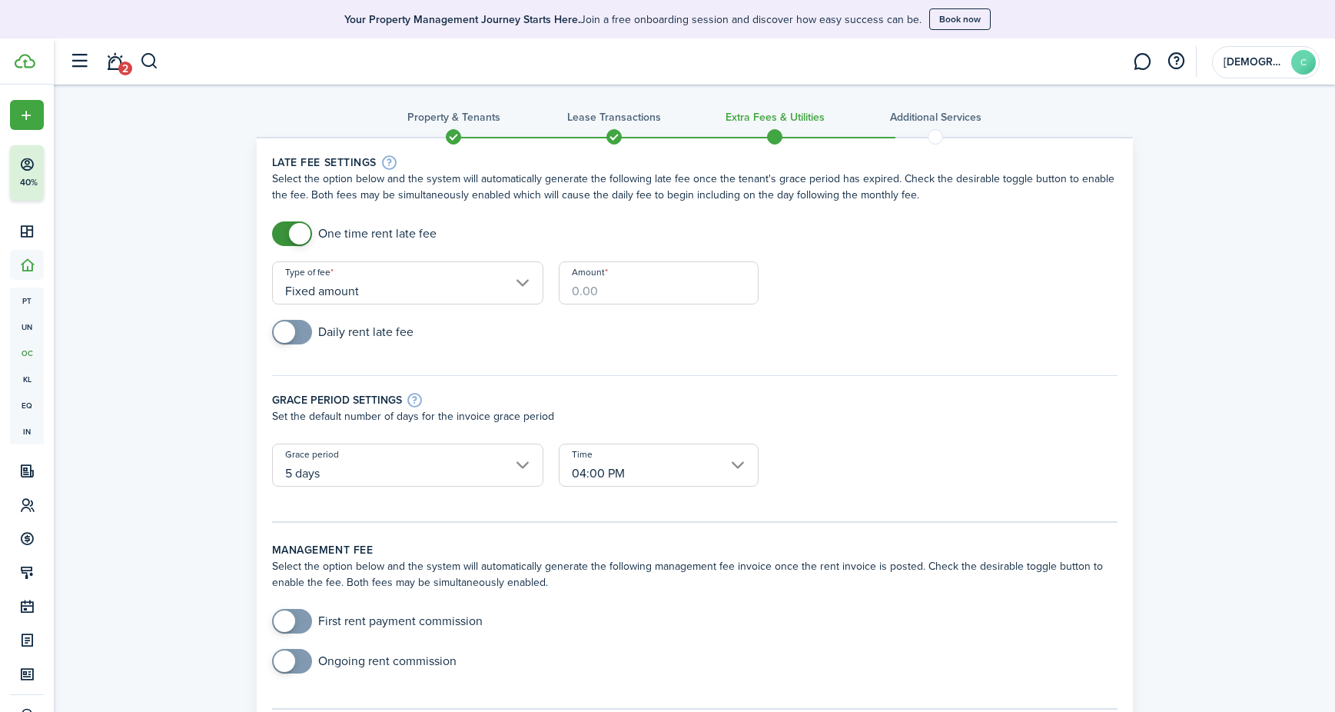
click at [607, 291] on input "Amount" at bounding box center [659, 282] width 200 height 43
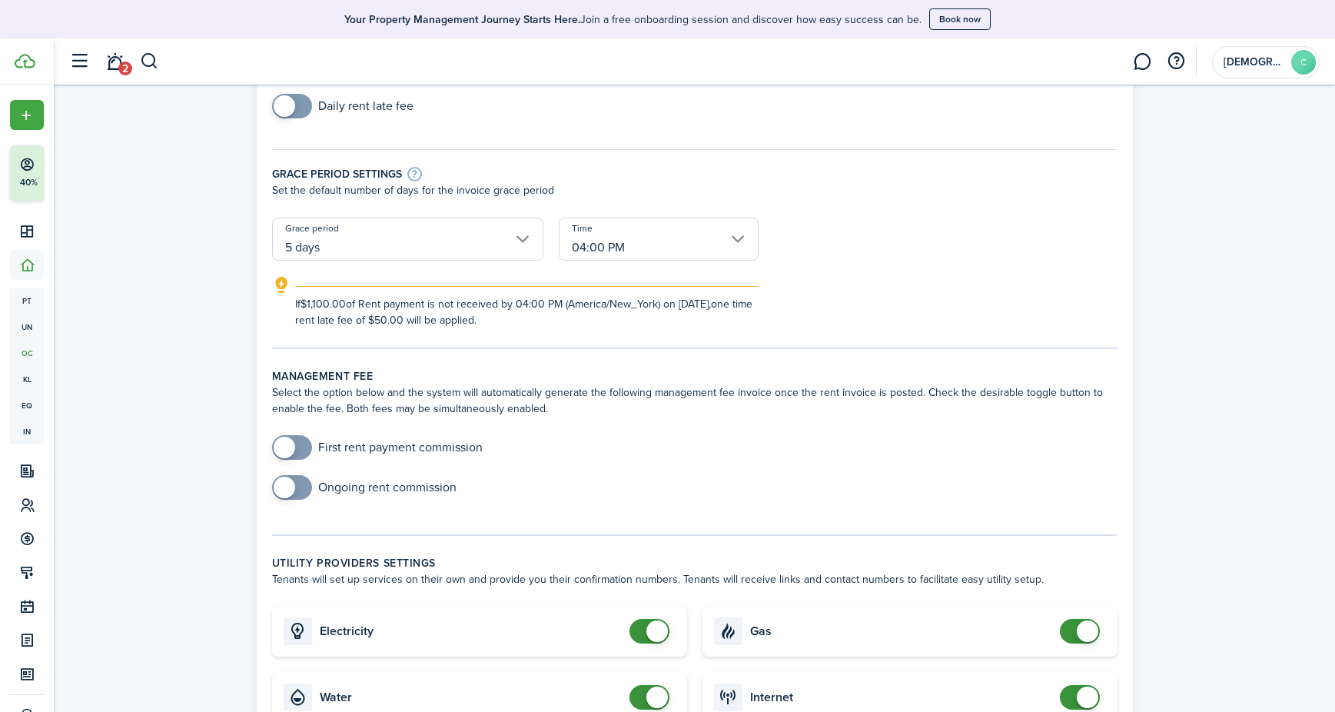
scroll to position [236, 0]
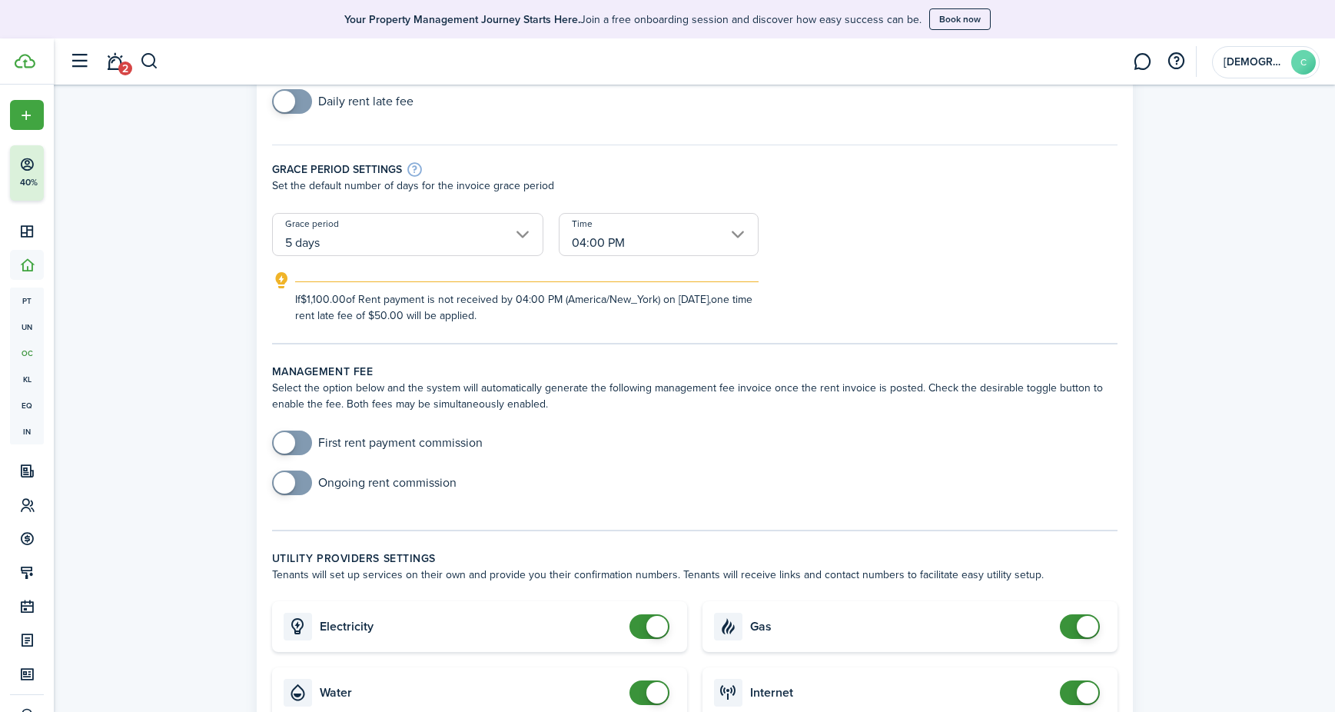
type input "$50.00"
checkbox input "true"
click at [290, 437] on span at bounding box center [285, 443] width 22 height 22
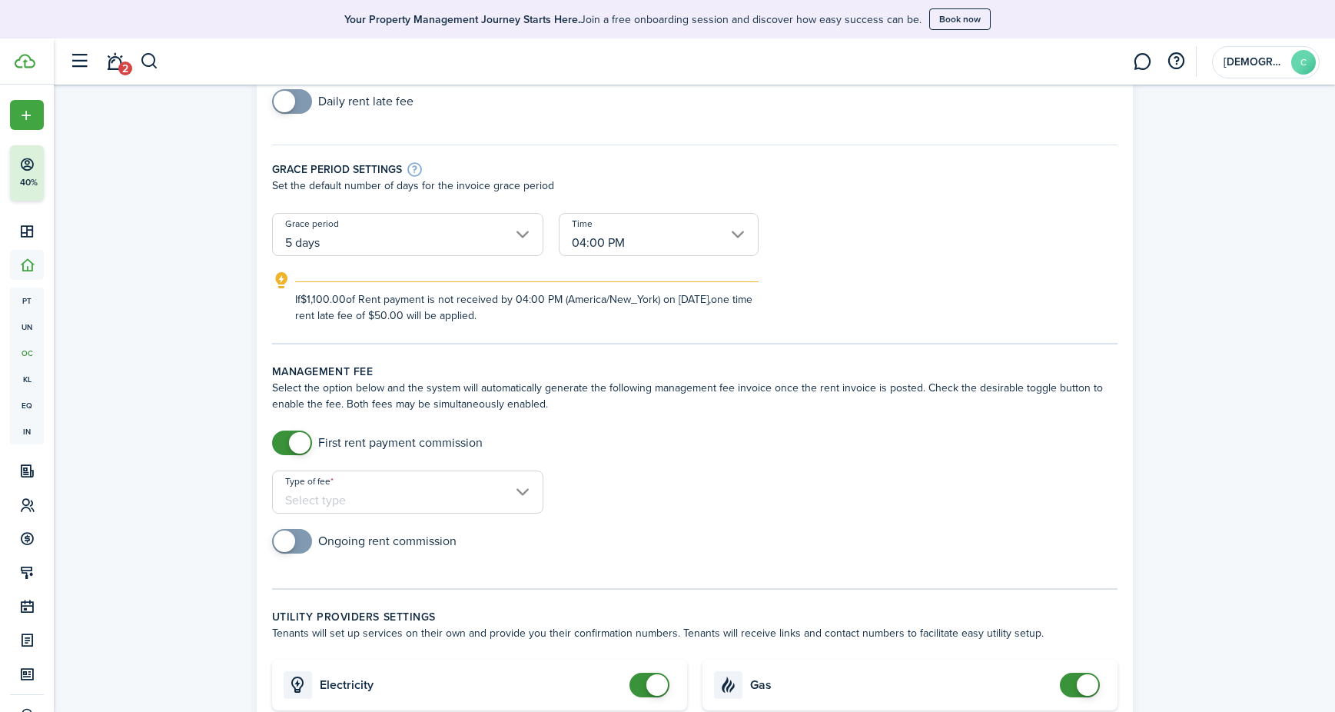
click at [320, 494] on input "Type of fee" at bounding box center [407, 491] width 271 height 43
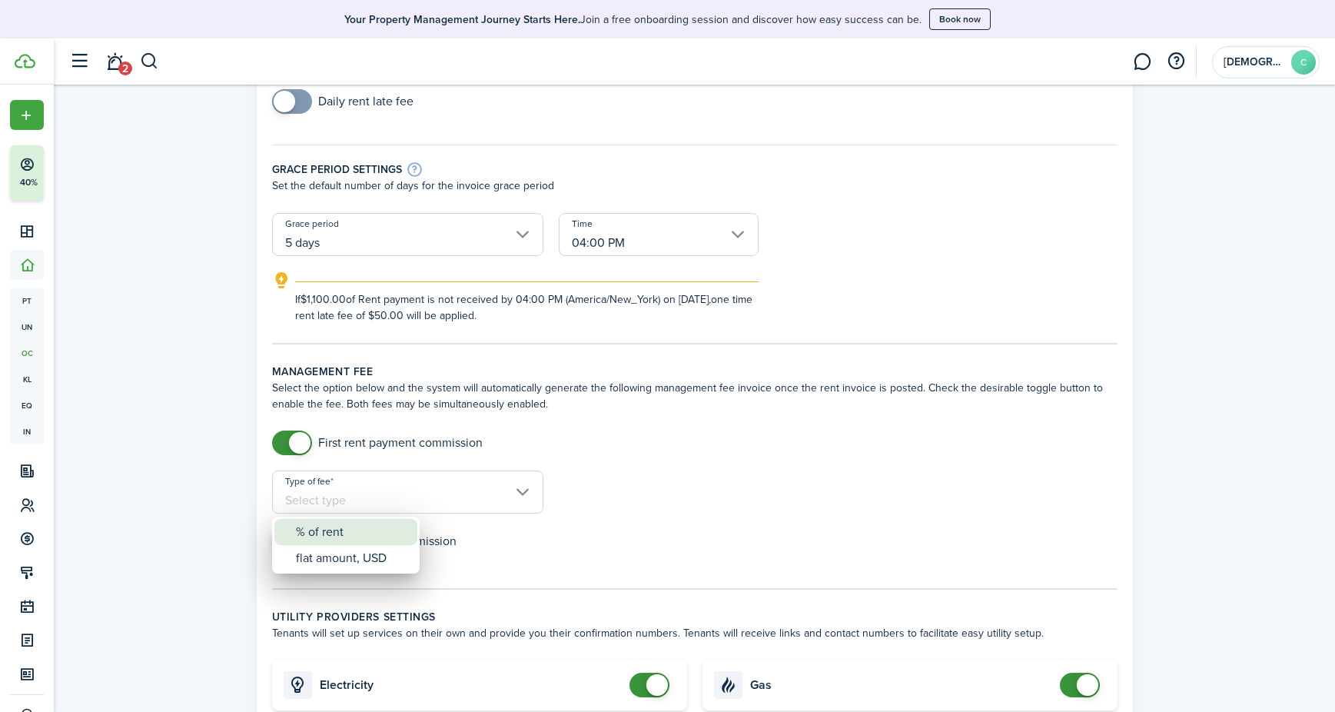
click at [323, 521] on div "% of rent" at bounding box center [352, 532] width 112 height 26
type input "% of rent"
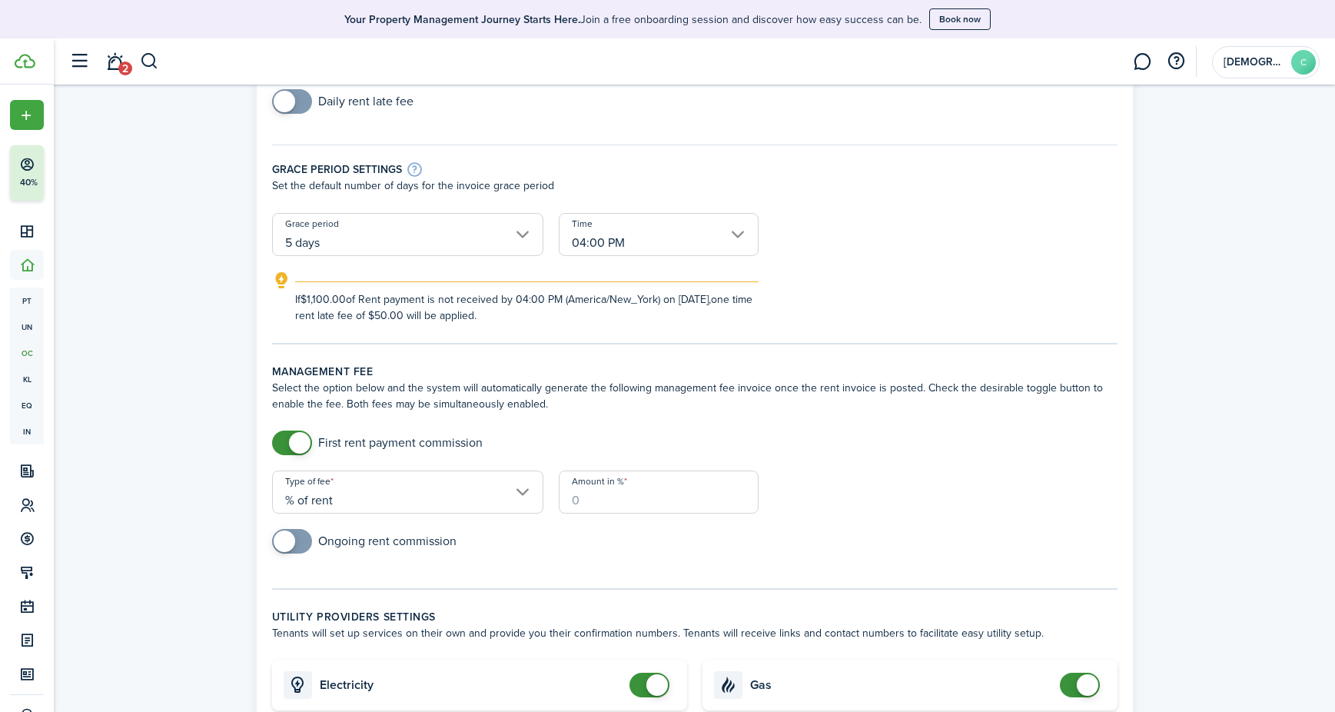
click at [628, 499] on input "Amount in %" at bounding box center [659, 491] width 200 height 43
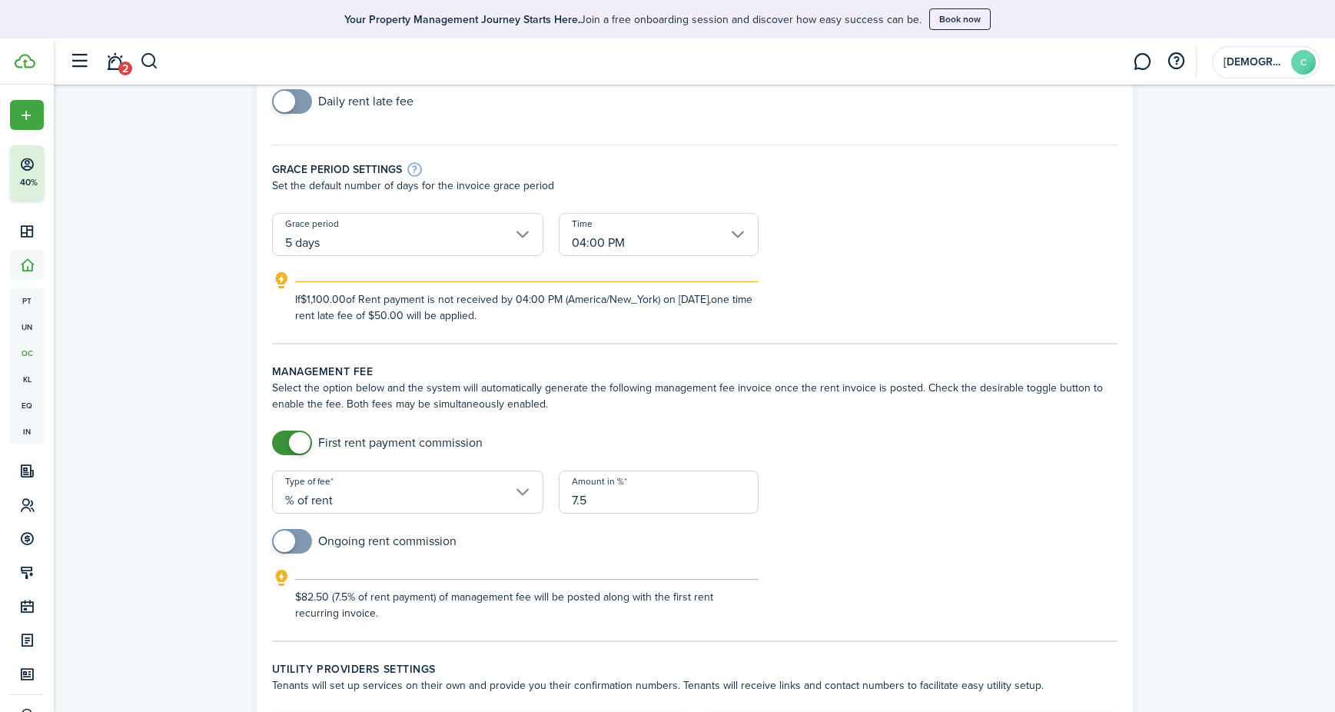
type input "7.5"
checkbox input "true"
click at [290, 544] on span at bounding box center [285, 541] width 22 height 22
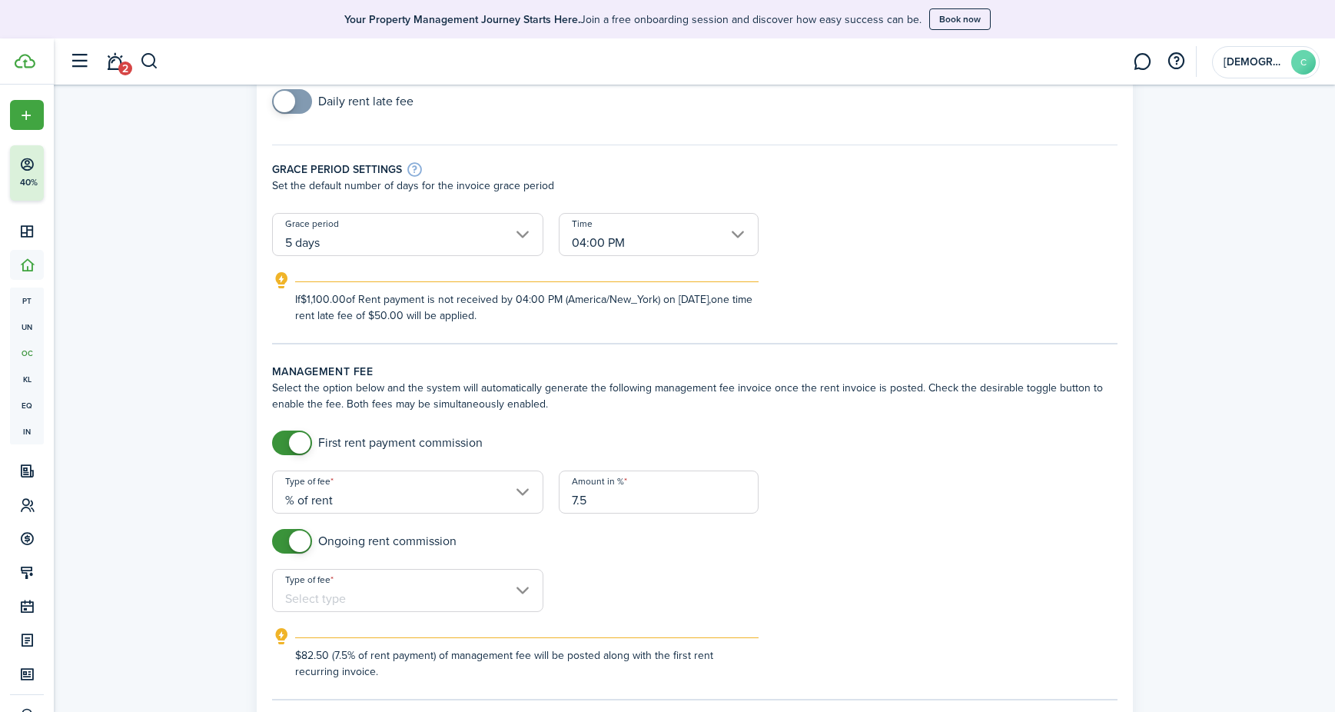
click at [373, 592] on input "Type of fee" at bounding box center [407, 590] width 271 height 43
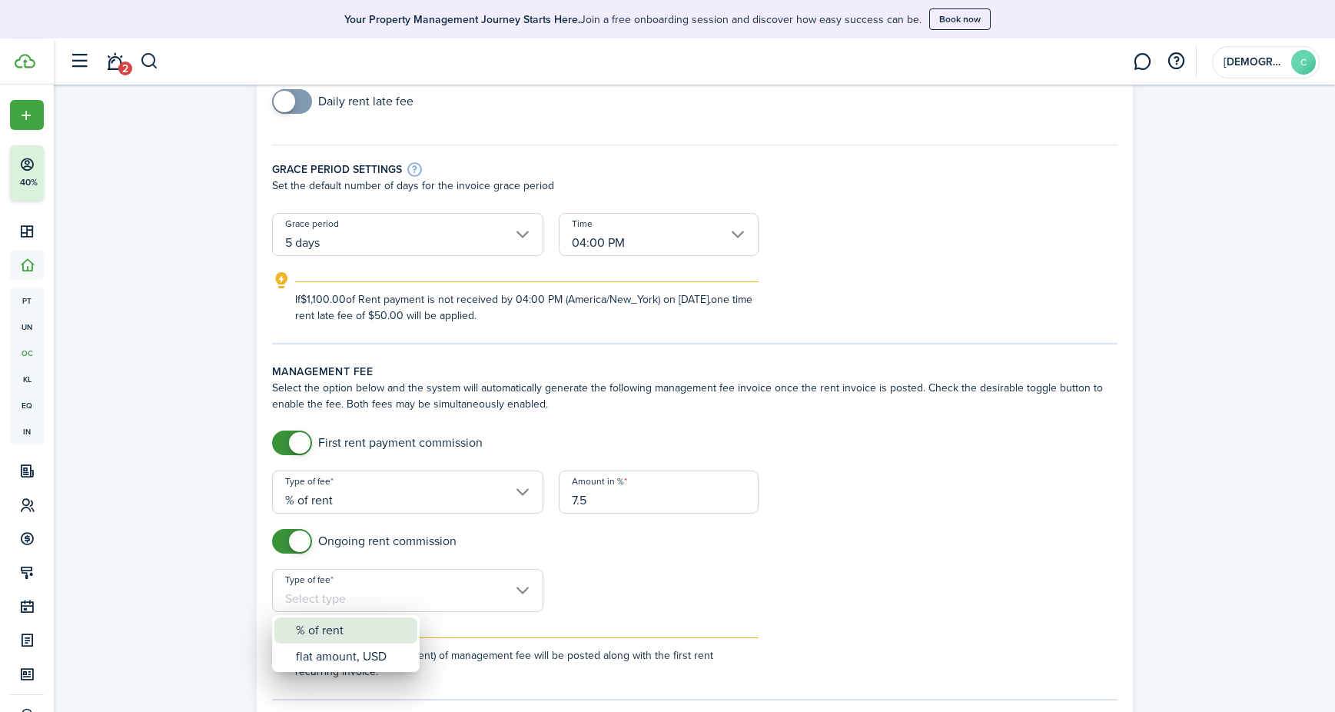
click at [359, 621] on div "% of rent" at bounding box center [352, 630] width 112 height 26
type input "% of rent"
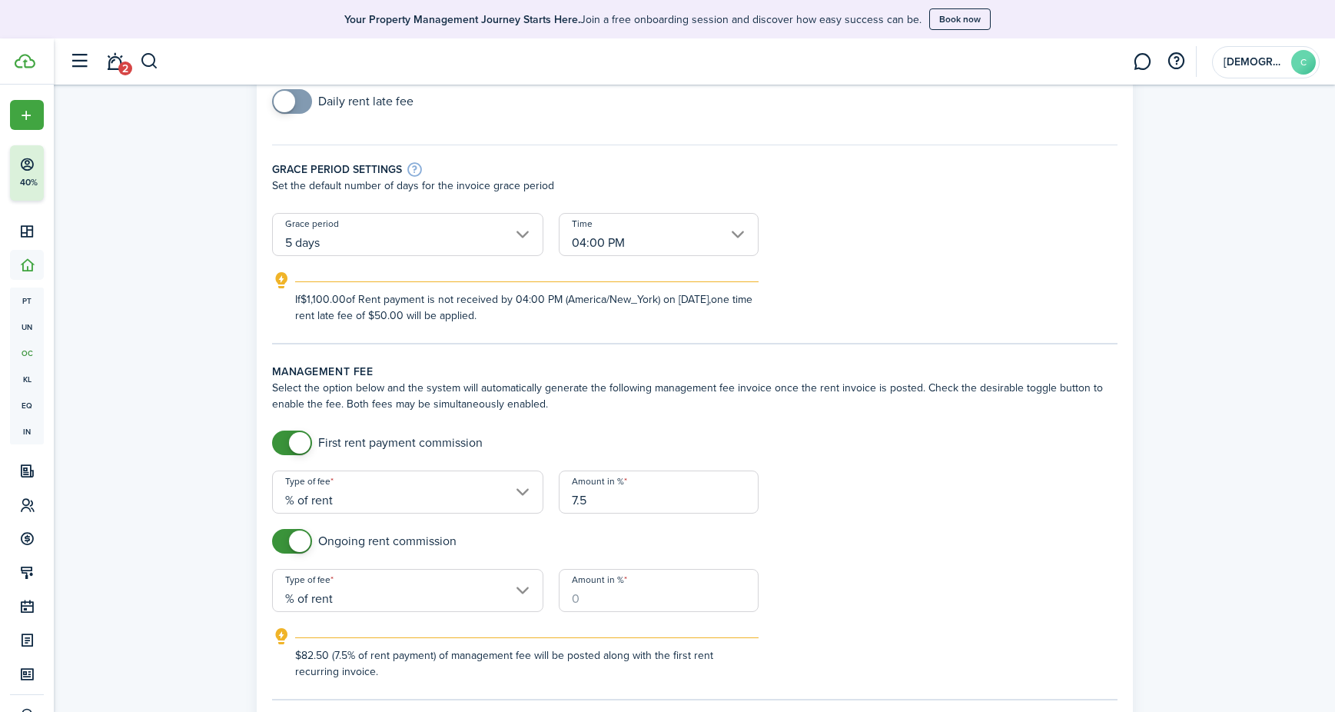
drag, startPoint x: 591, startPoint y: 600, endPoint x: 556, endPoint y: 602, distance: 34.6
click at [556, 602] on div "Amount in %" at bounding box center [658, 598] width 215 height 58
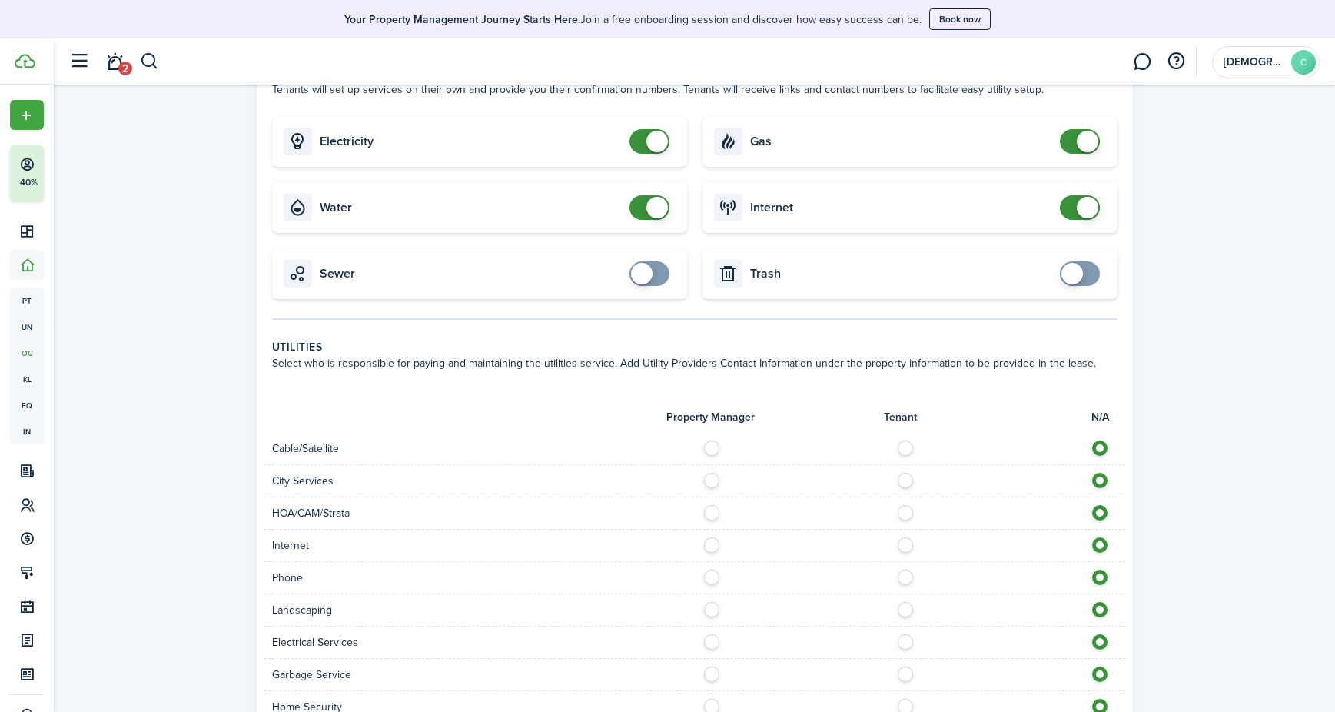
scroll to position [908, 0]
type input "7.5"
click at [908, 444] on label at bounding box center [909, 443] width 27 height 8
radio input "true"
click at [908, 538] on label at bounding box center [909, 540] width 27 height 8
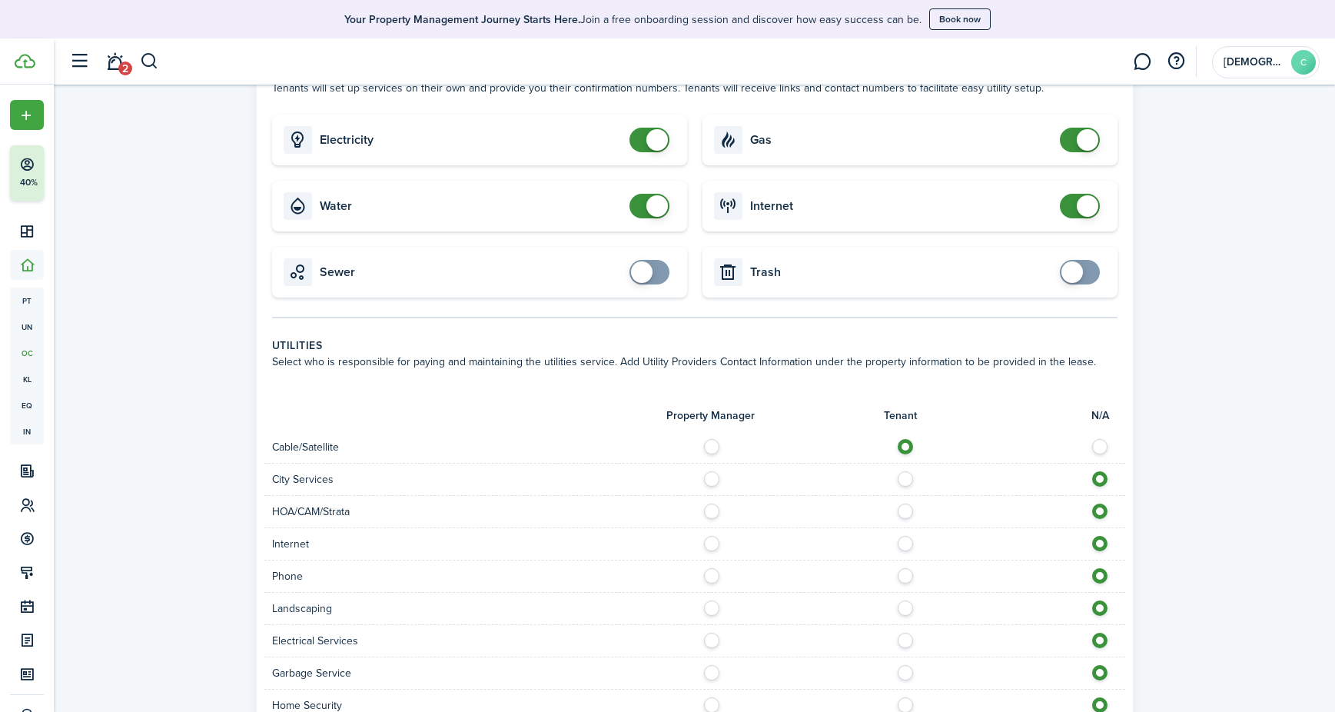
radio input "true"
click at [908, 576] on label at bounding box center [909, 572] width 27 height 8
radio input "true"
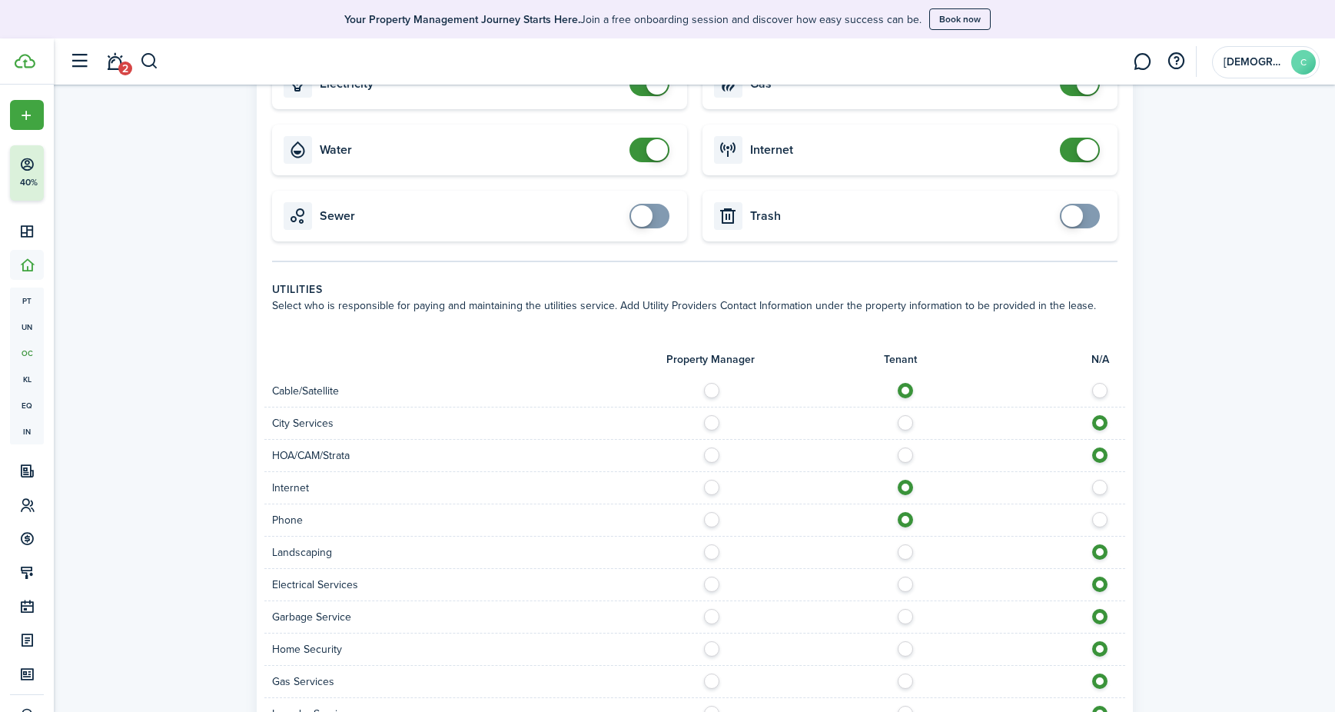
scroll to position [1004, 0]
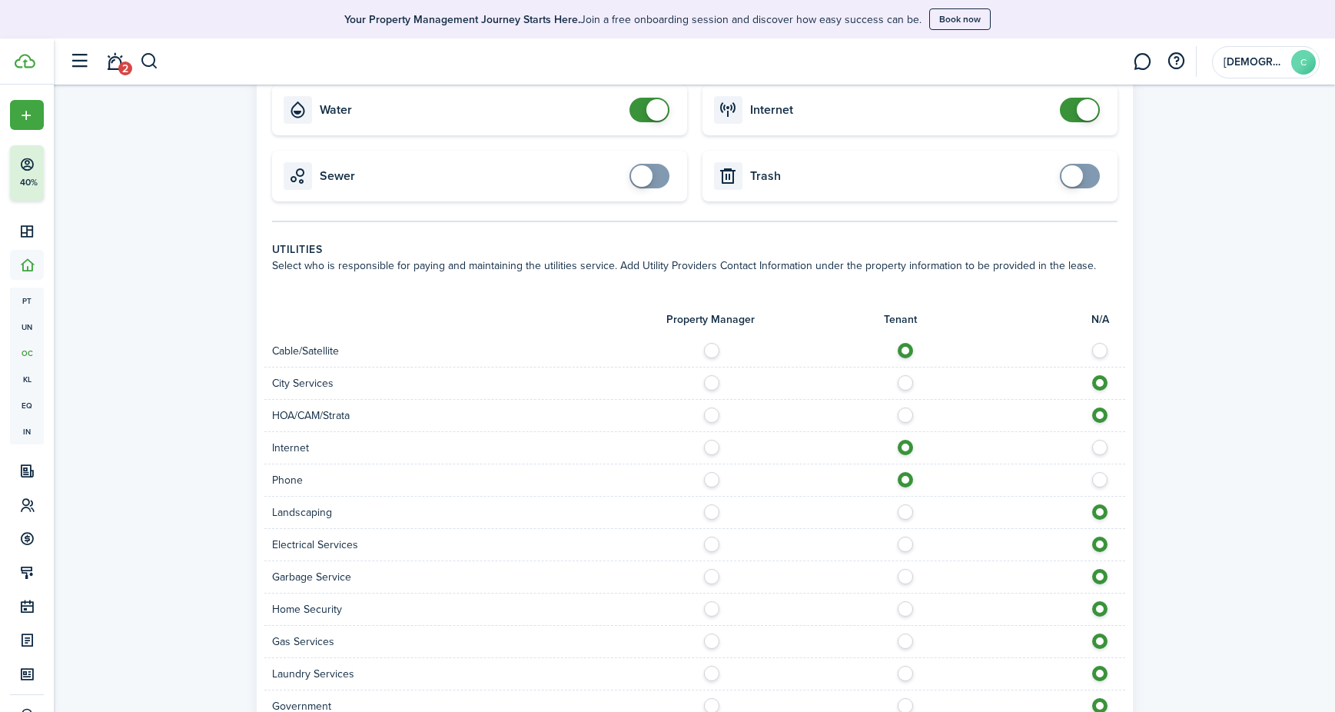
click at [712, 512] on label at bounding box center [715, 508] width 27 height 8
radio input "true"
click at [900, 540] on label at bounding box center [909, 540] width 27 height 8
radio input "true"
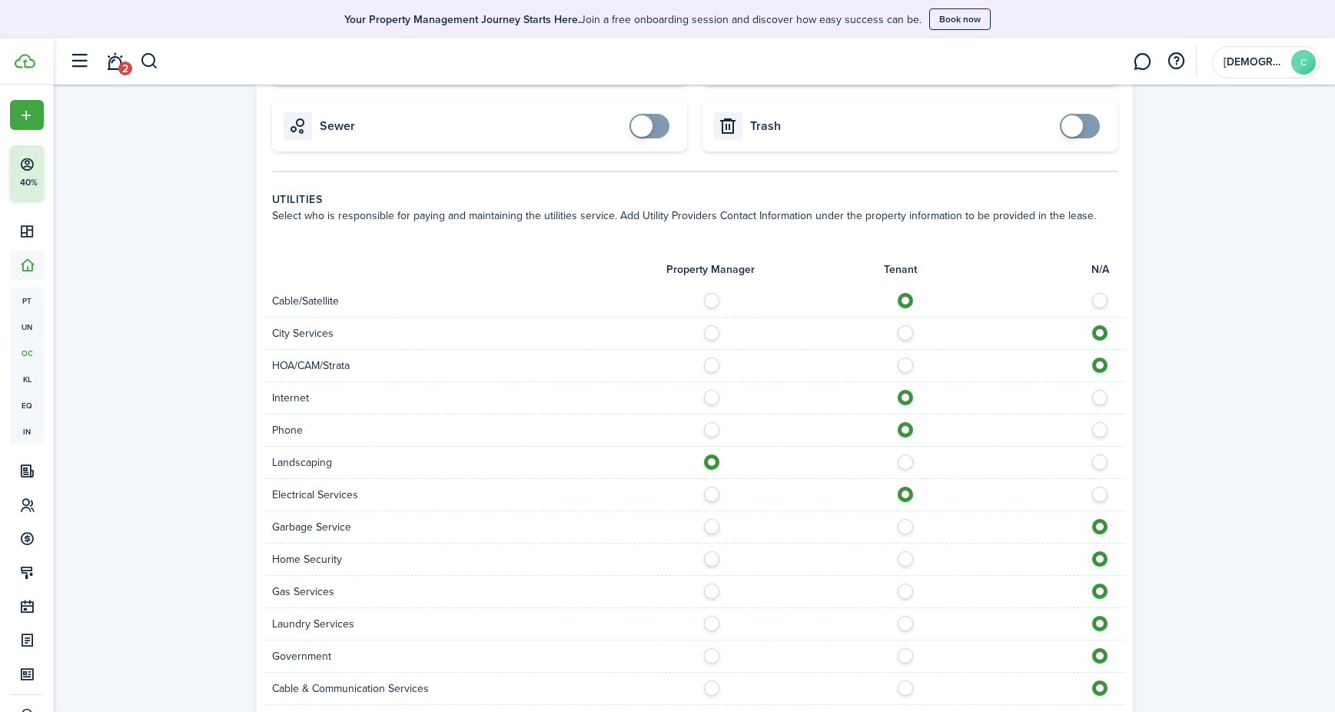
scroll to position [1060, 0]
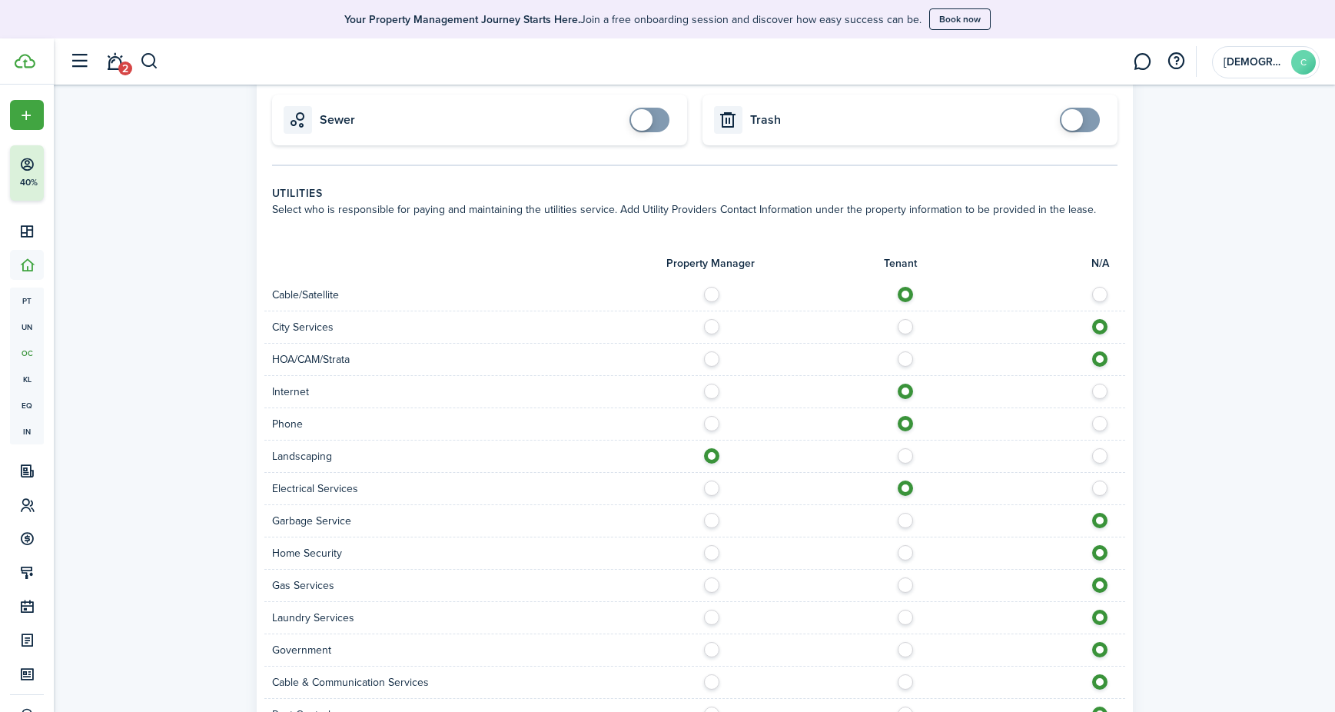
click at [904, 530] on div "Garbage Service" at bounding box center [694, 521] width 861 height 32
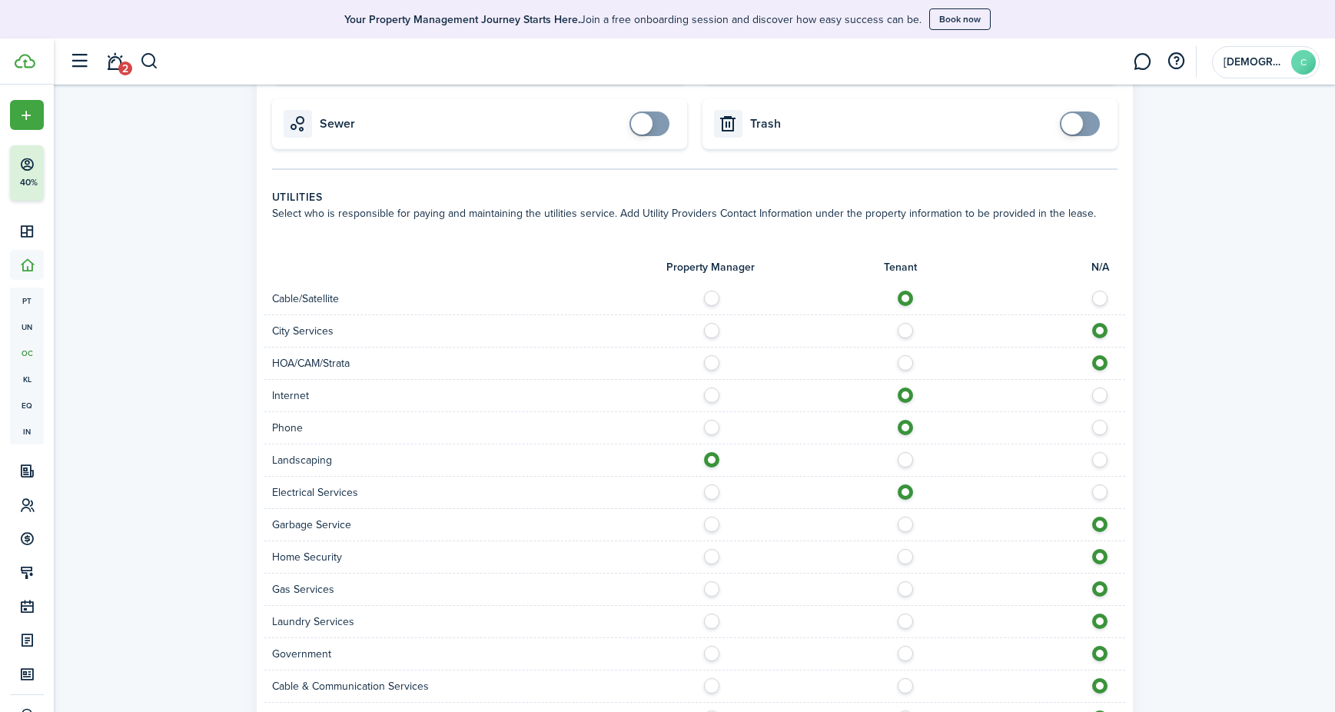
click at [904, 524] on label at bounding box center [909, 520] width 27 height 8
radio input "true"
click at [908, 556] on label at bounding box center [909, 553] width 27 height 8
radio input "true"
click at [905, 589] on label at bounding box center [909, 585] width 27 height 8
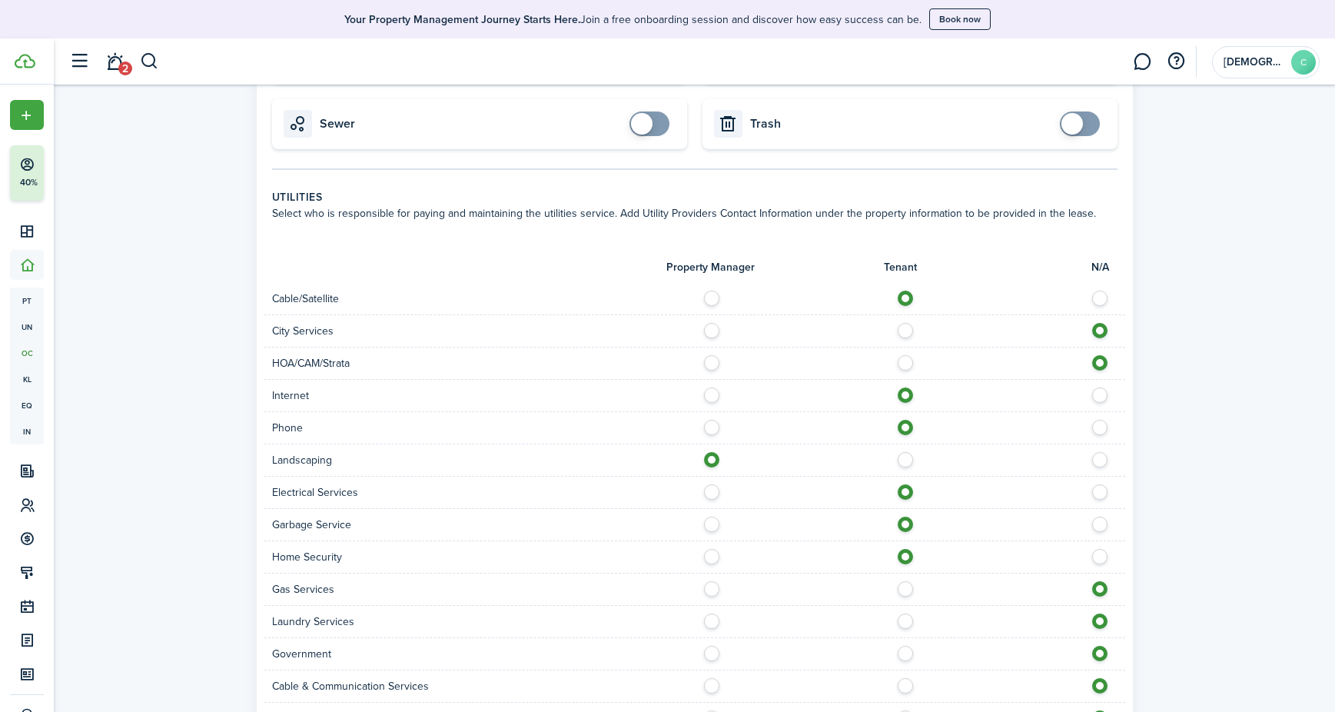
radio input "true"
click at [905, 616] on label at bounding box center [909, 617] width 27 height 8
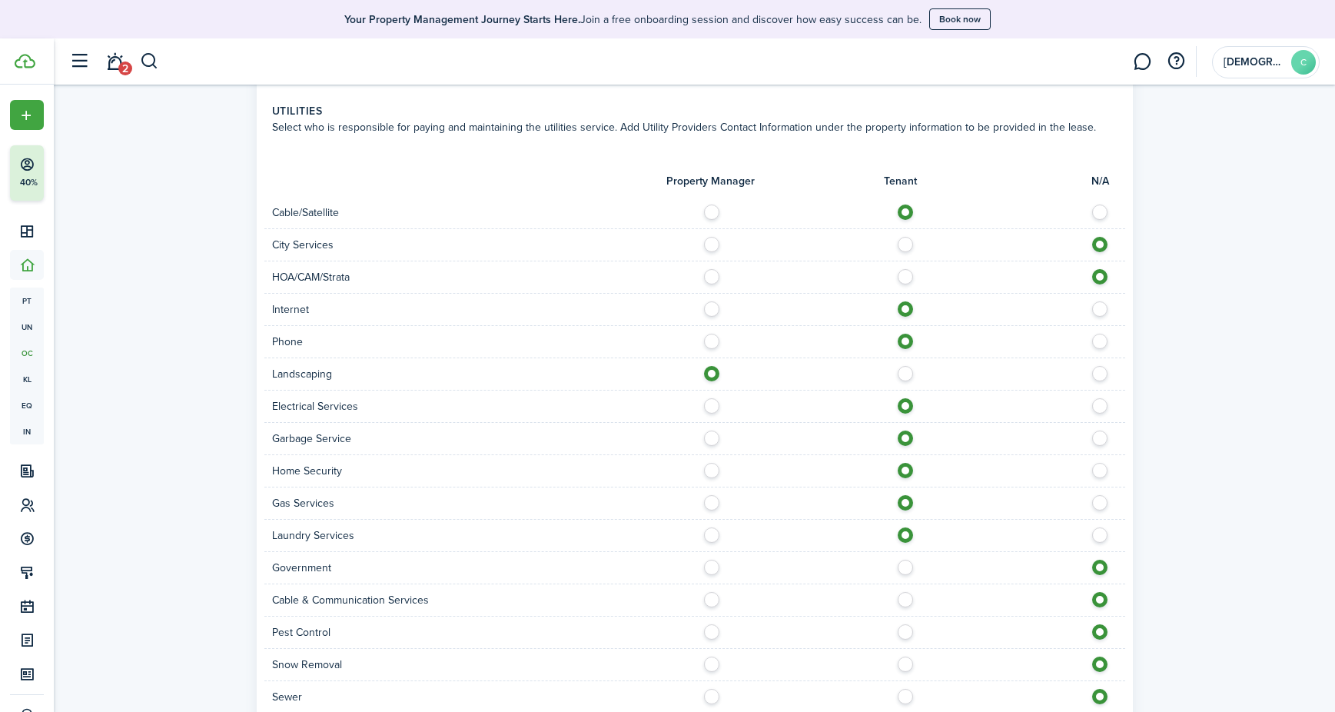
scroll to position [1147, 0]
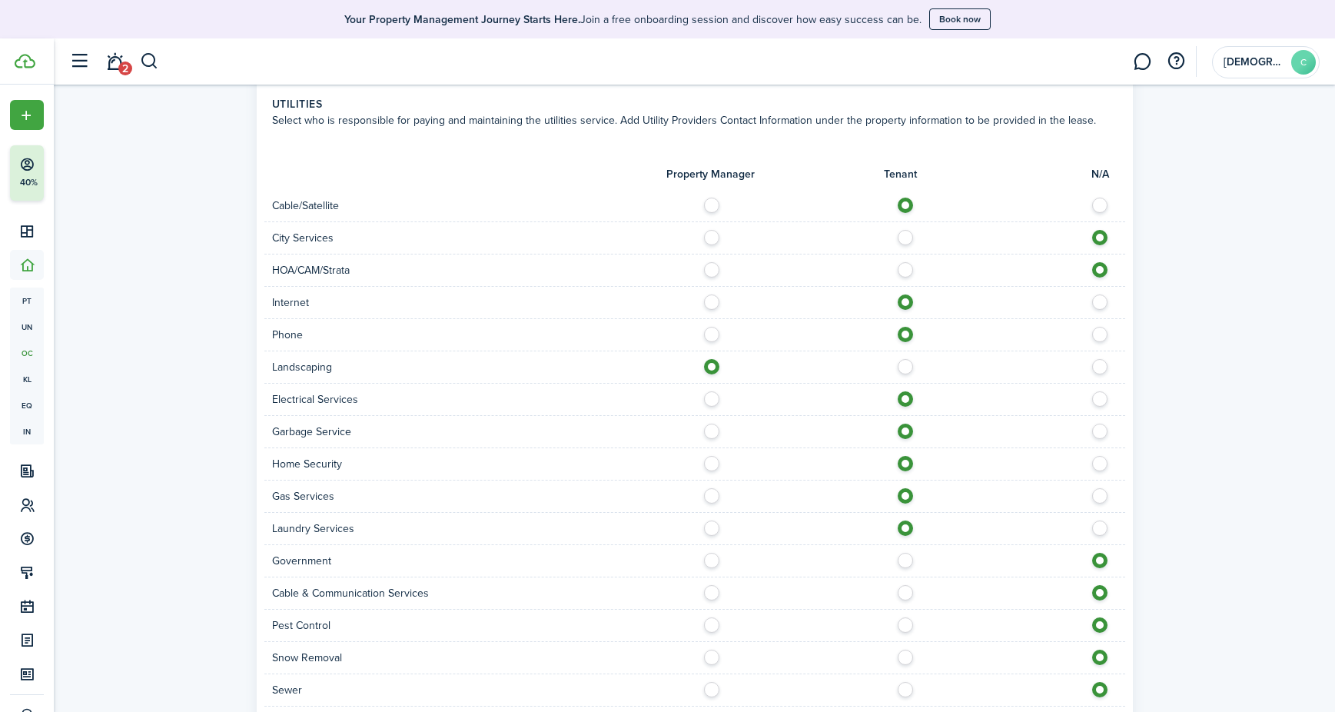
click at [1098, 523] on label at bounding box center [1103, 524] width 27 height 8
radio input "false"
radio input "true"
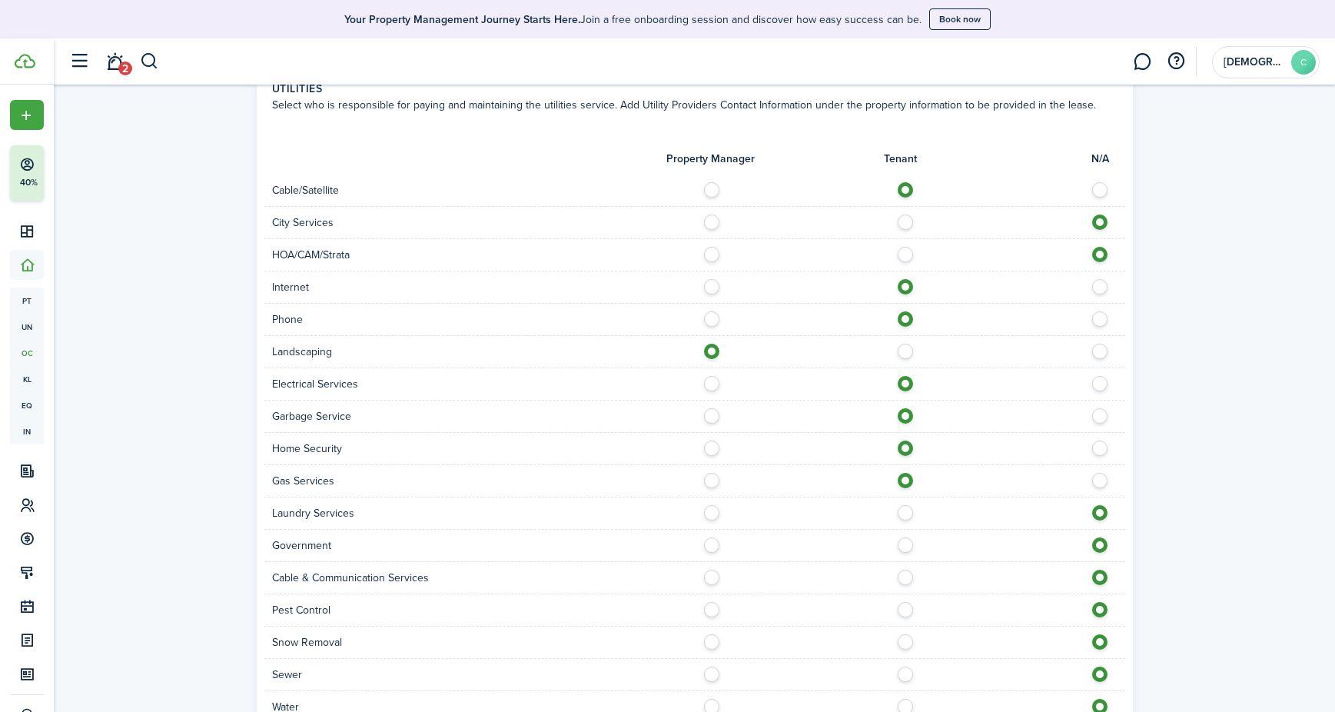
scroll to position [1165, 0]
click at [707, 609] on label at bounding box center [715, 605] width 27 height 8
radio input "true"
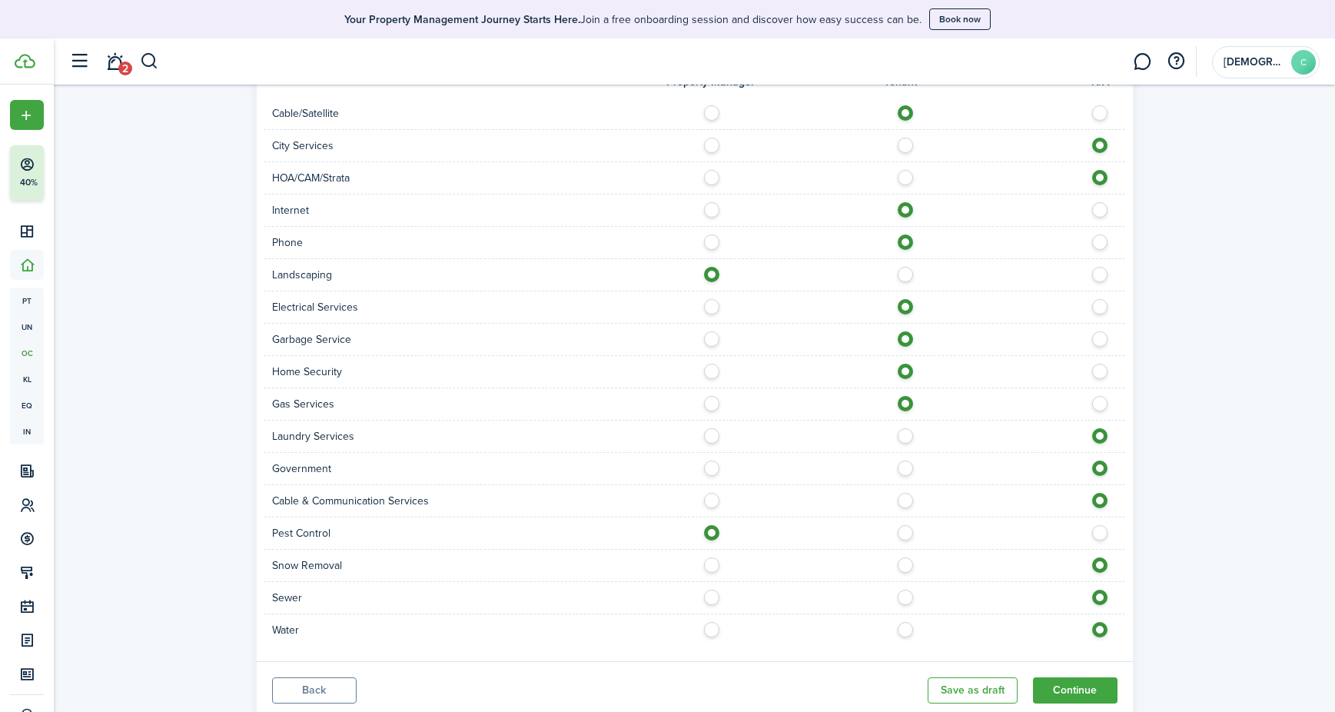
scroll to position [1247, 0]
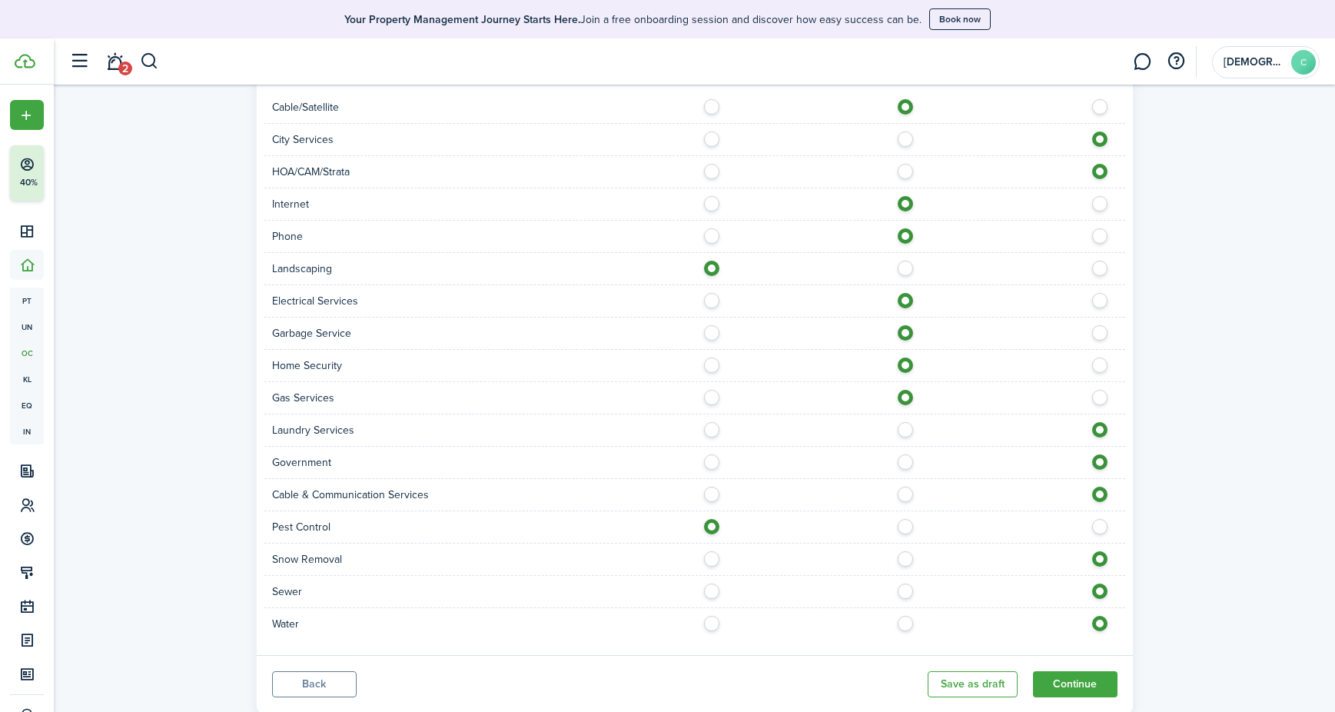
click at [710, 590] on label at bounding box center [715, 587] width 27 height 8
radio input "true"
click at [713, 623] on label at bounding box center [715, 620] width 27 height 8
radio input "true"
click at [1096, 589] on label at bounding box center [1103, 587] width 27 height 8
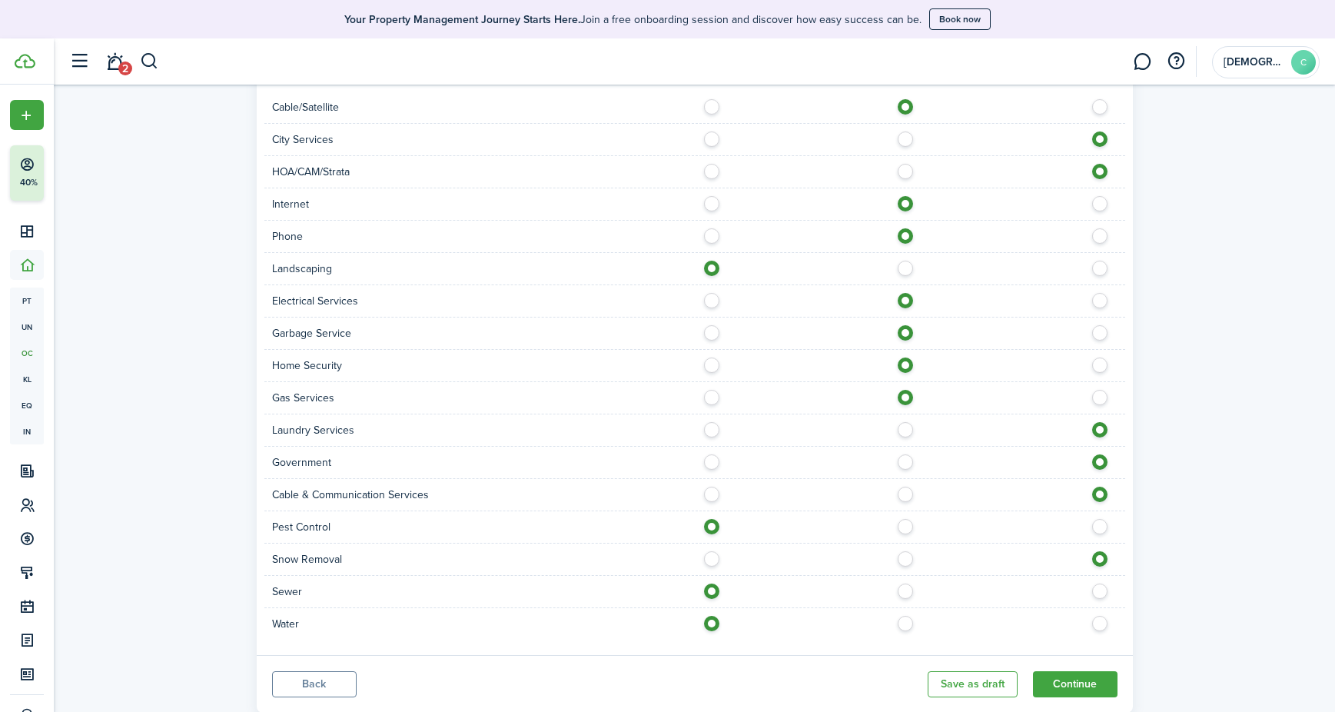
radio input "false"
radio input "true"
click at [712, 592] on label at bounding box center [715, 588] width 27 height 8
radio input "true"
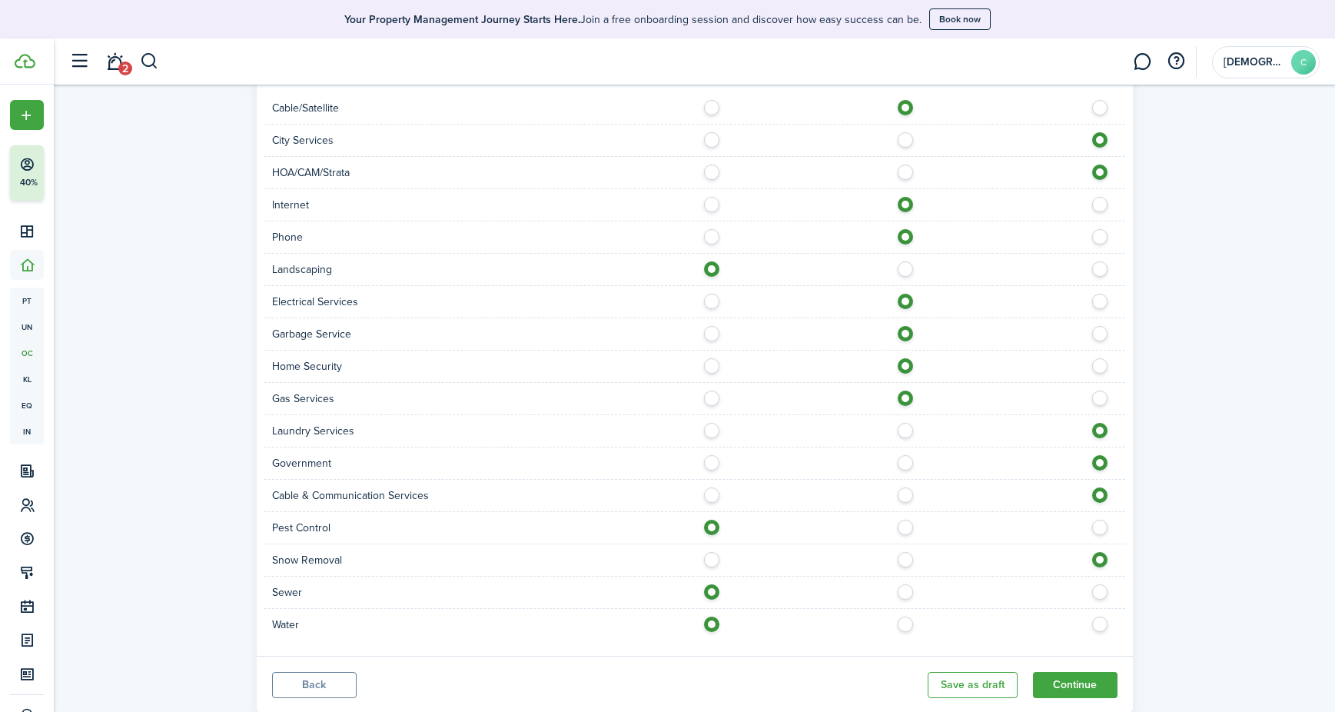
click at [713, 559] on label at bounding box center [715, 556] width 27 height 8
radio input "true"
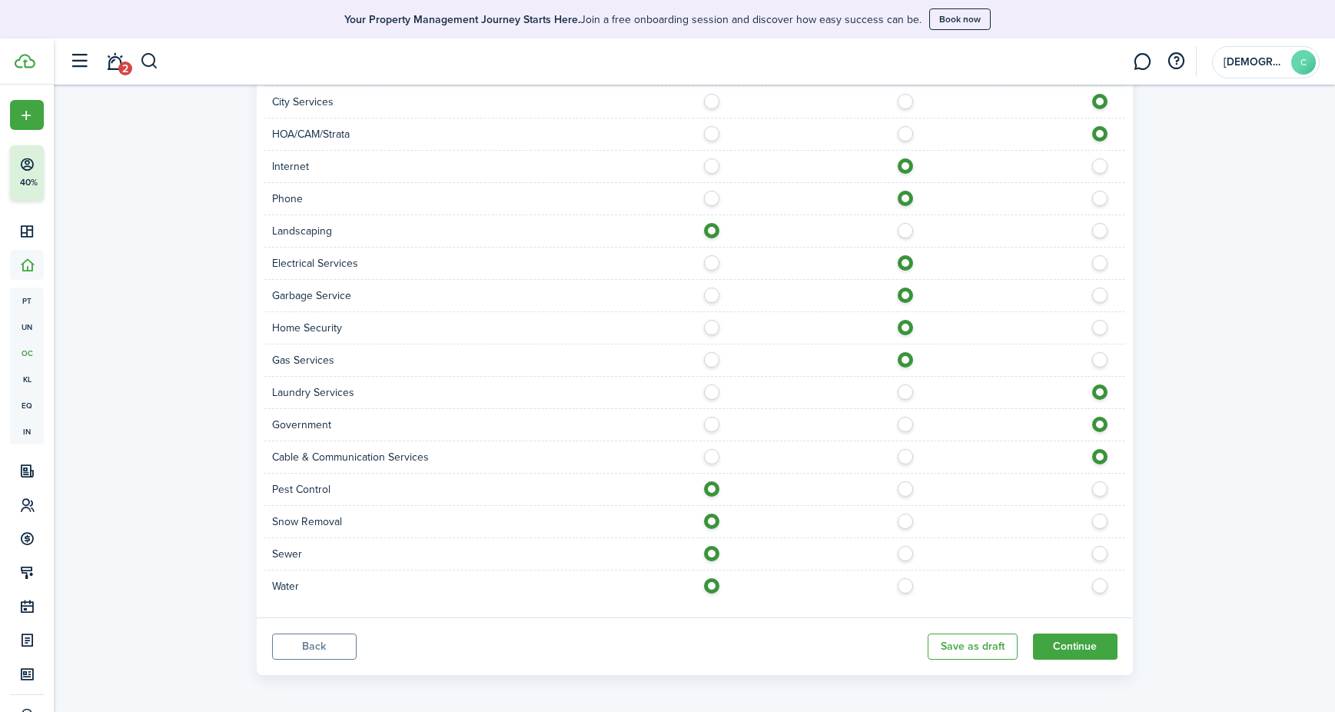
scroll to position [1290, 0]
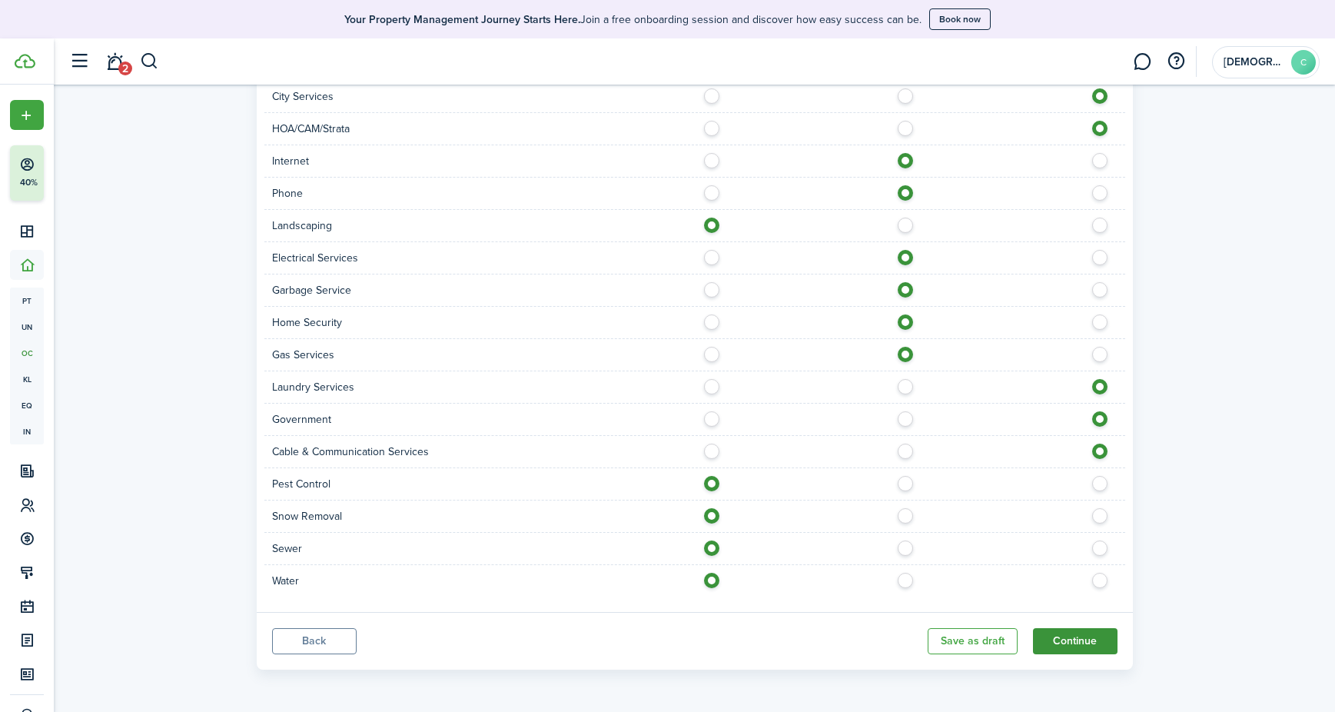
click at [1075, 632] on button "Continue" at bounding box center [1075, 641] width 85 height 26
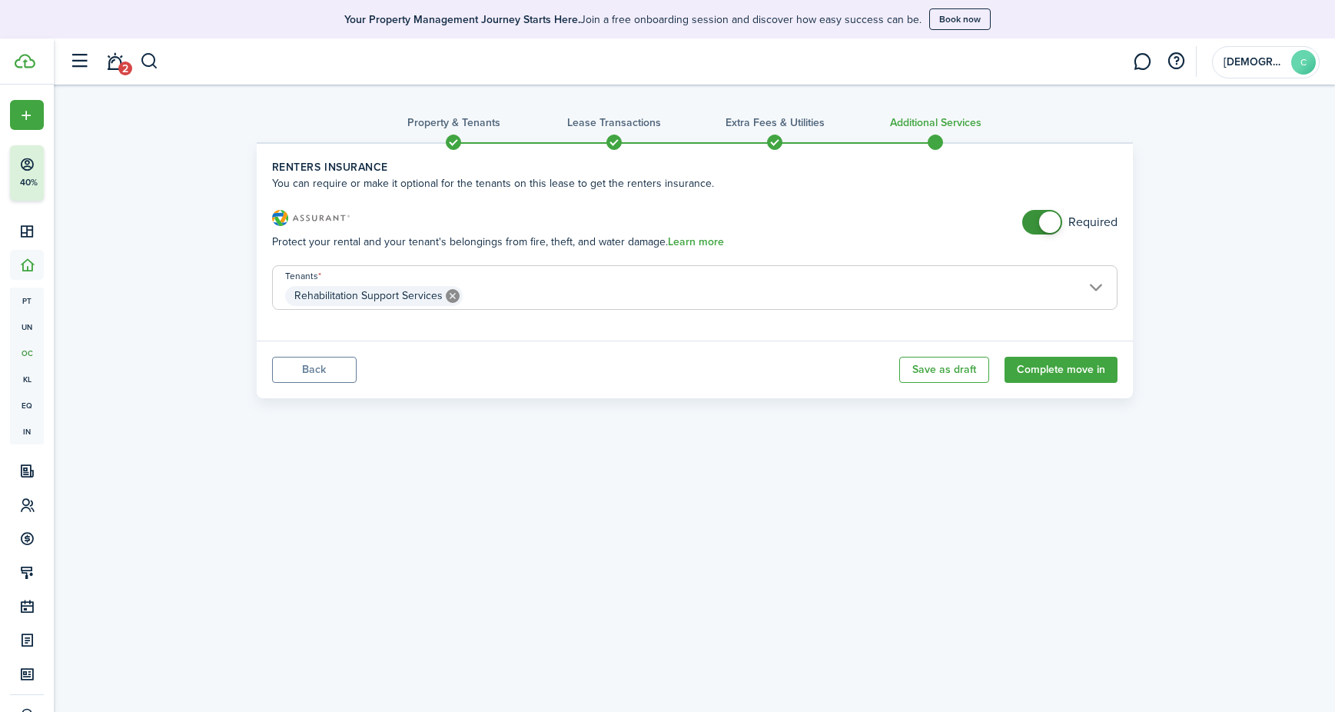
checkbox input "false"
click at [1044, 222] on span at bounding box center [1050, 222] width 22 height 22
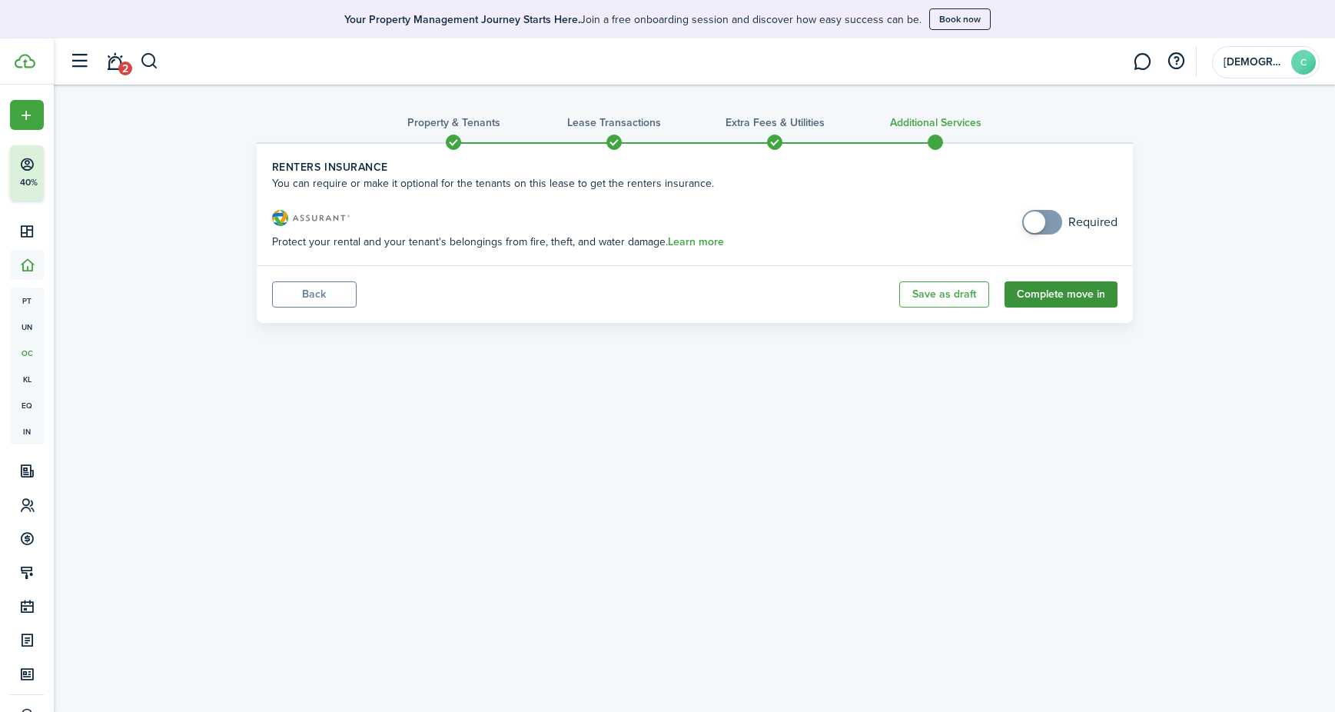
click at [1055, 295] on button "Complete move in" at bounding box center [1060, 294] width 113 height 26
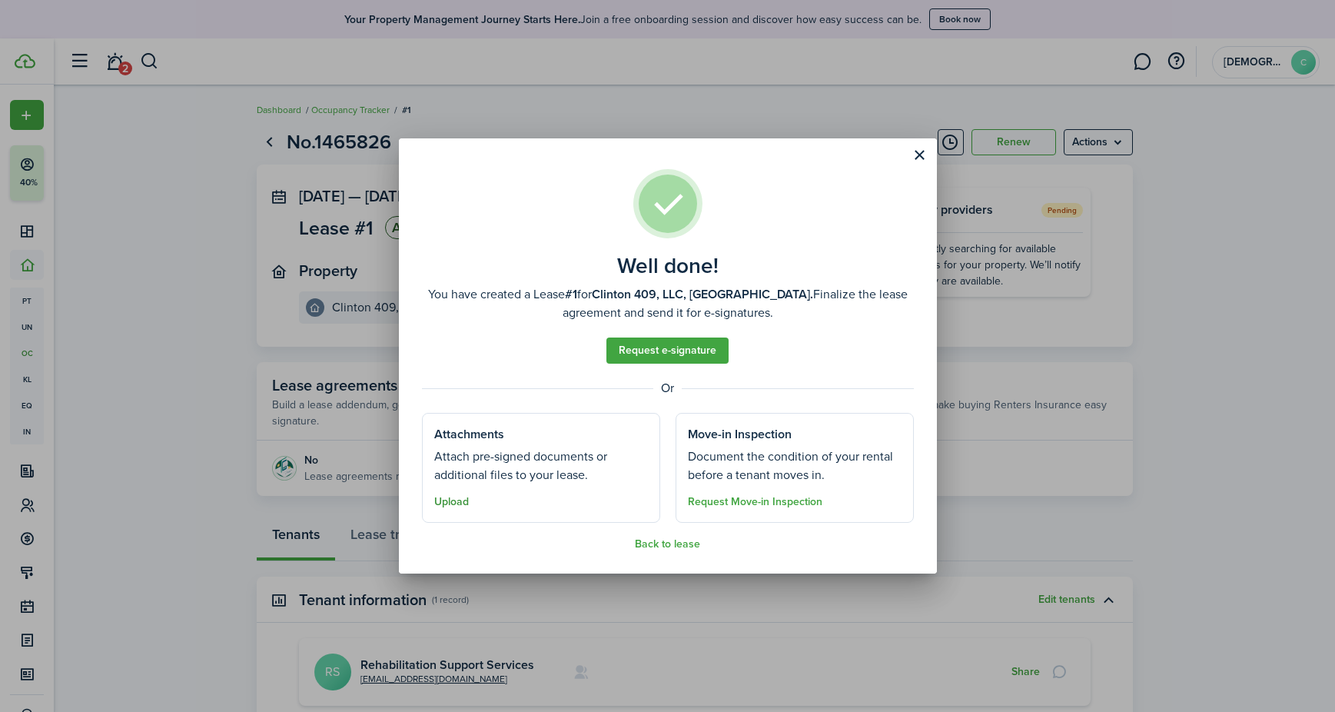
click at [460, 500] on button "Upload" at bounding box center [451, 502] width 35 height 12
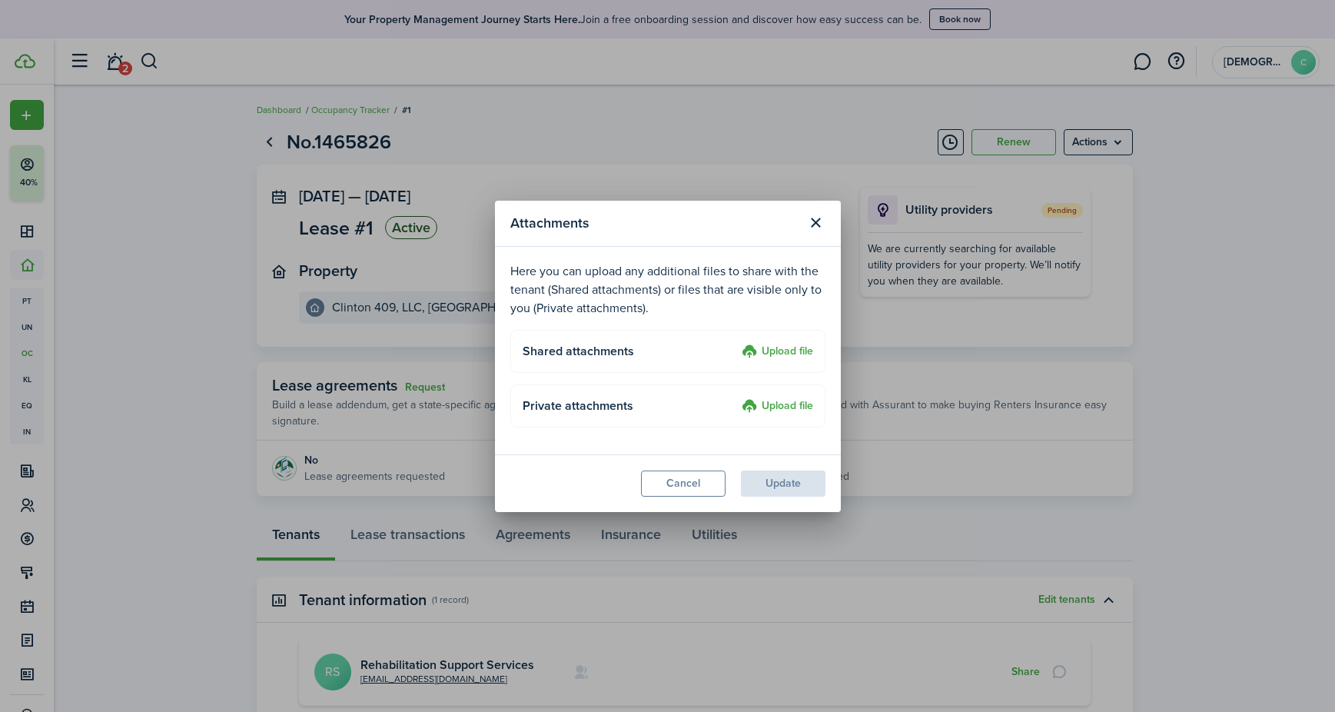
click at [752, 355] on label "Upload file" at bounding box center [777, 352] width 71 height 18
click at [736, 343] on input "Upload file" at bounding box center [736, 343] width 0 height 0
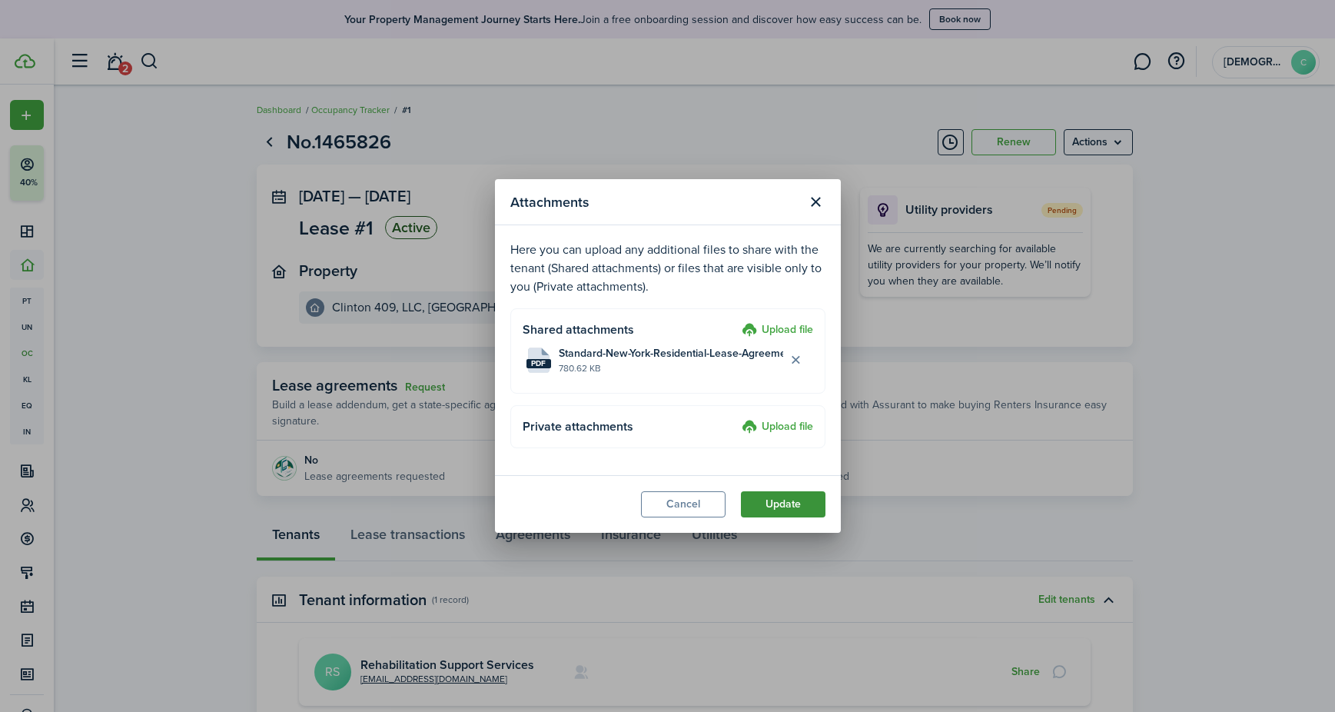
click at [807, 506] on button "Update" at bounding box center [783, 504] width 85 height 26
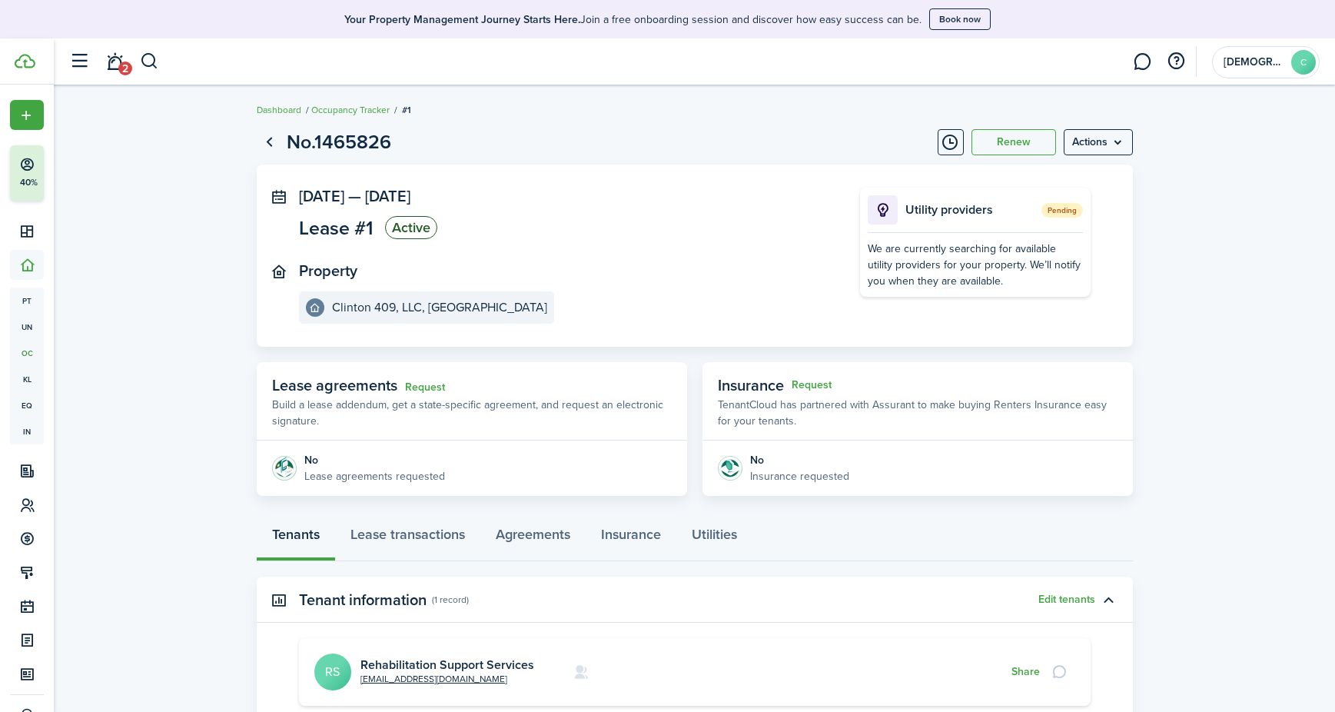
scroll to position [10, 0]
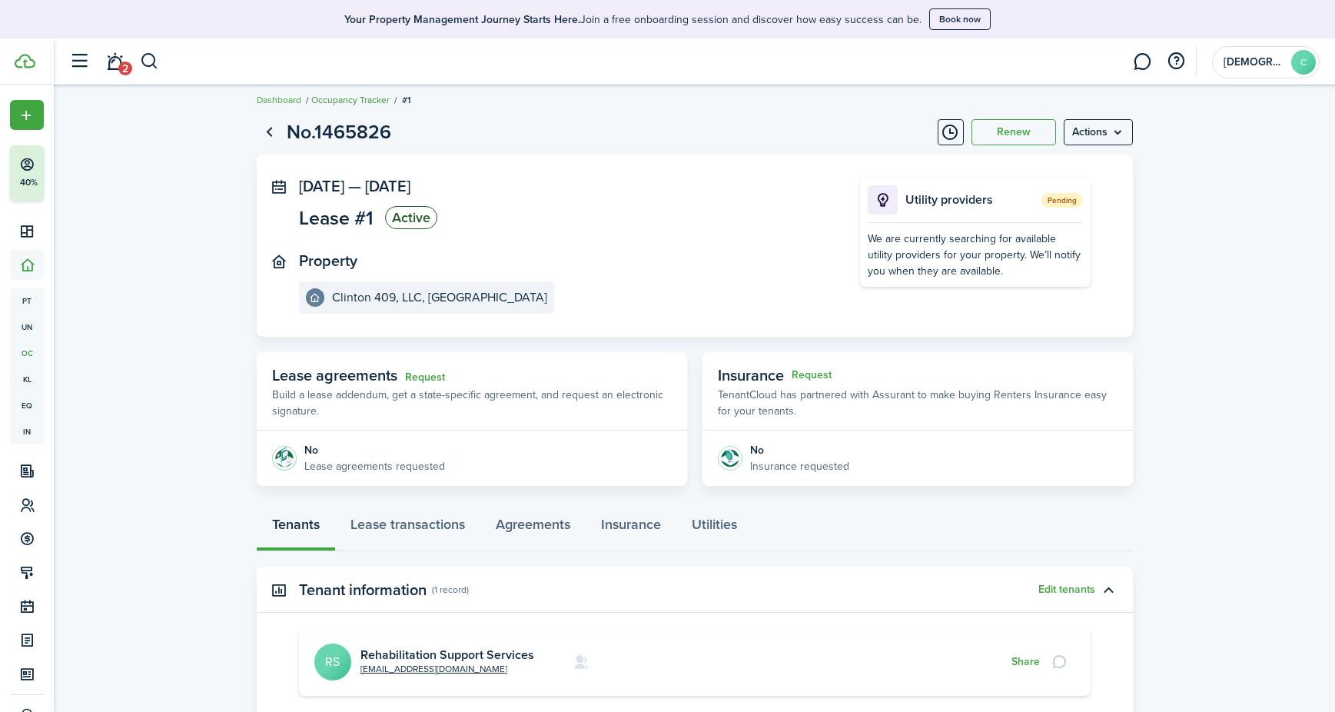
click at [347, 105] on link "Occupancy Tracker" at bounding box center [350, 100] width 78 height 14
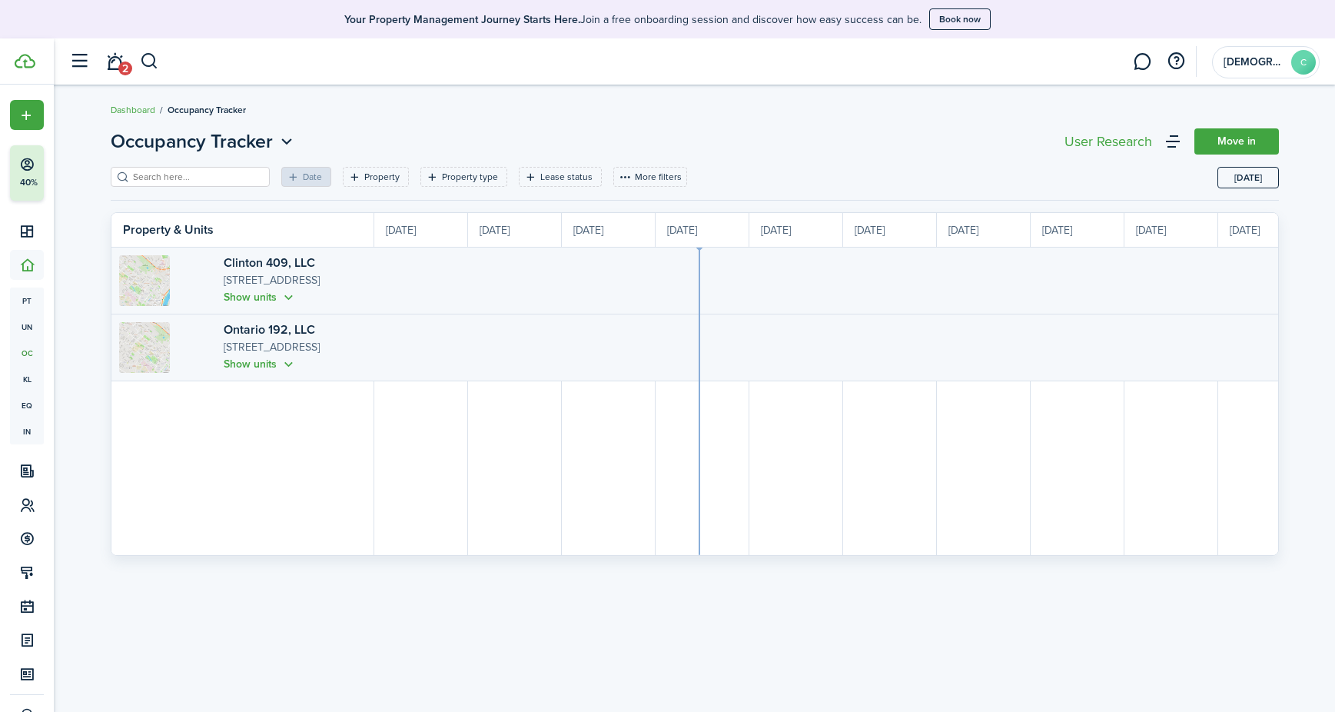
scroll to position [0, 281]
click at [248, 298] on button "Show units" at bounding box center [260, 297] width 73 height 18
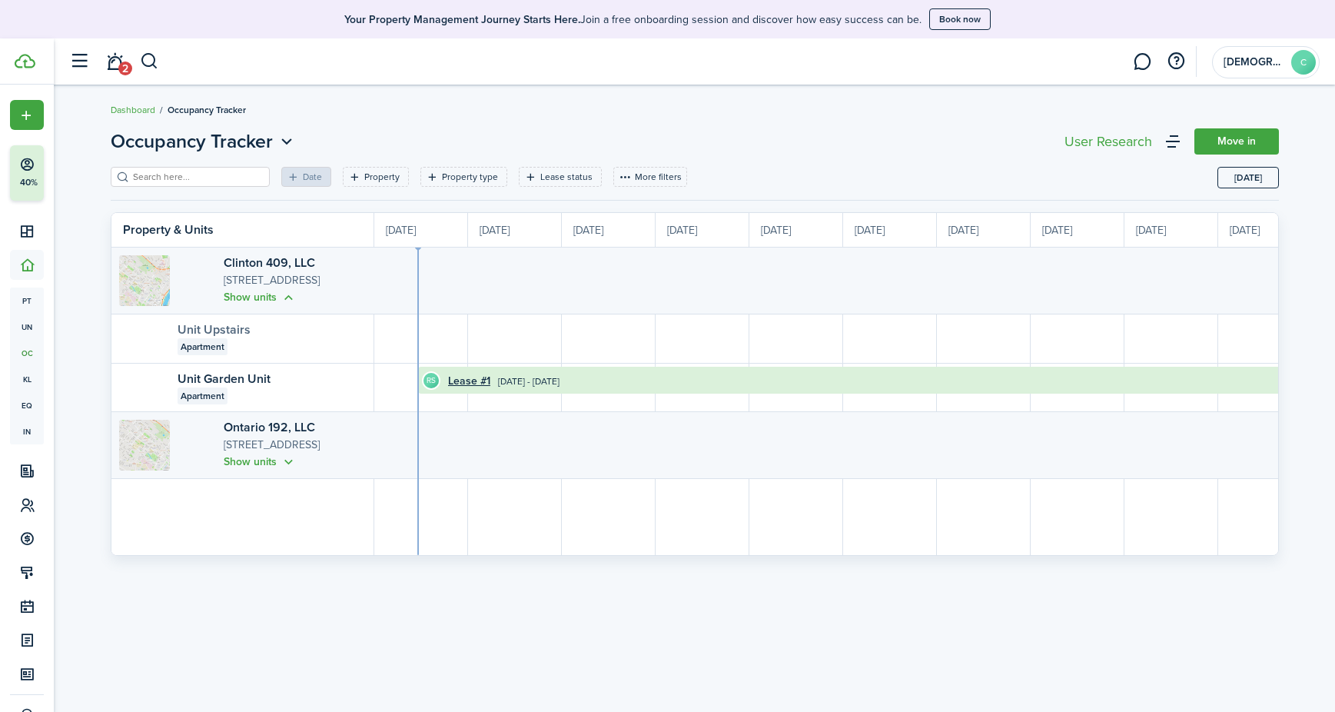
click at [184, 335] on link "Unit Upstairs" at bounding box center [214, 329] width 73 height 18
